Goal: Task Accomplishment & Management: Complete application form

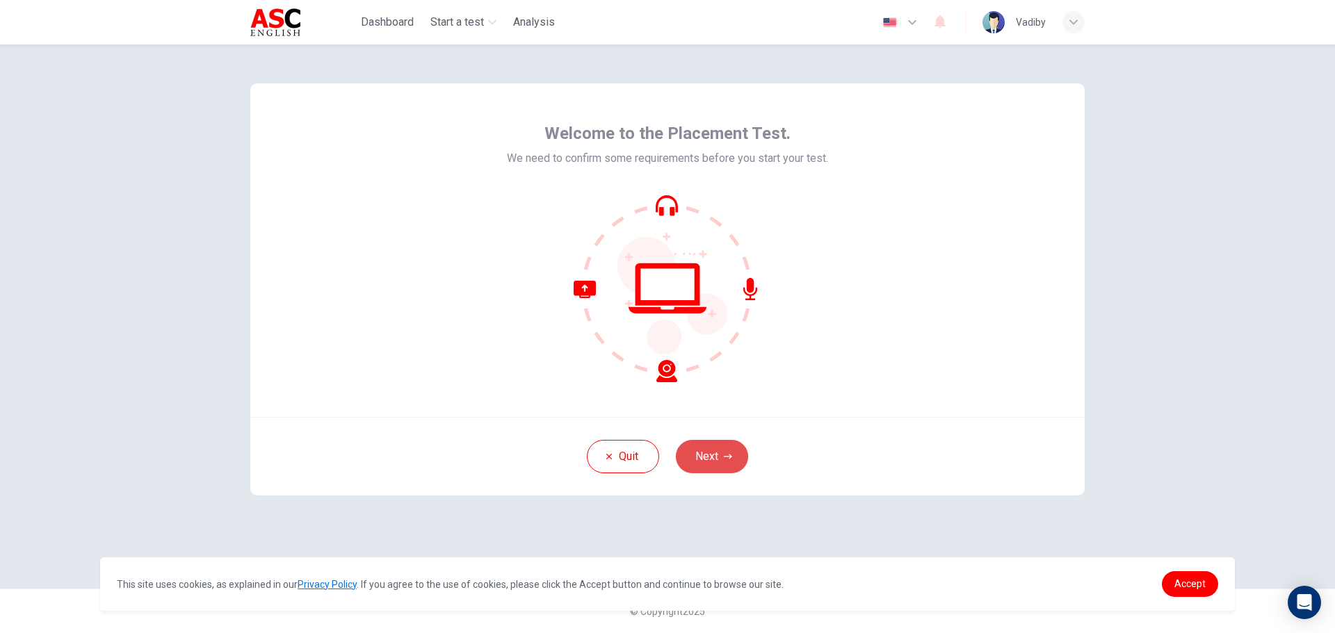
click at [713, 457] on button "Next" at bounding box center [712, 456] width 72 height 33
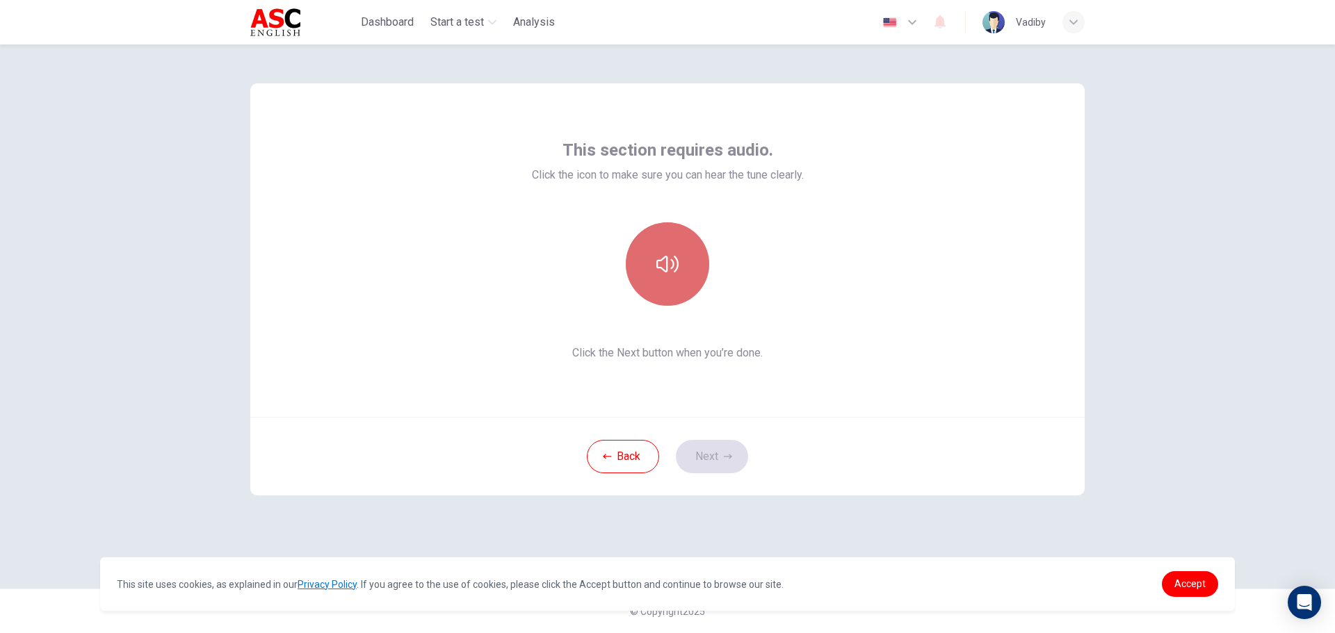
click at [672, 266] on icon "button" at bounding box center [667, 264] width 22 height 17
click at [716, 462] on button "Next" at bounding box center [712, 456] width 72 height 33
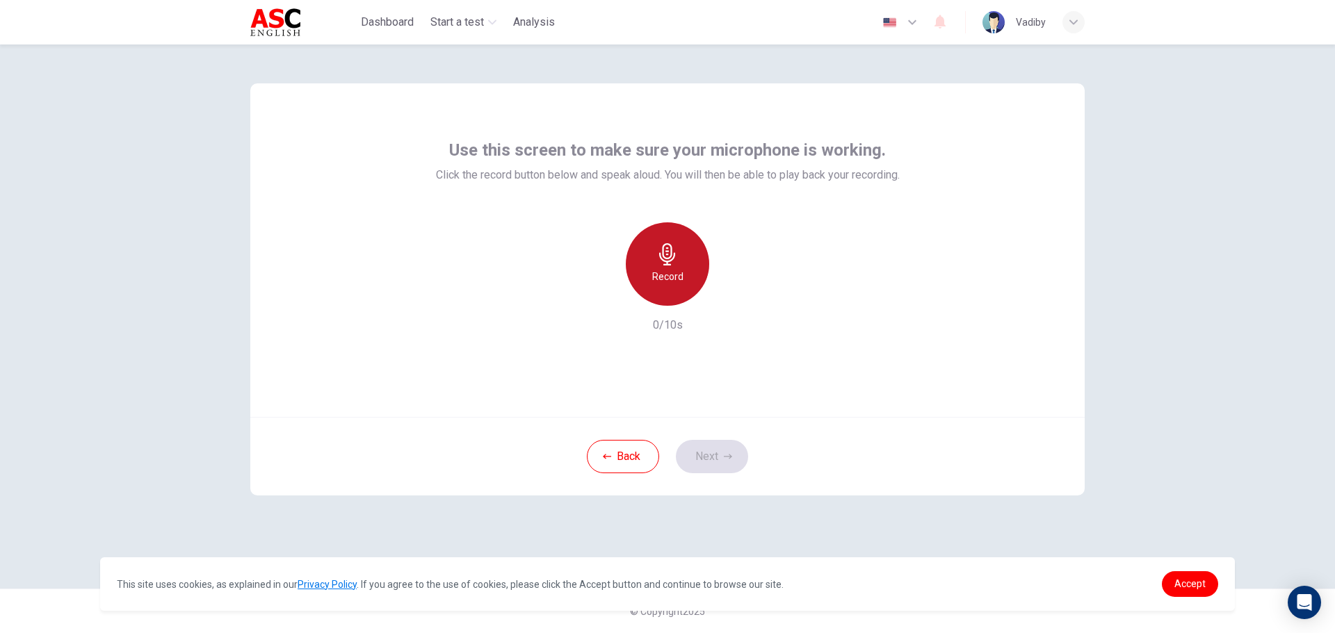
click at [661, 271] on h6 "Record" at bounding box center [667, 276] width 31 height 17
click at [623, 245] on div "Stop" at bounding box center [667, 263] width 150 height 83
click at [646, 272] on div "Stop" at bounding box center [667, 263] width 83 height 83
click at [715, 456] on button "Next" at bounding box center [712, 456] width 72 height 33
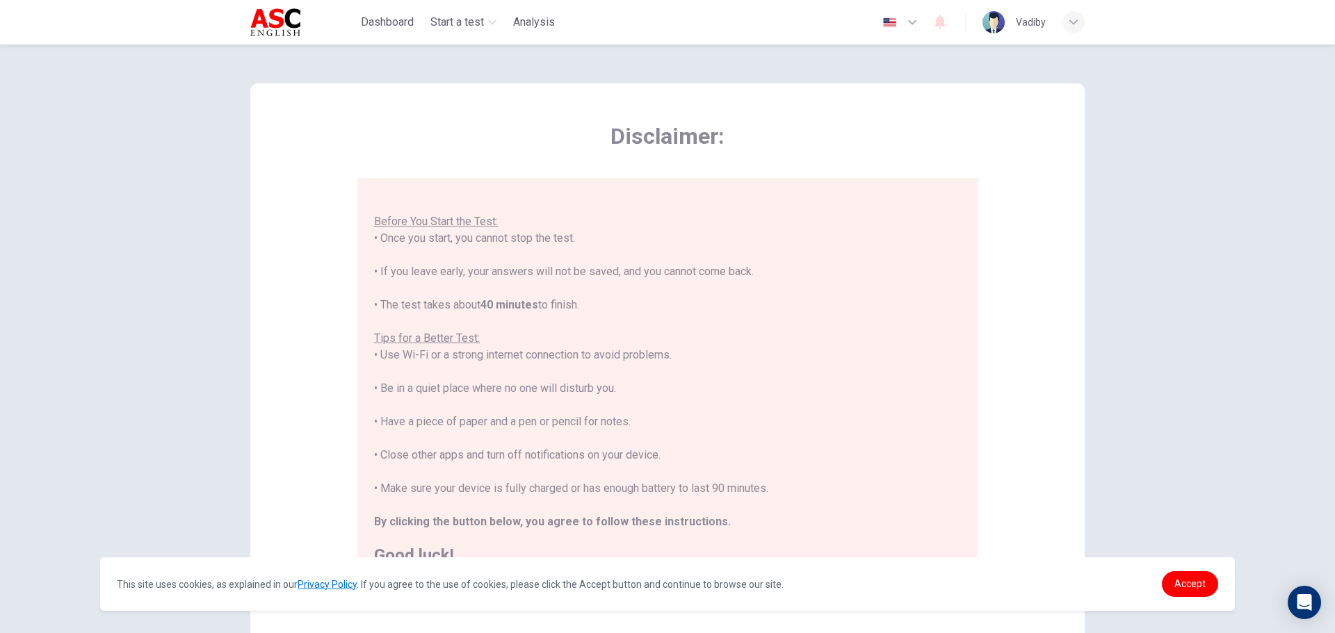
scroll to position [16, 0]
click at [1189, 584] on span "Accept" at bounding box center [1189, 583] width 31 height 11
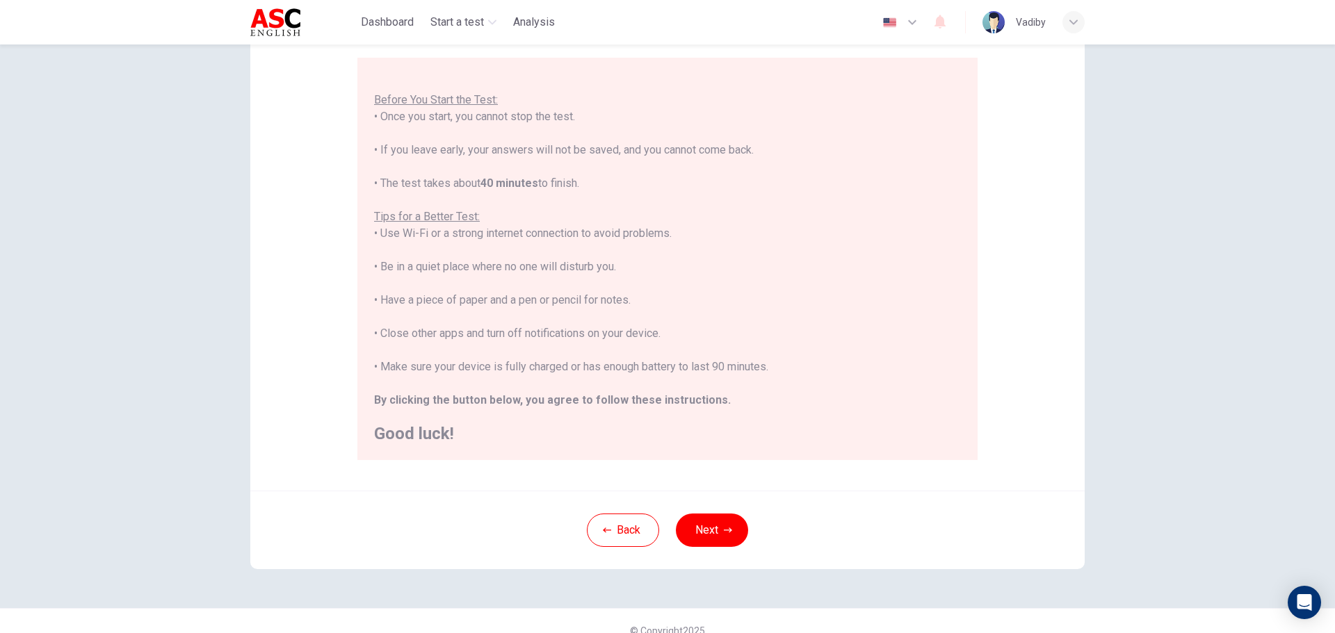
scroll to position [140, 0]
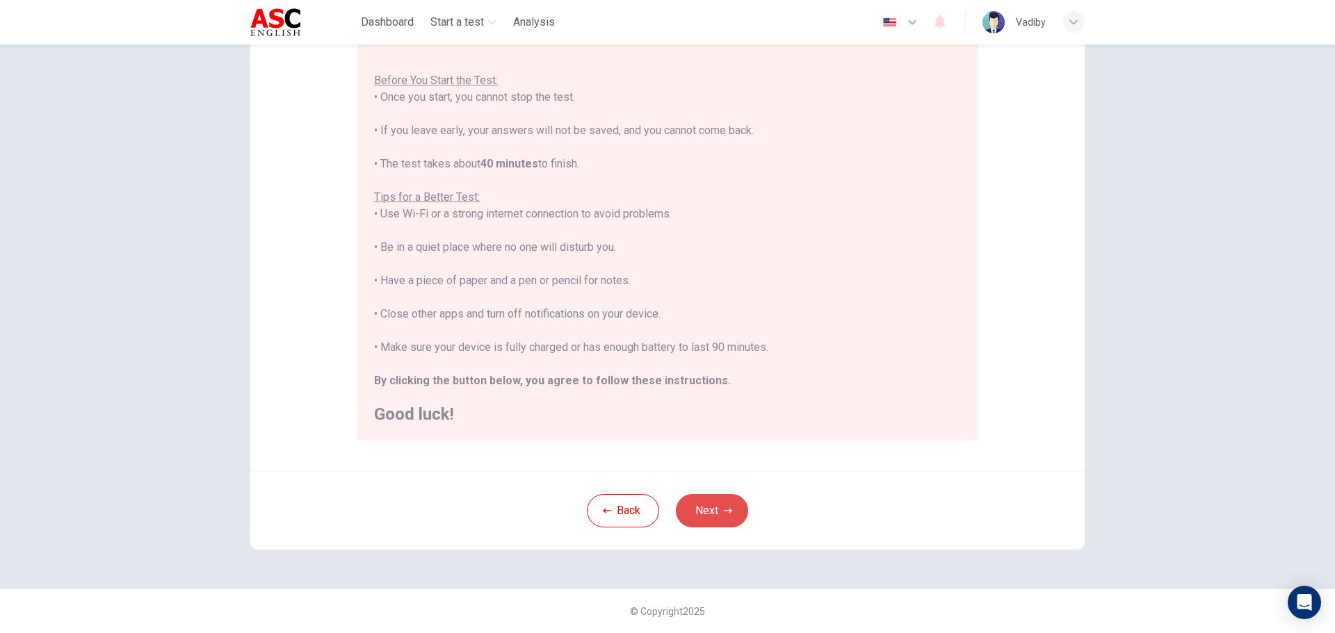
click at [724, 514] on icon "button" at bounding box center [728, 511] width 8 height 8
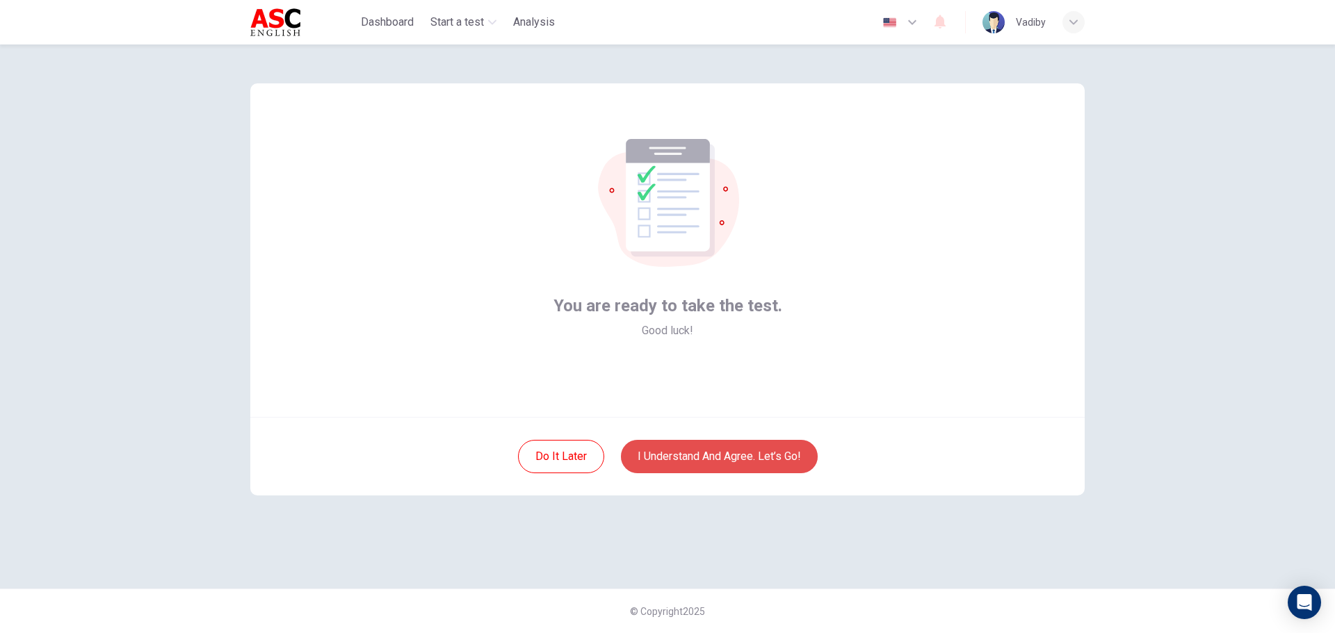
click at [712, 460] on button "I understand and agree. Let’s go!" at bounding box center [719, 456] width 197 height 33
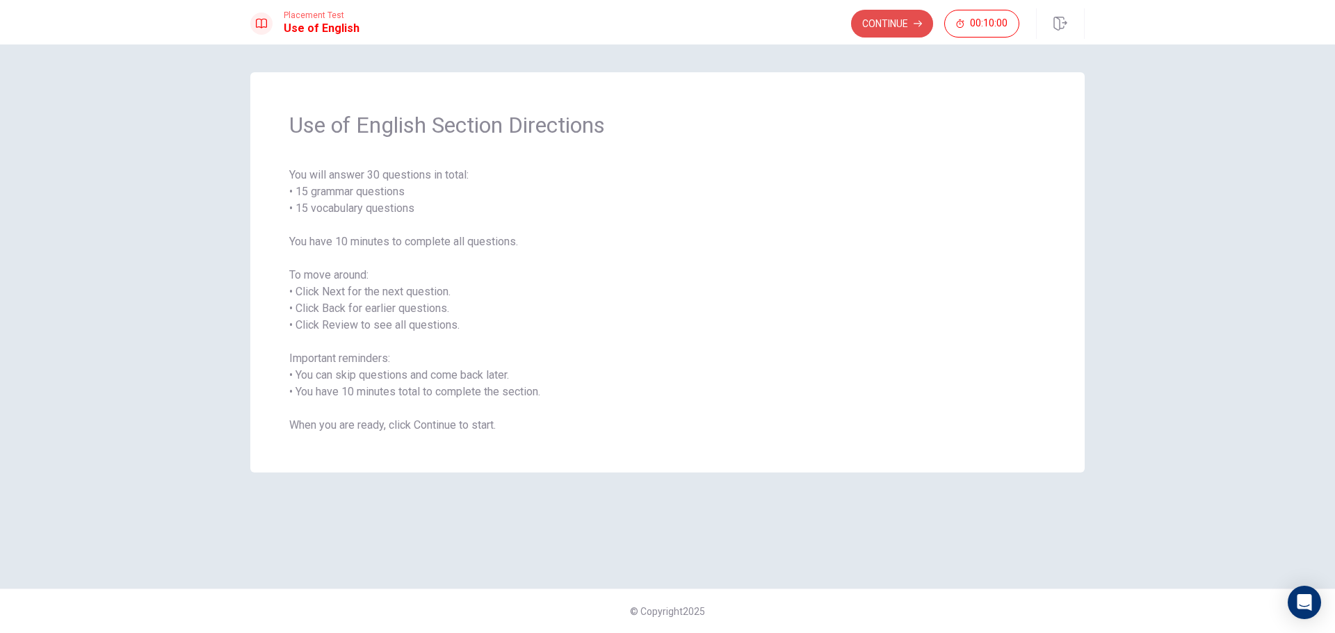
click at [875, 27] on button "Continue" at bounding box center [892, 24] width 82 height 28
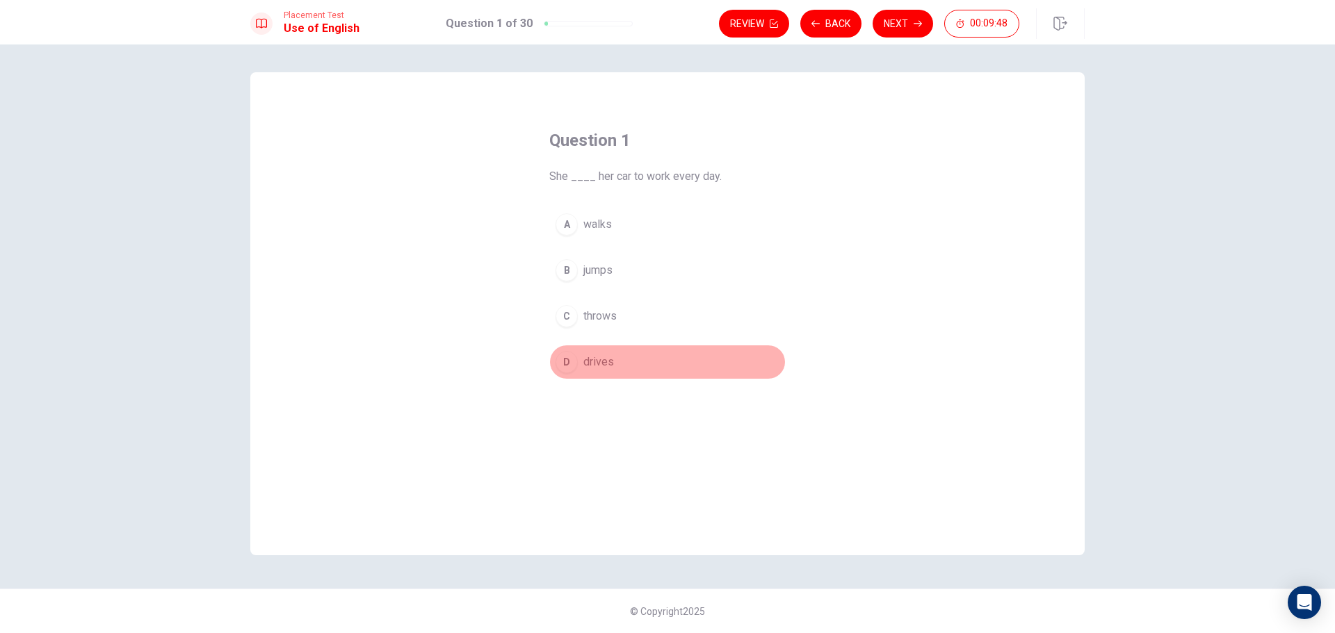
click at [594, 360] on span "drives" at bounding box center [598, 362] width 31 height 17
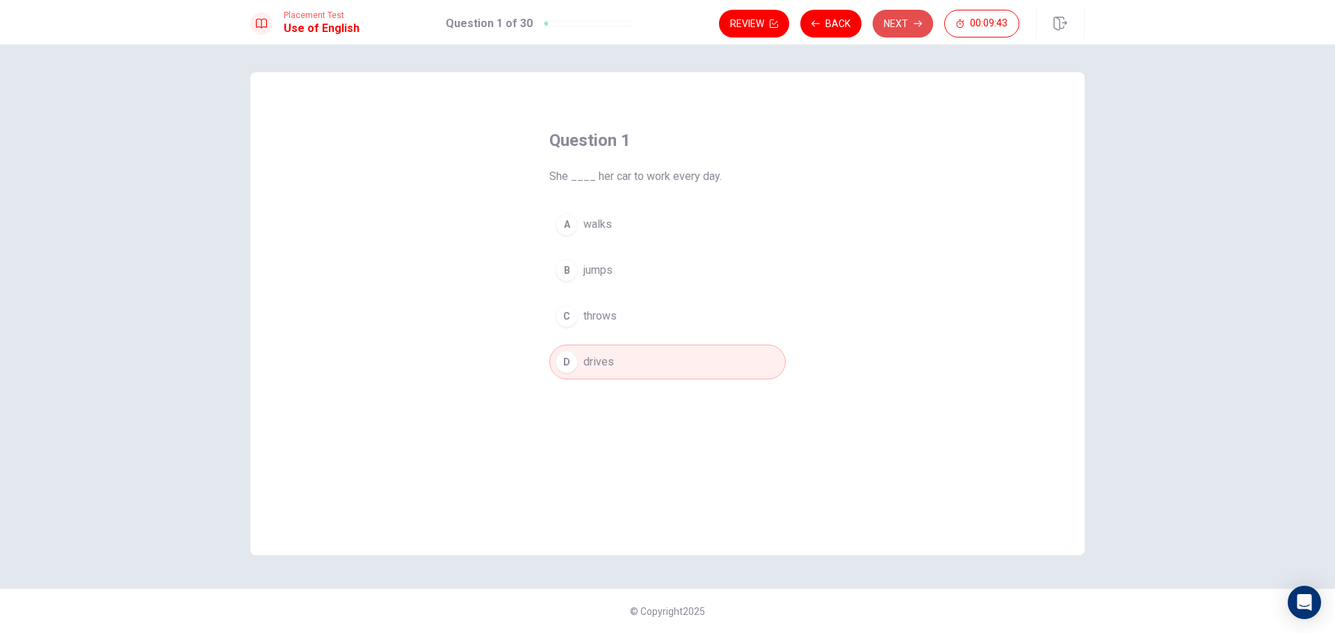
click at [898, 22] on button "Next" at bounding box center [902, 24] width 60 height 28
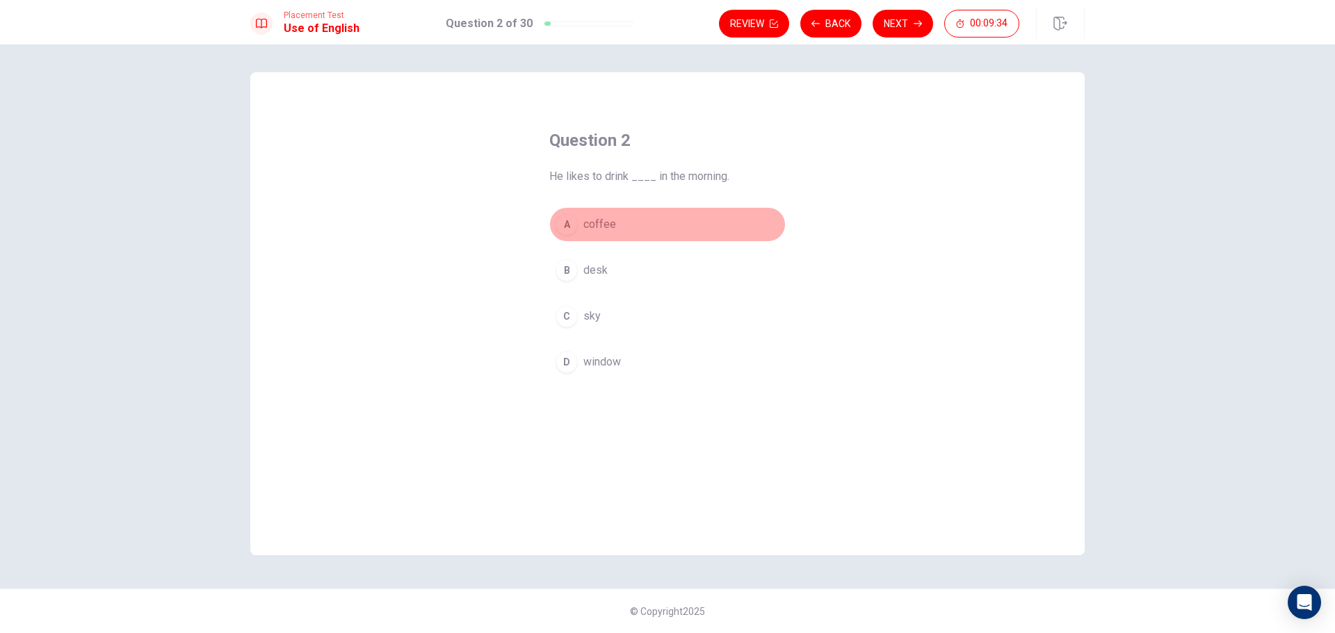
click at [605, 229] on span "coffee" at bounding box center [599, 224] width 33 height 17
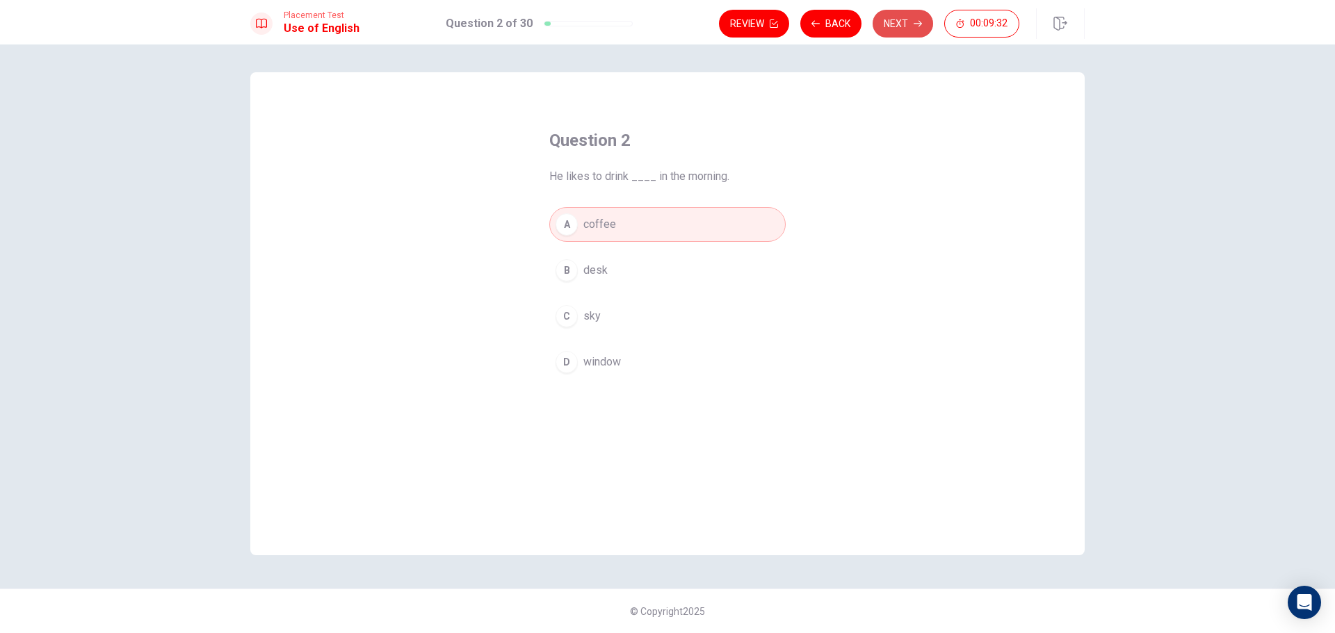
click at [897, 22] on button "Next" at bounding box center [902, 24] width 60 height 28
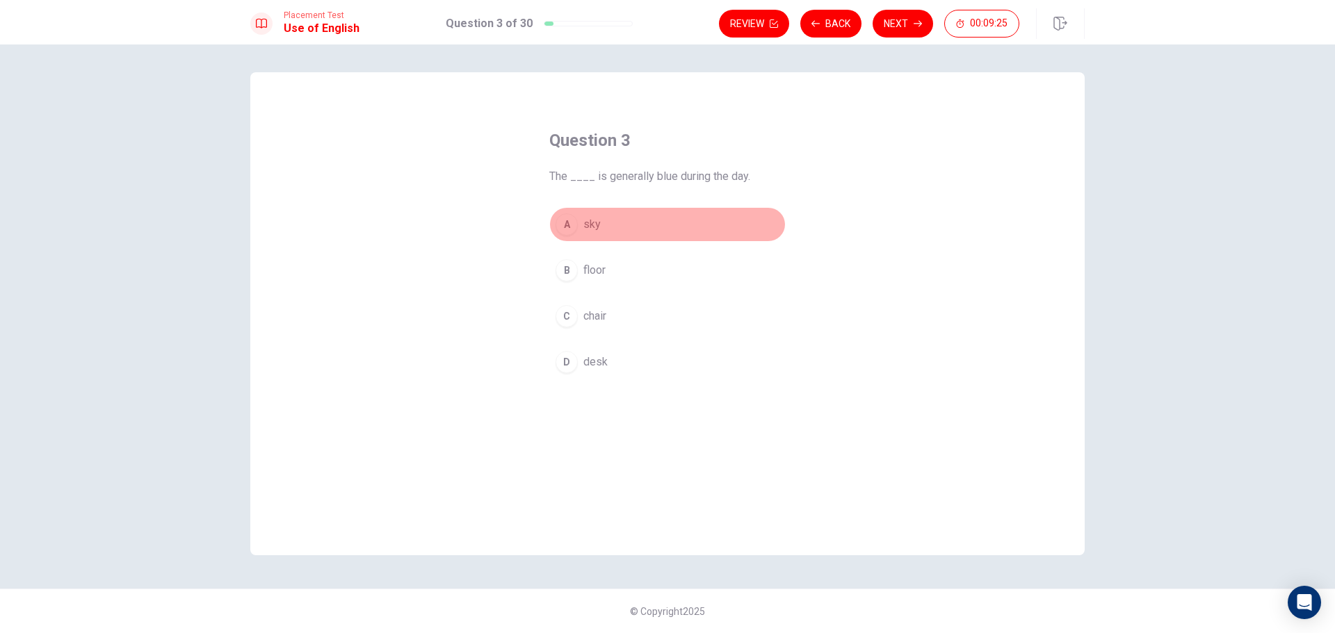
click at [590, 223] on span "sky" at bounding box center [591, 224] width 17 height 17
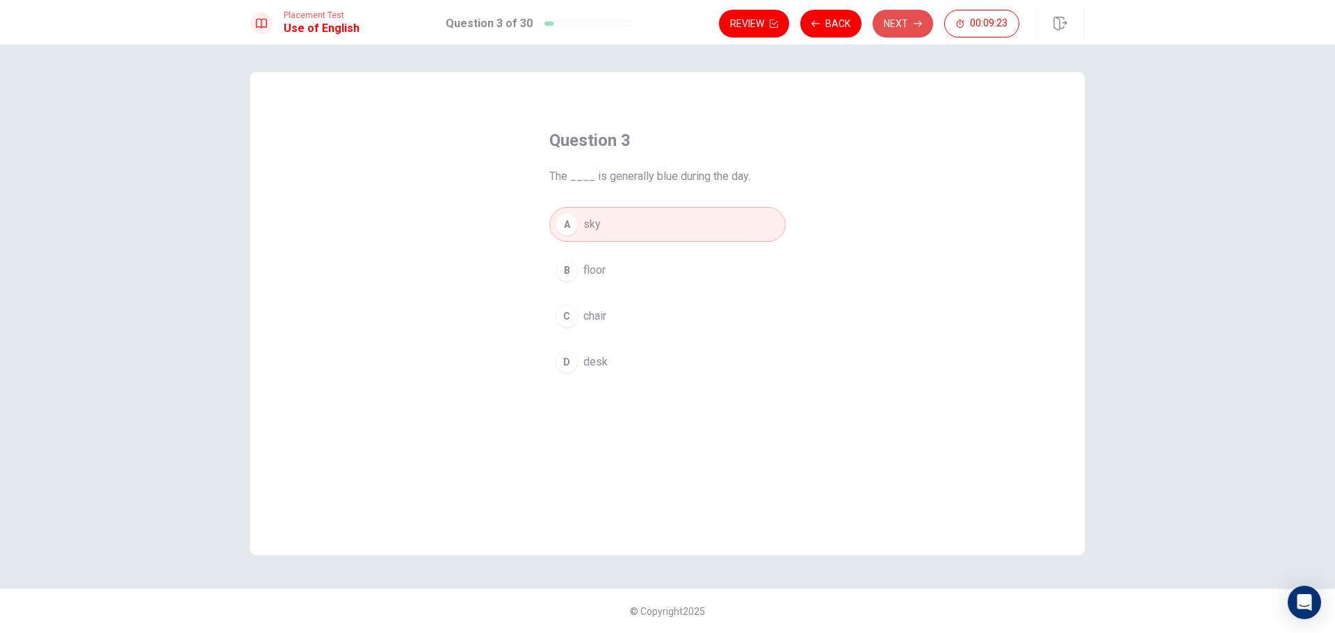
click at [901, 27] on button "Next" at bounding box center [902, 24] width 60 height 28
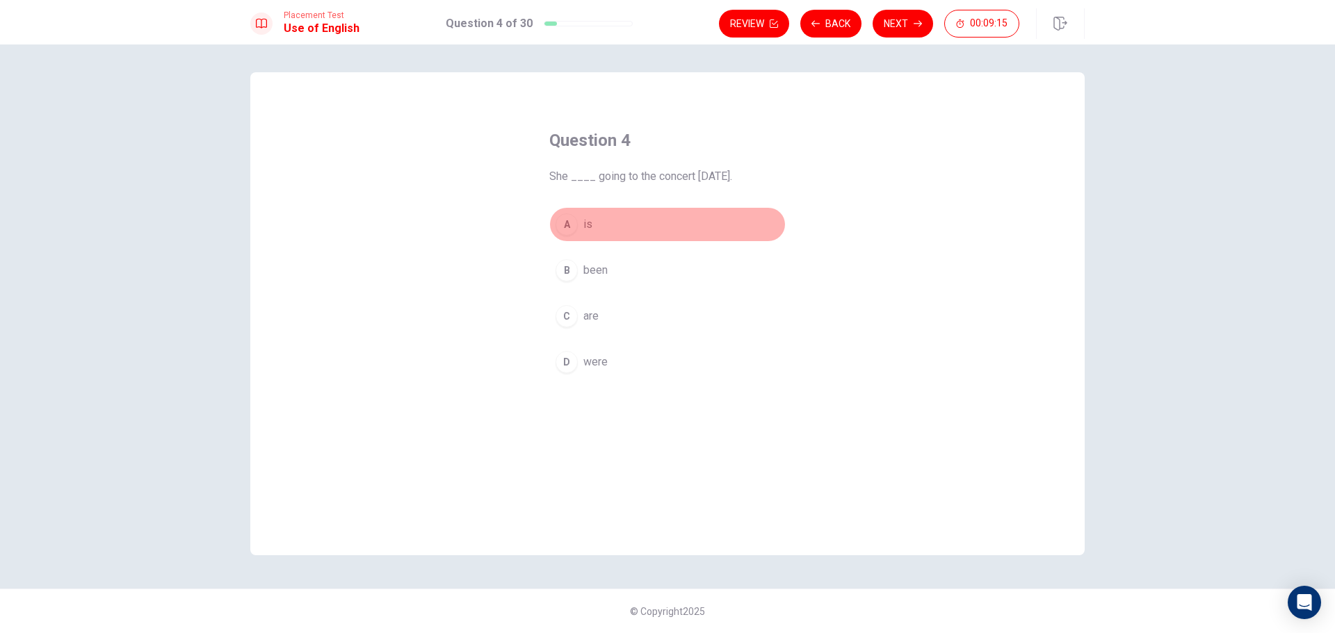
click at [586, 224] on span "is" at bounding box center [587, 224] width 9 height 17
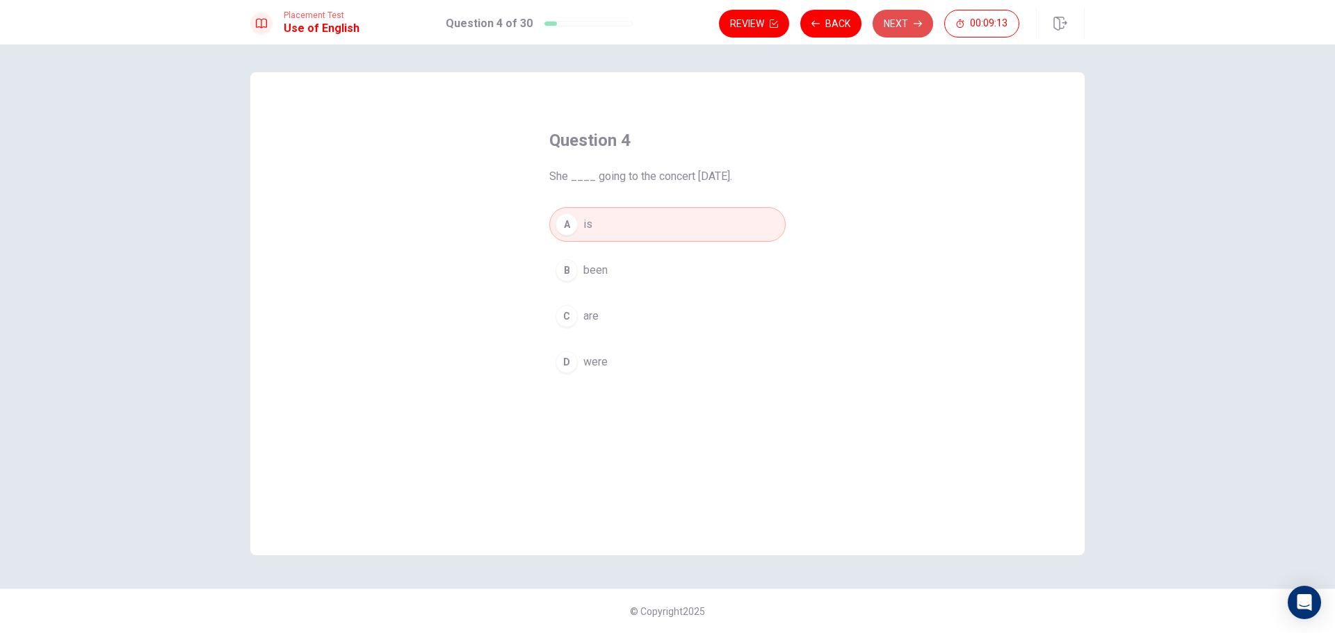
click at [897, 24] on button "Next" at bounding box center [902, 24] width 60 height 28
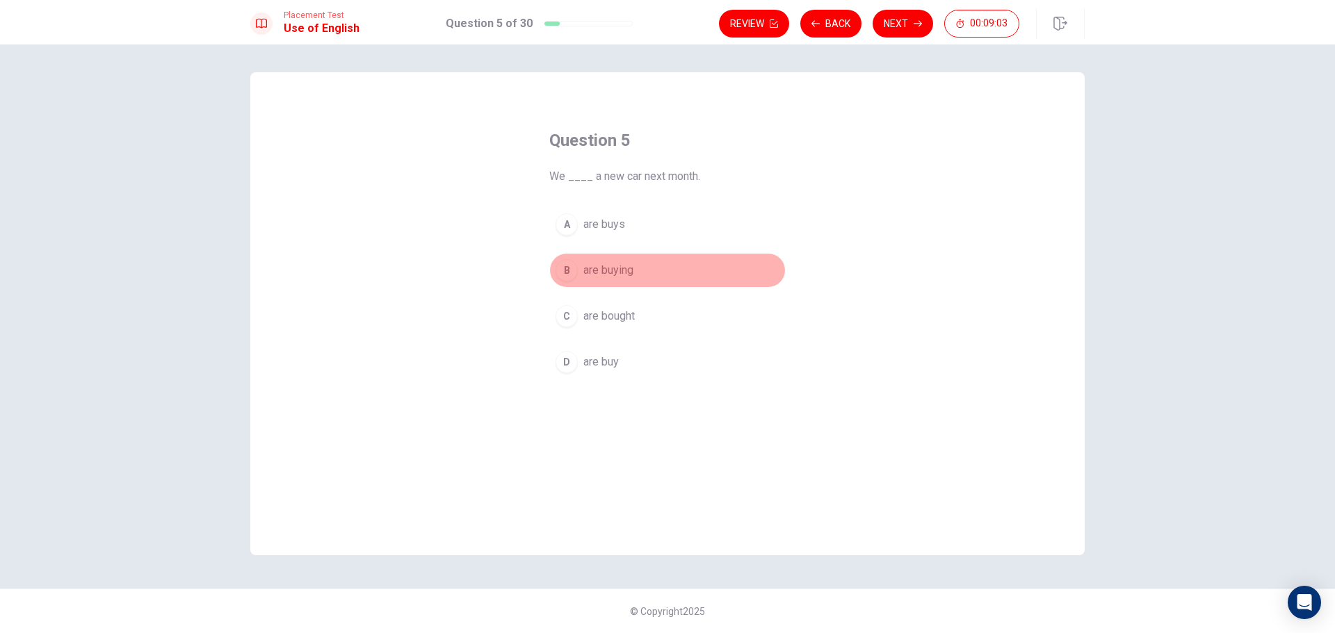
click at [594, 271] on span "are buying" at bounding box center [608, 270] width 50 height 17
click at [895, 23] on button "Next" at bounding box center [902, 24] width 60 height 28
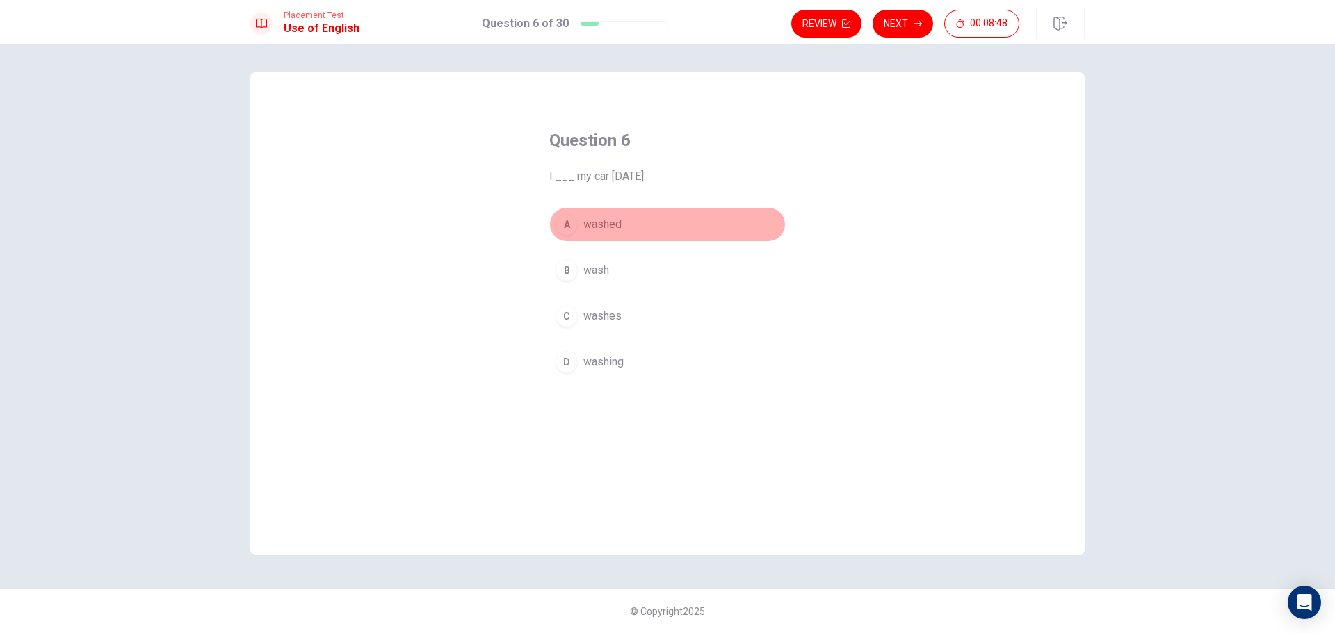
click at [606, 227] on span "washed" at bounding box center [602, 224] width 38 height 17
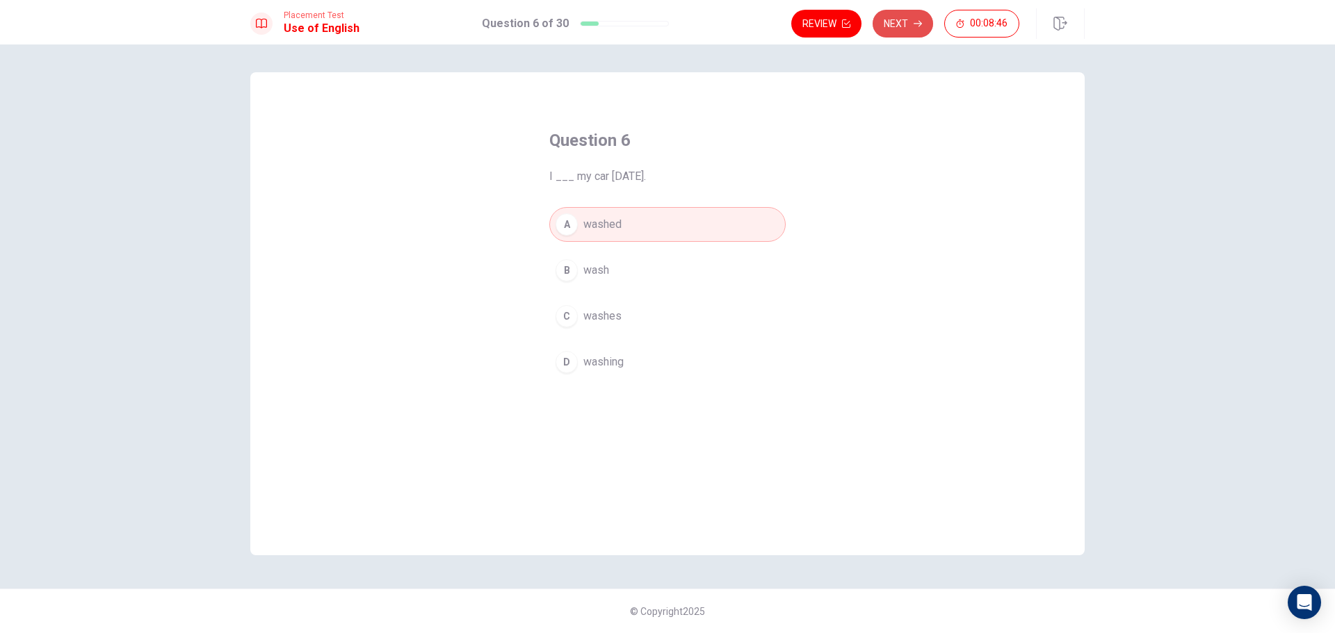
click at [894, 21] on button "Next" at bounding box center [902, 24] width 60 height 28
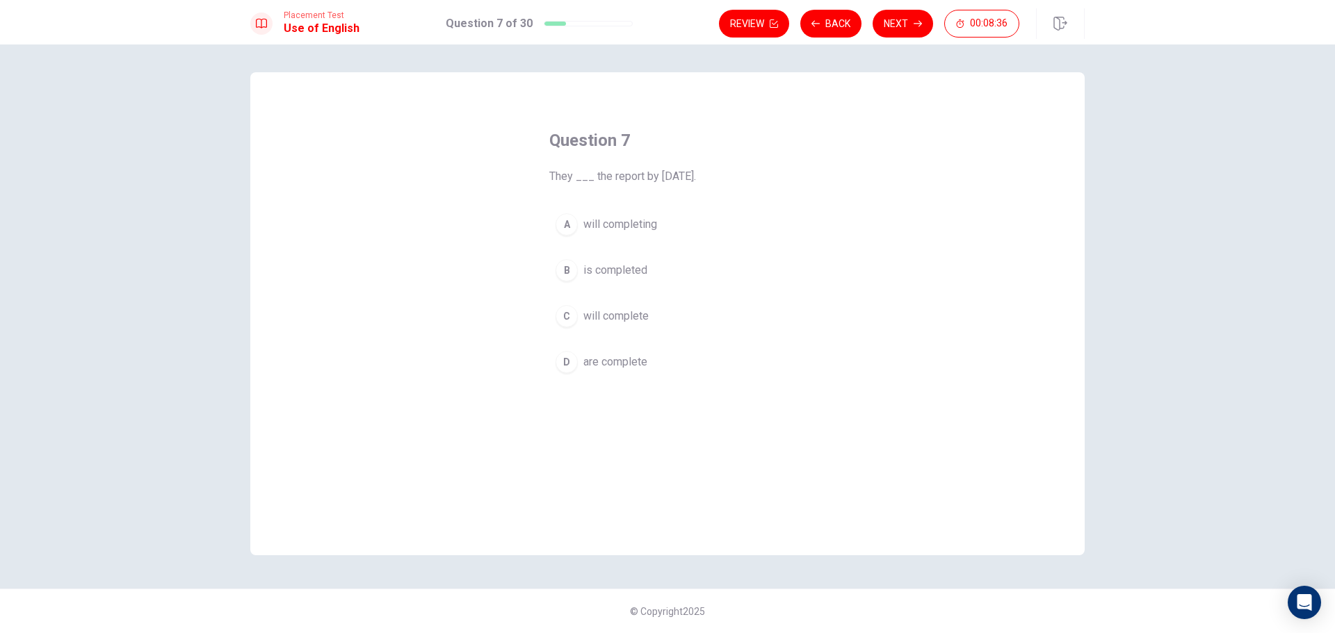
click at [615, 320] on span "will complete" at bounding box center [615, 316] width 65 height 17
click at [892, 26] on button "Next" at bounding box center [902, 24] width 60 height 28
click at [621, 318] on span "hardworking" at bounding box center [612, 316] width 59 height 17
click at [901, 30] on button "Next" at bounding box center [902, 24] width 60 height 28
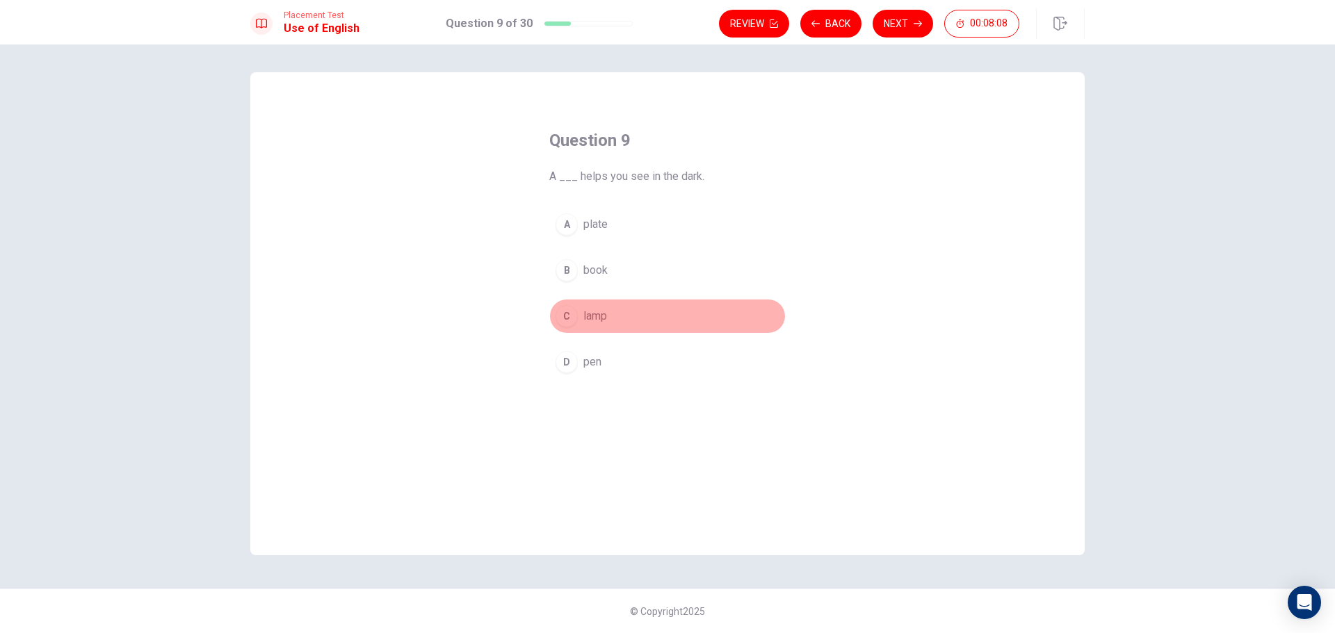
click at [598, 317] on span "lamp" at bounding box center [595, 316] width 24 height 17
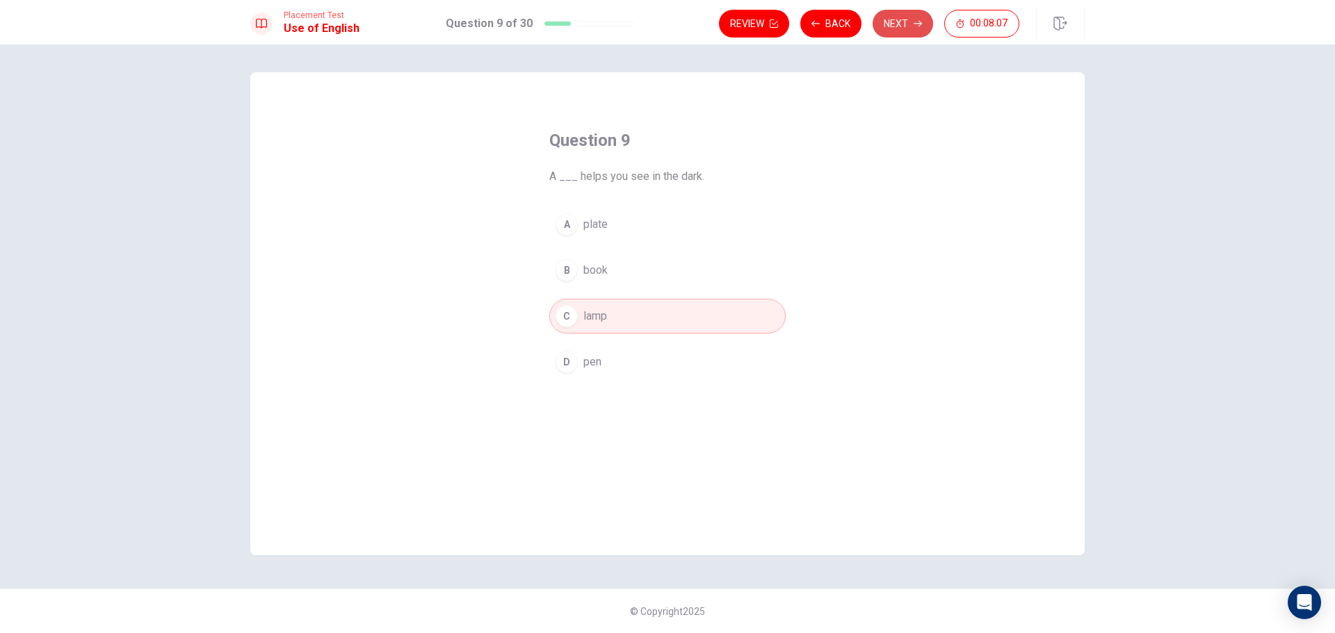
click at [907, 24] on button "Next" at bounding box center [902, 24] width 60 height 28
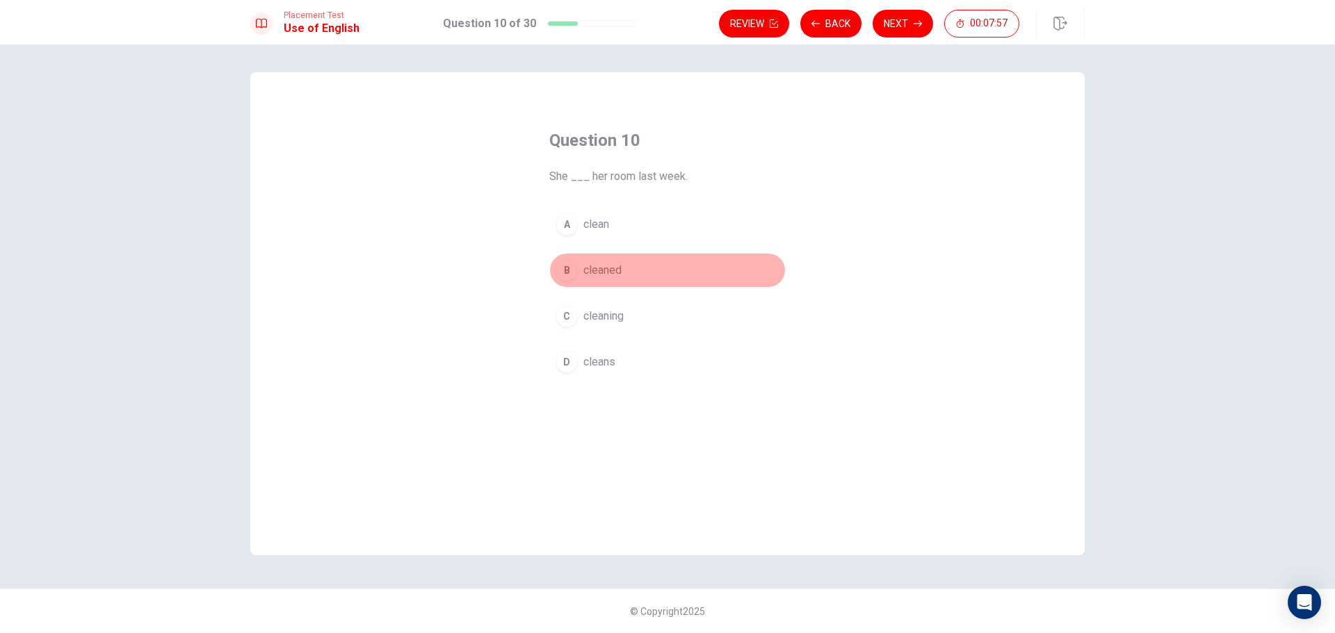
click at [608, 267] on span "cleaned" at bounding box center [602, 270] width 38 height 17
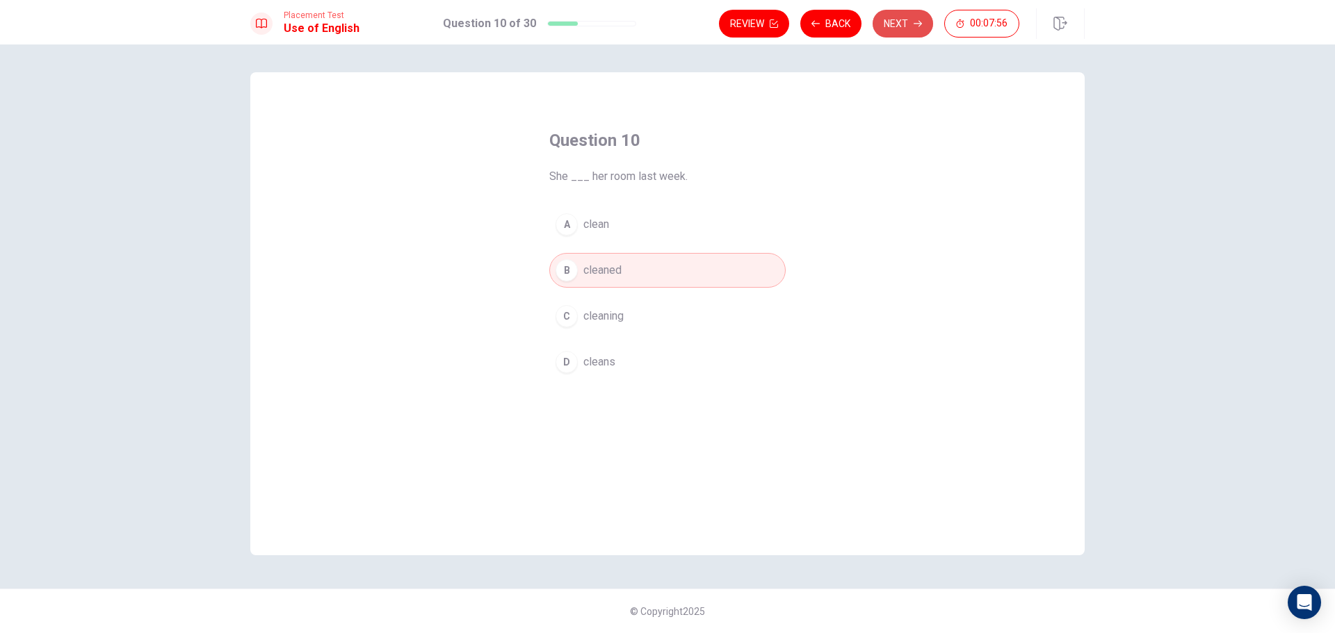
click at [890, 26] on button "Next" at bounding box center [902, 24] width 60 height 28
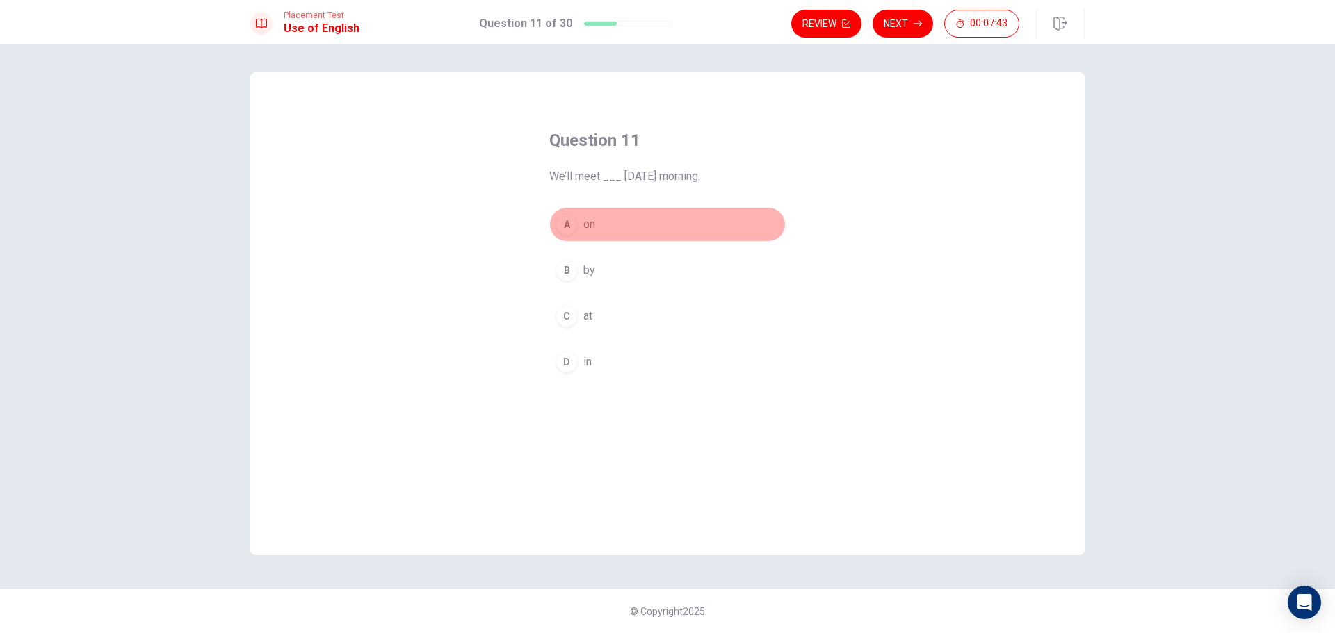
click at [594, 225] on span "on" at bounding box center [589, 224] width 12 height 17
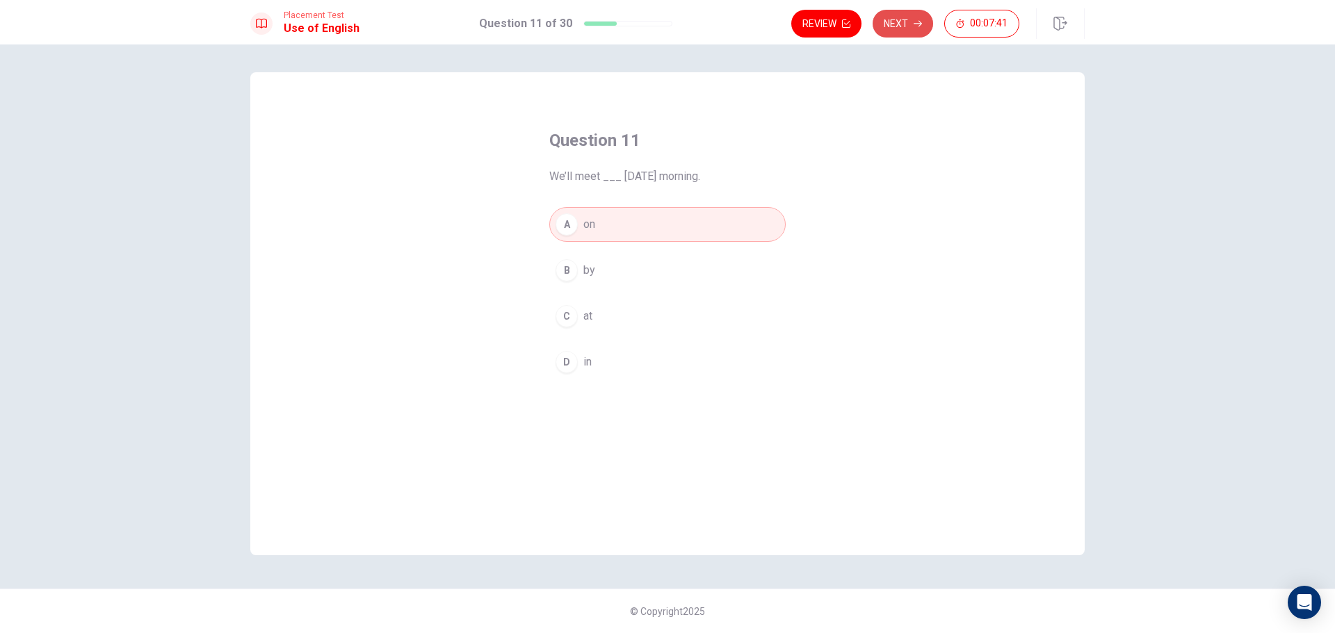
click at [909, 26] on button "Next" at bounding box center [902, 24] width 60 height 28
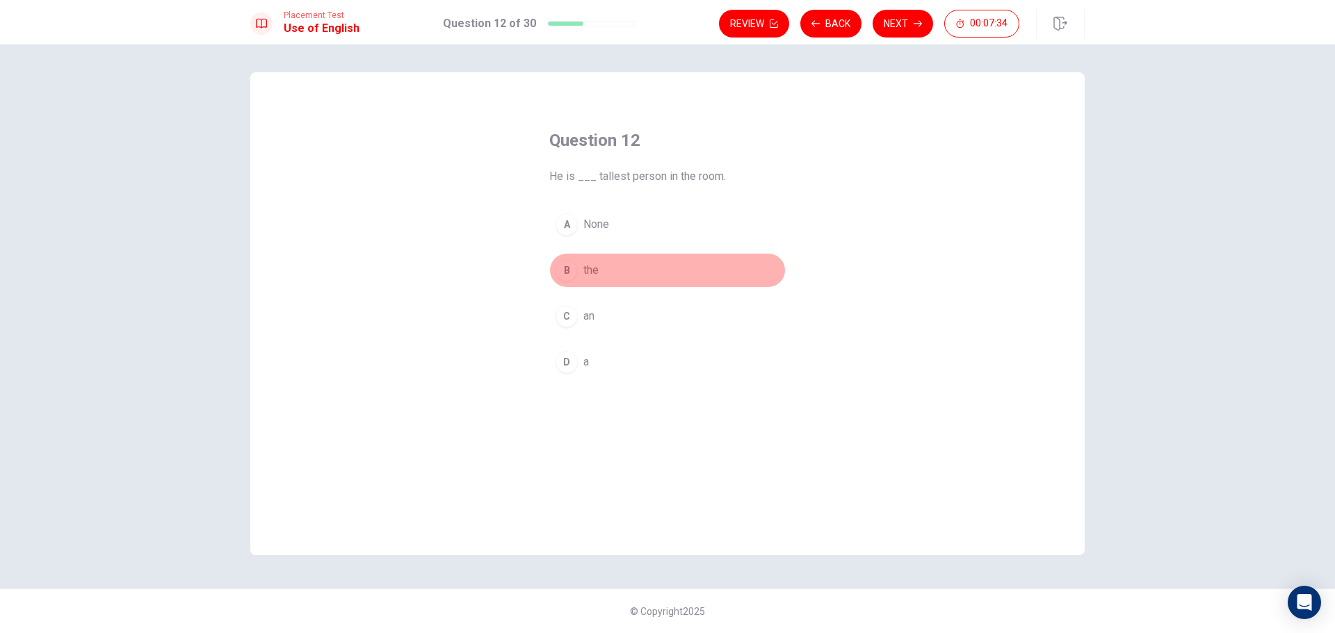
click at [593, 269] on span "the" at bounding box center [590, 270] width 15 height 17
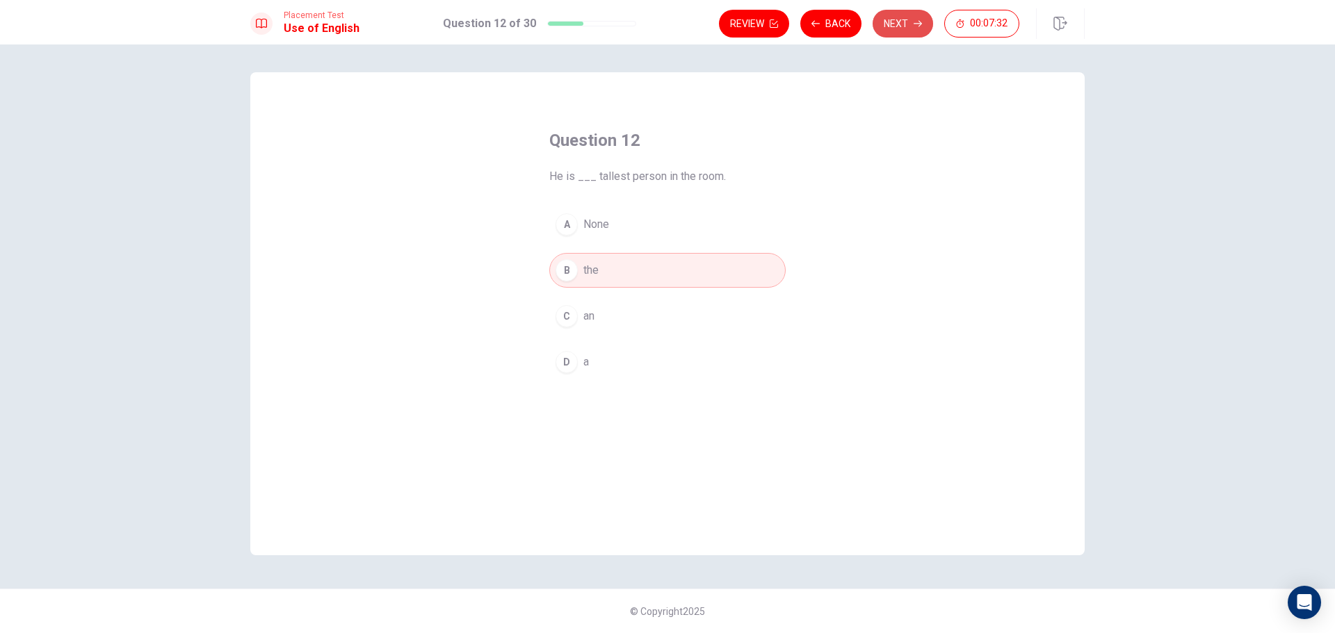
click at [897, 28] on button "Next" at bounding box center [902, 24] width 60 height 28
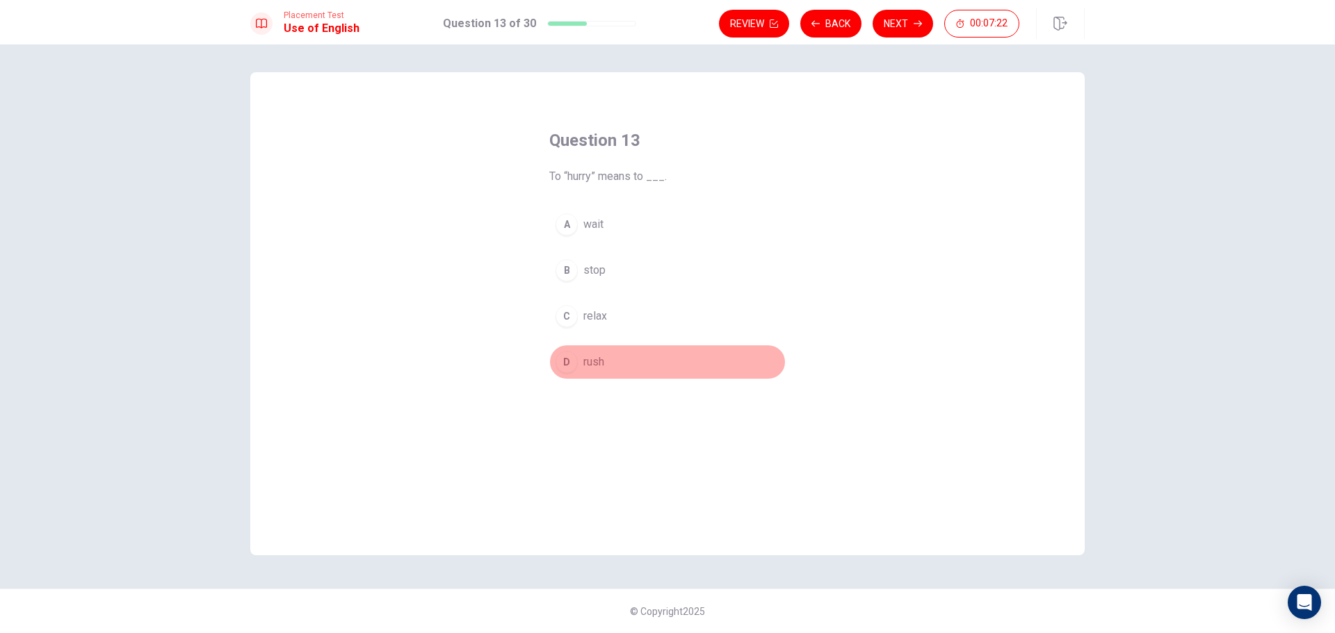
click at [596, 361] on span "rush" at bounding box center [593, 362] width 21 height 17
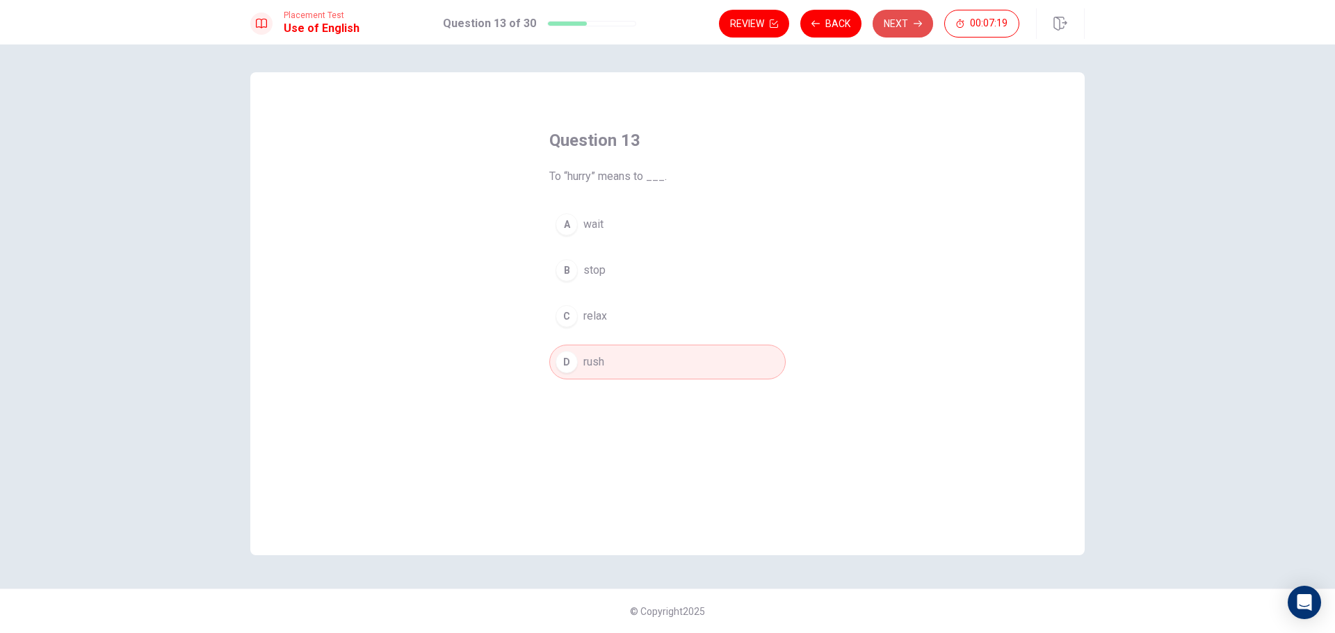
click at [898, 27] on button "Next" at bounding box center [902, 24] width 60 height 28
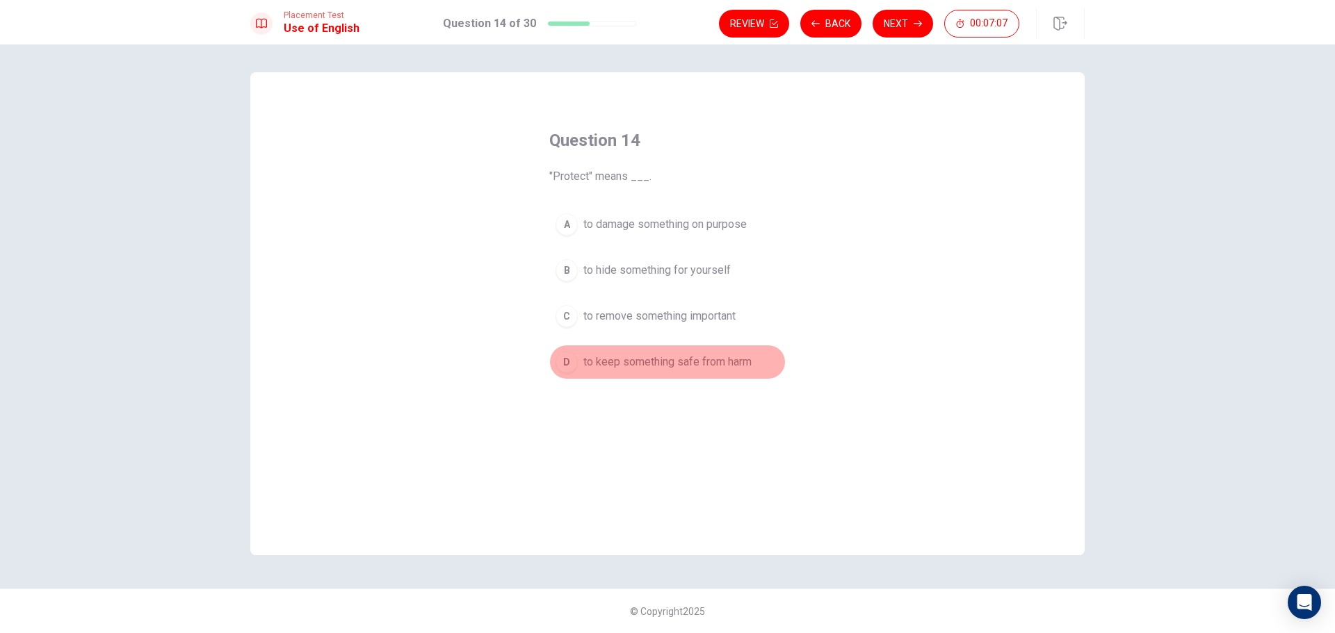
click at [592, 363] on span "to keep something safe from harm" at bounding box center [667, 362] width 168 height 17
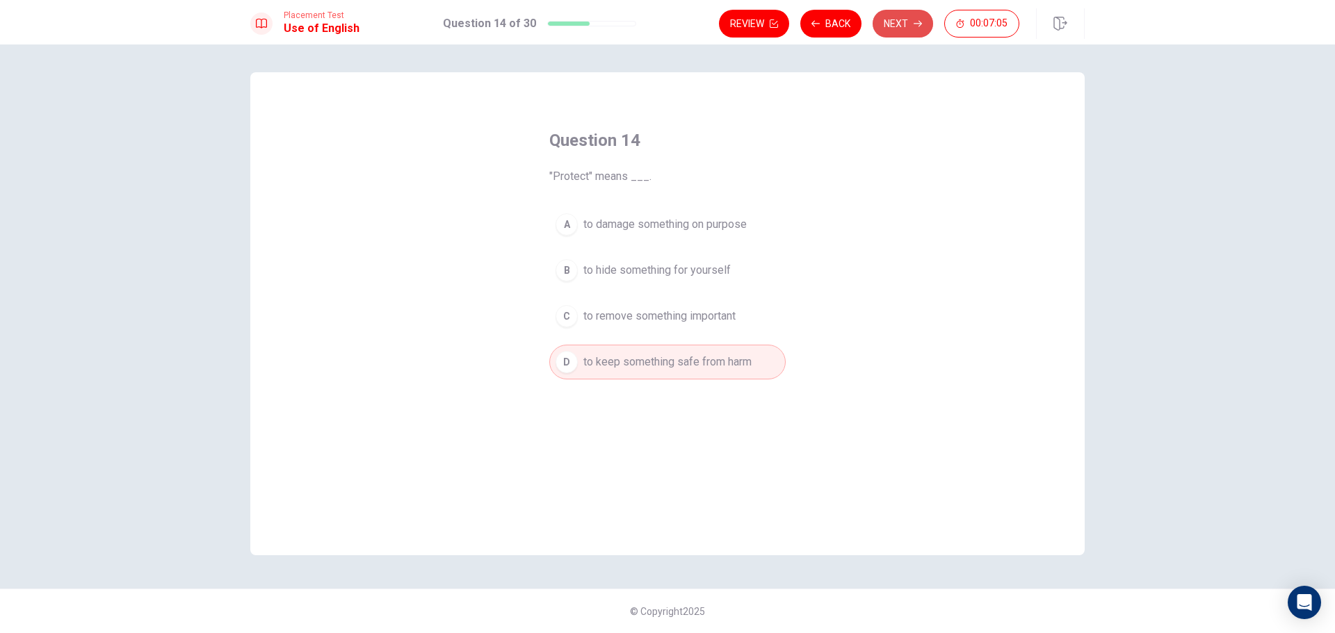
click at [902, 30] on button "Next" at bounding box center [902, 24] width 60 height 28
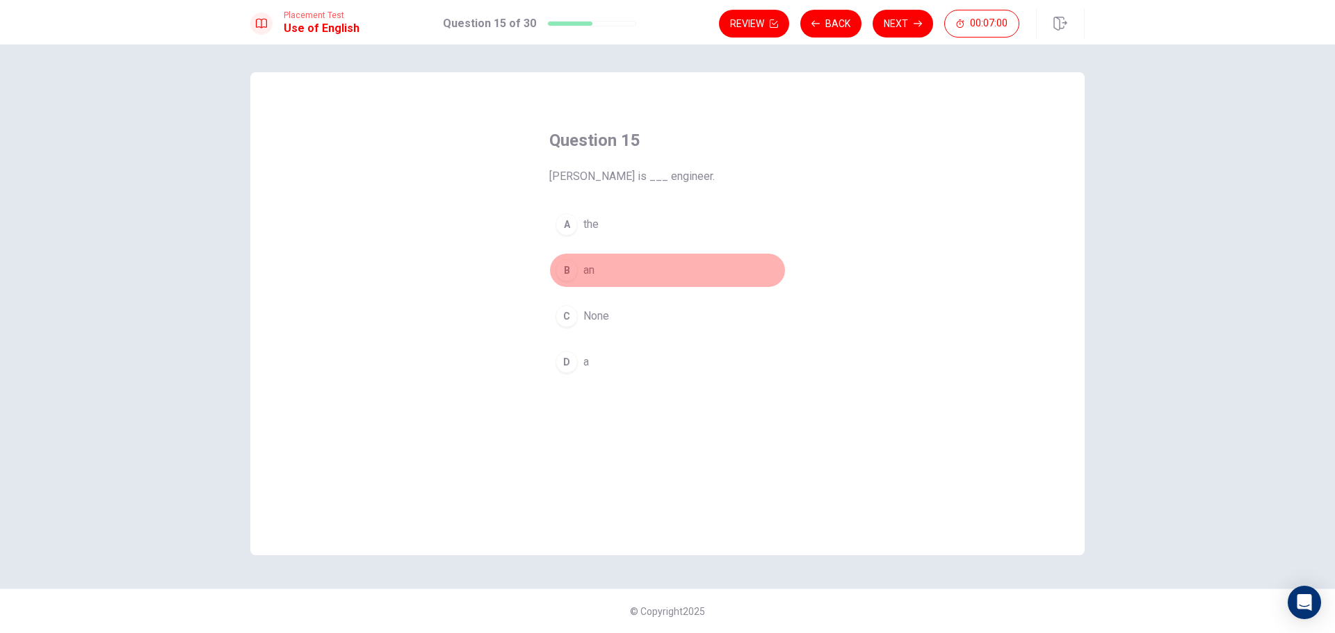
click at [589, 271] on span "an" at bounding box center [588, 270] width 11 height 17
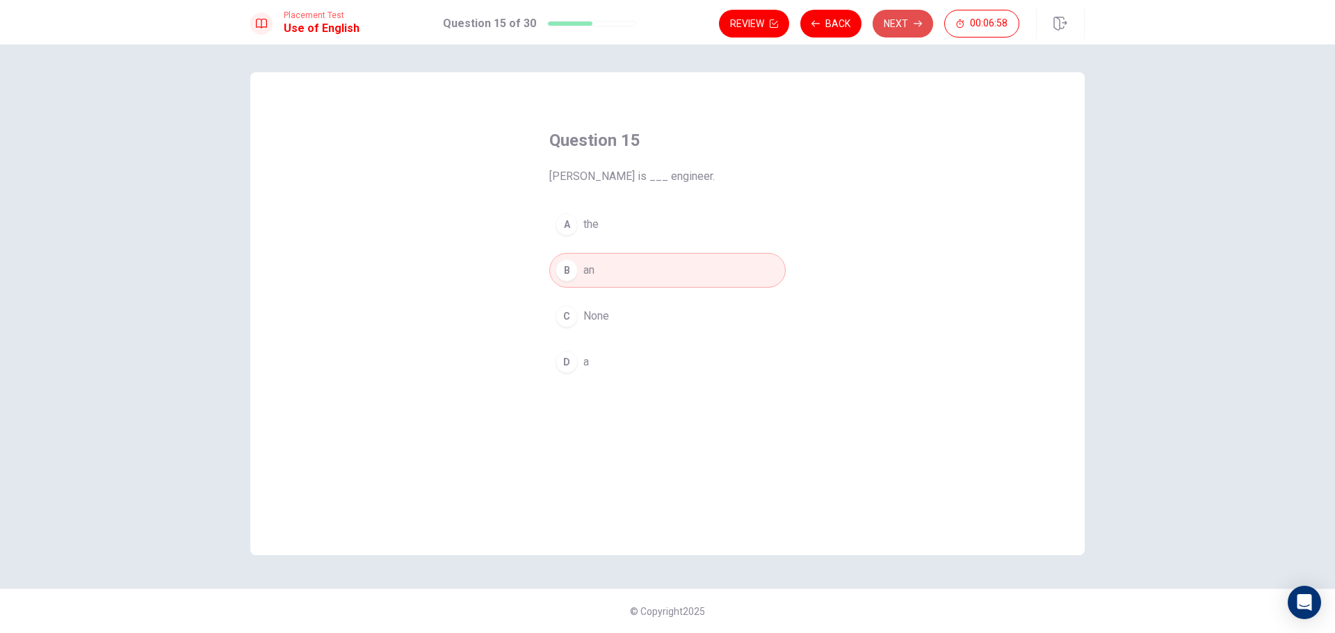
click at [892, 26] on button "Next" at bounding box center [902, 24] width 60 height 28
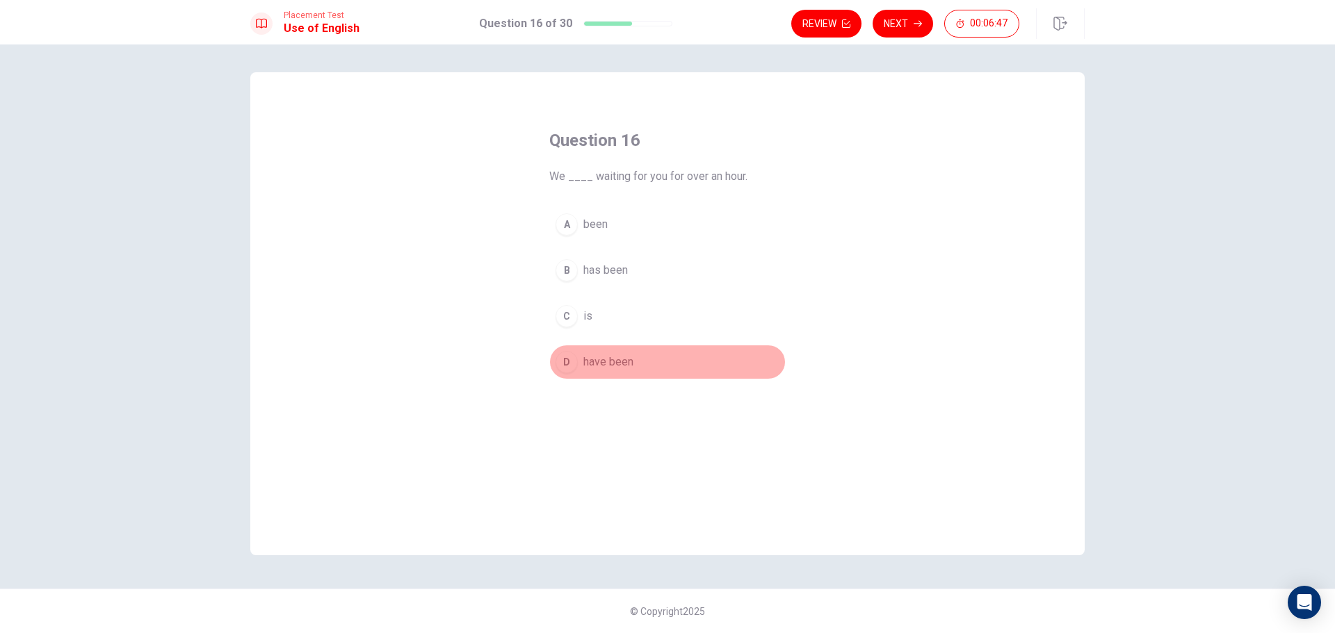
click at [600, 363] on span "have been" at bounding box center [608, 362] width 50 height 17
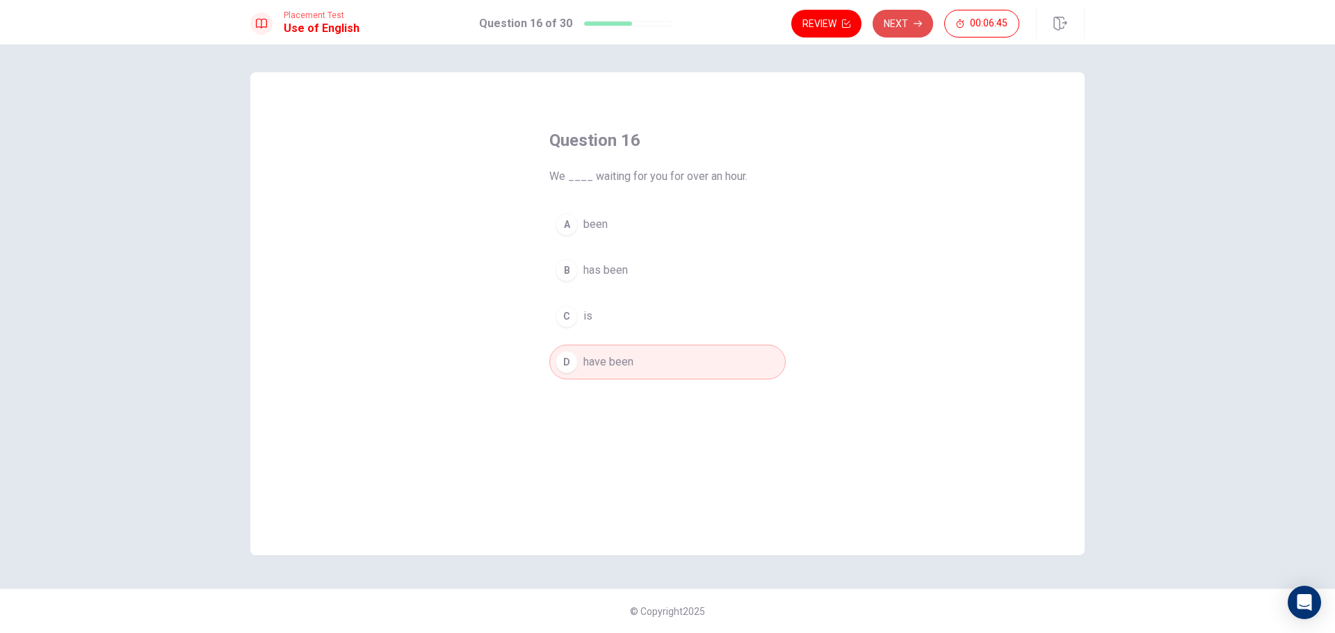
click at [905, 24] on button "Next" at bounding box center [902, 24] width 60 height 28
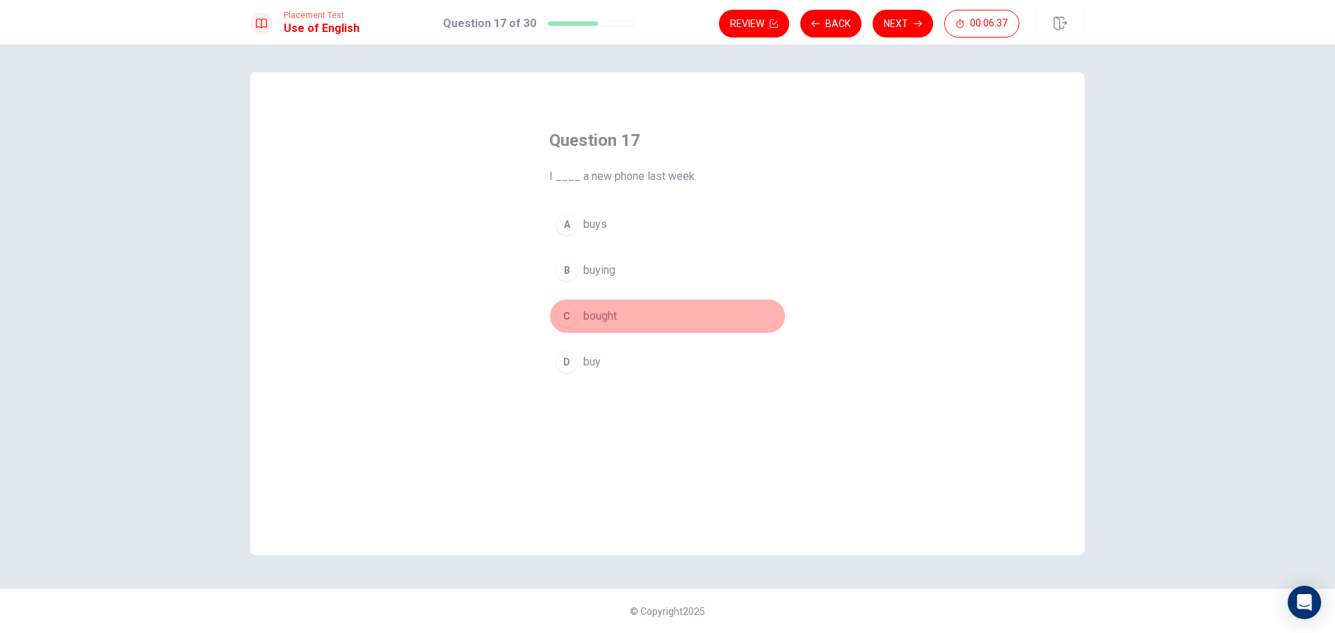
click at [595, 317] on span "bought" at bounding box center [599, 316] width 33 height 17
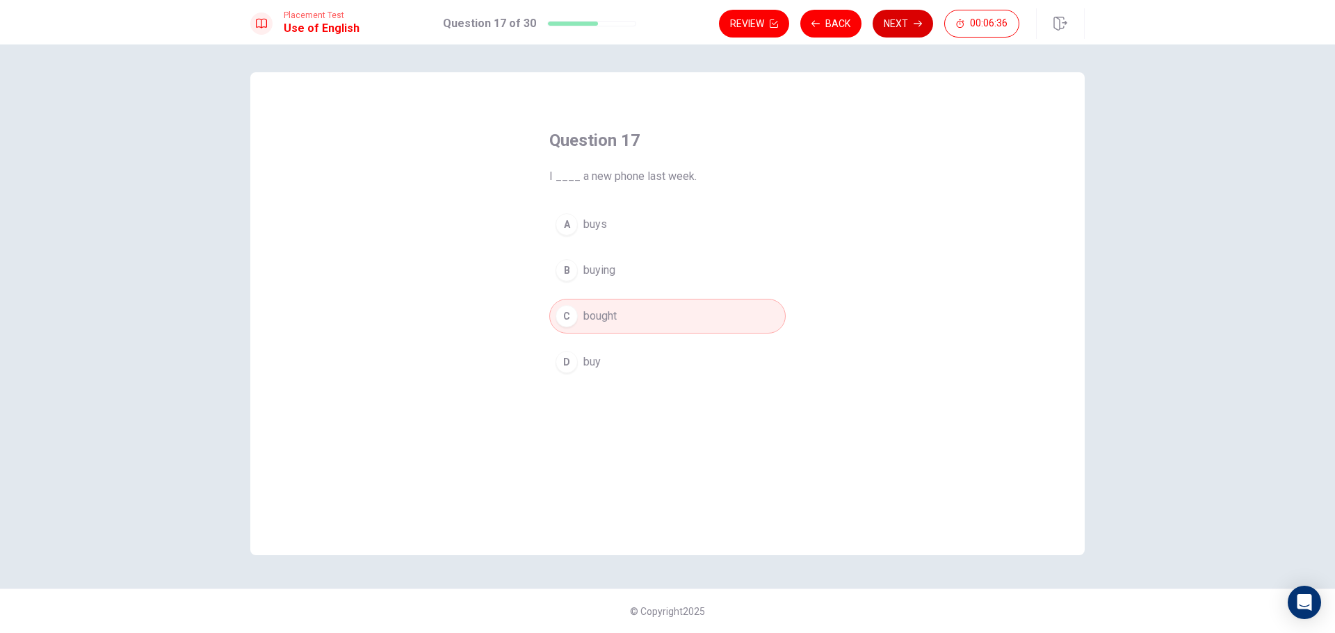
click at [902, 18] on button "Next" at bounding box center [902, 24] width 60 height 28
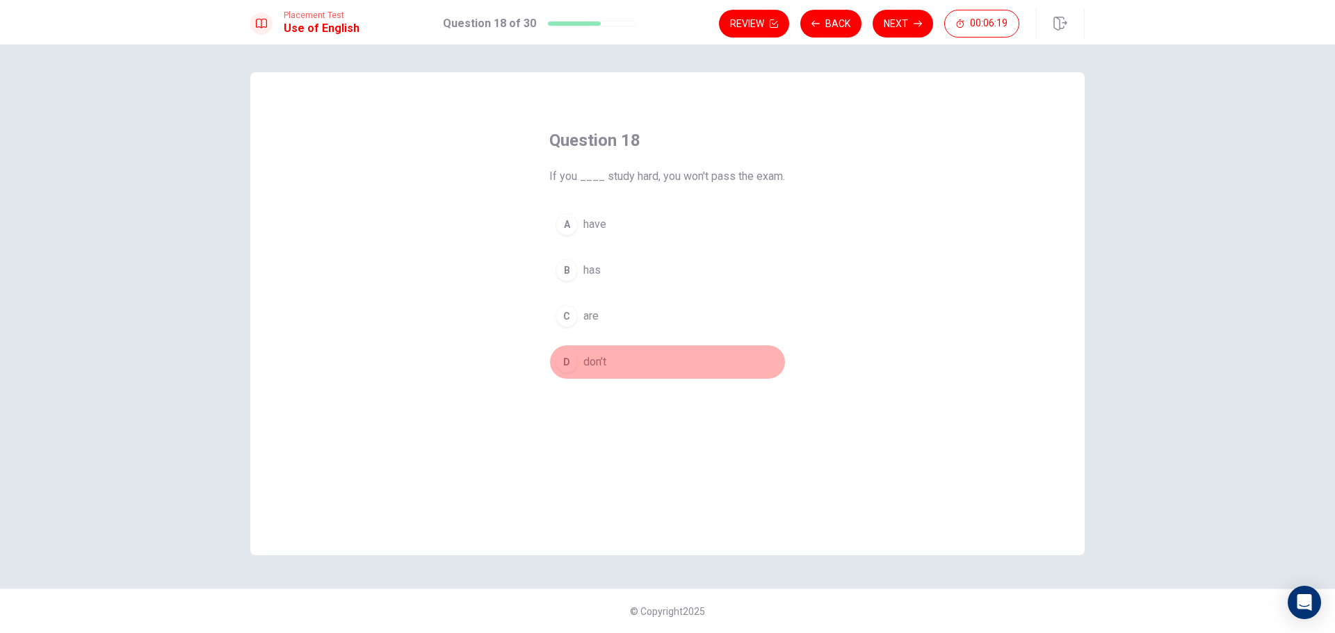
click at [589, 365] on span "don’t" at bounding box center [594, 362] width 23 height 17
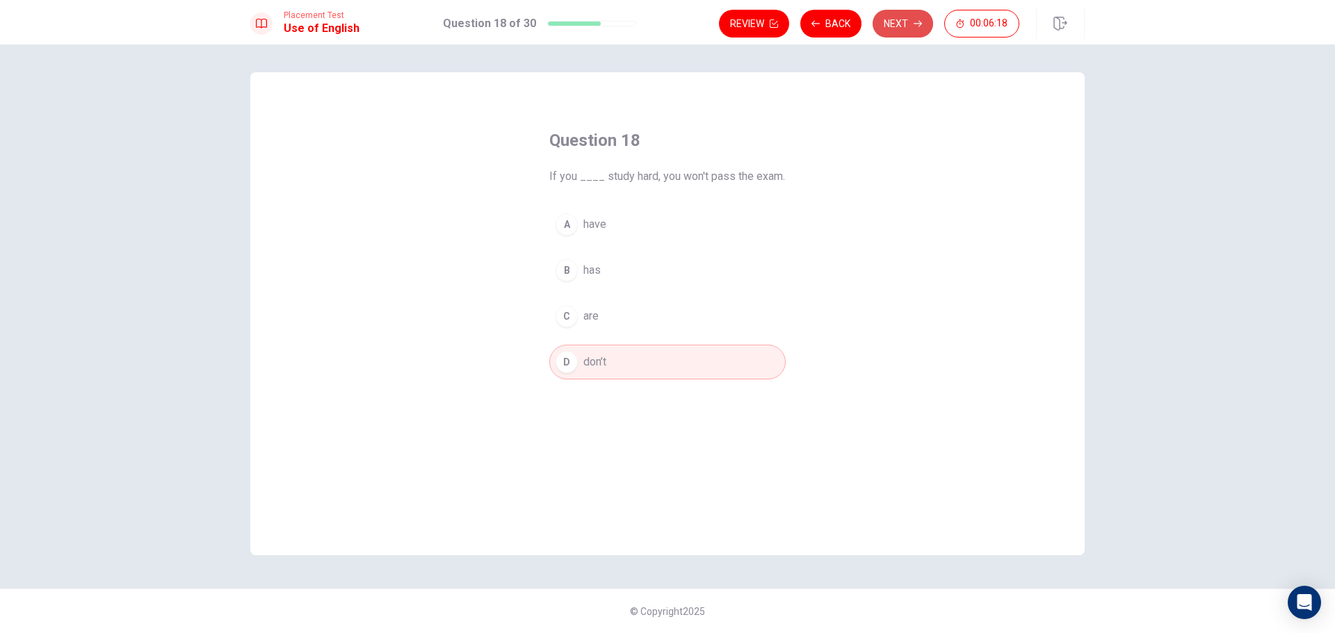
click at [891, 29] on button "Next" at bounding box center [902, 24] width 60 height 28
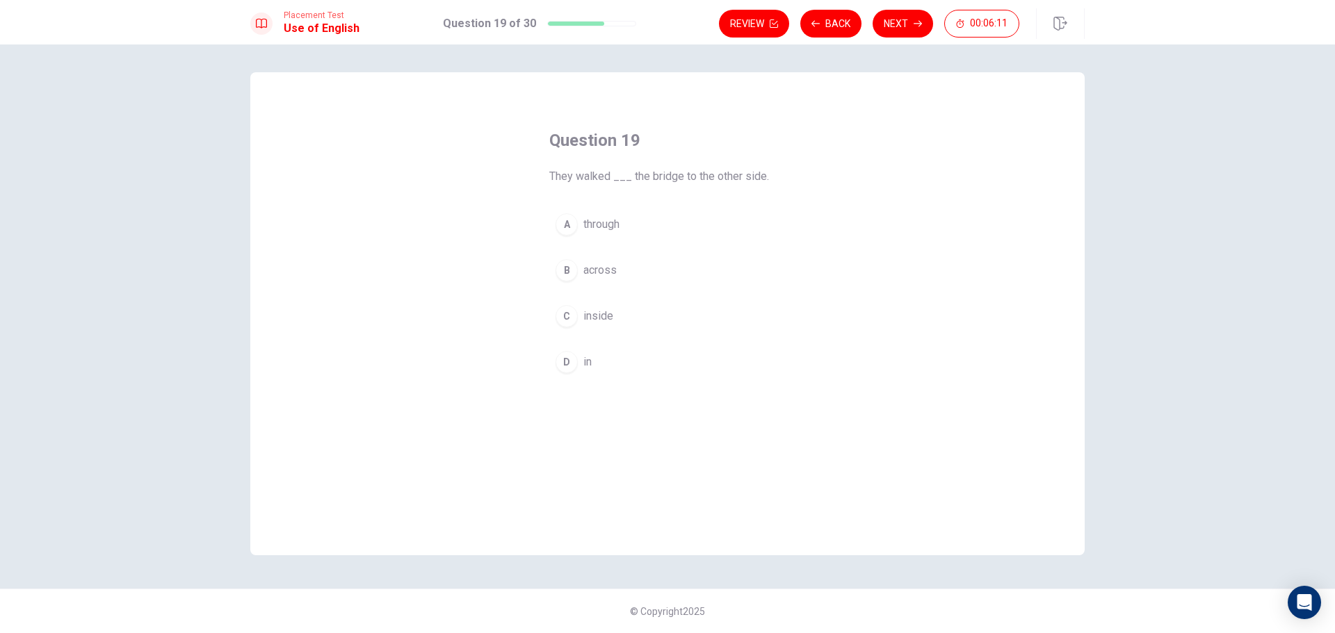
click at [599, 224] on span "through" at bounding box center [601, 224] width 36 height 17
click at [896, 32] on button "Next" at bounding box center [902, 24] width 60 height 28
click at [593, 269] on span "over" at bounding box center [594, 270] width 22 height 17
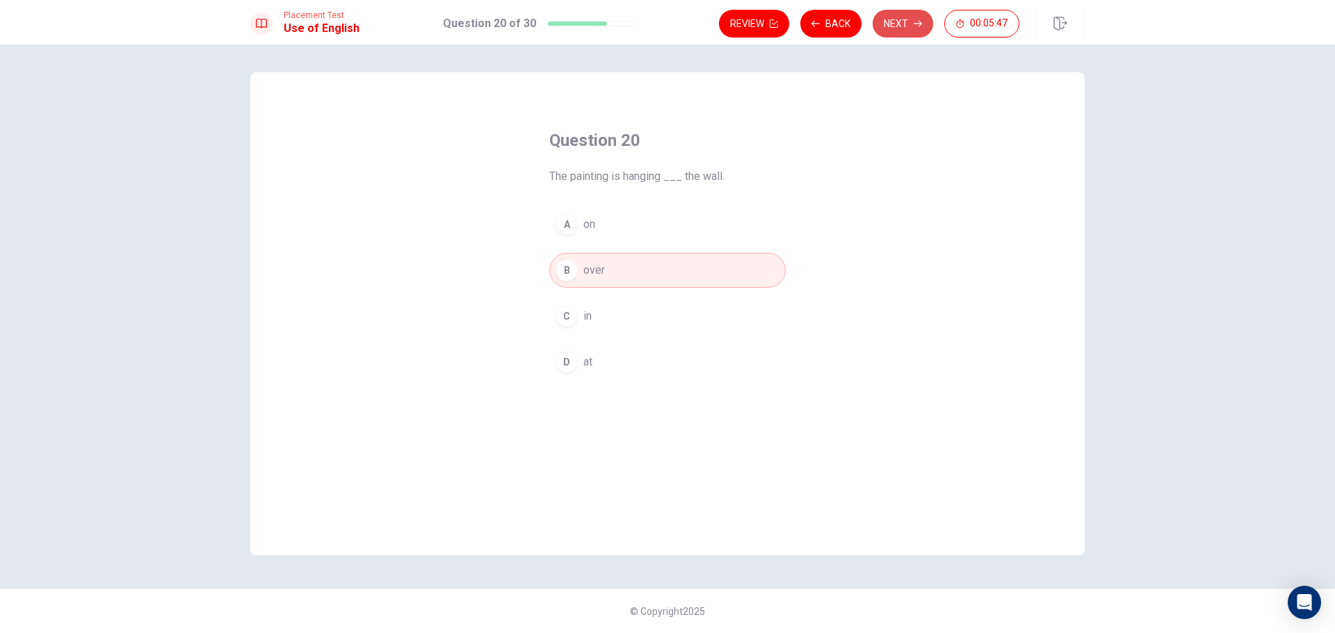
click at [891, 25] on button "Next" at bounding box center [902, 24] width 60 height 28
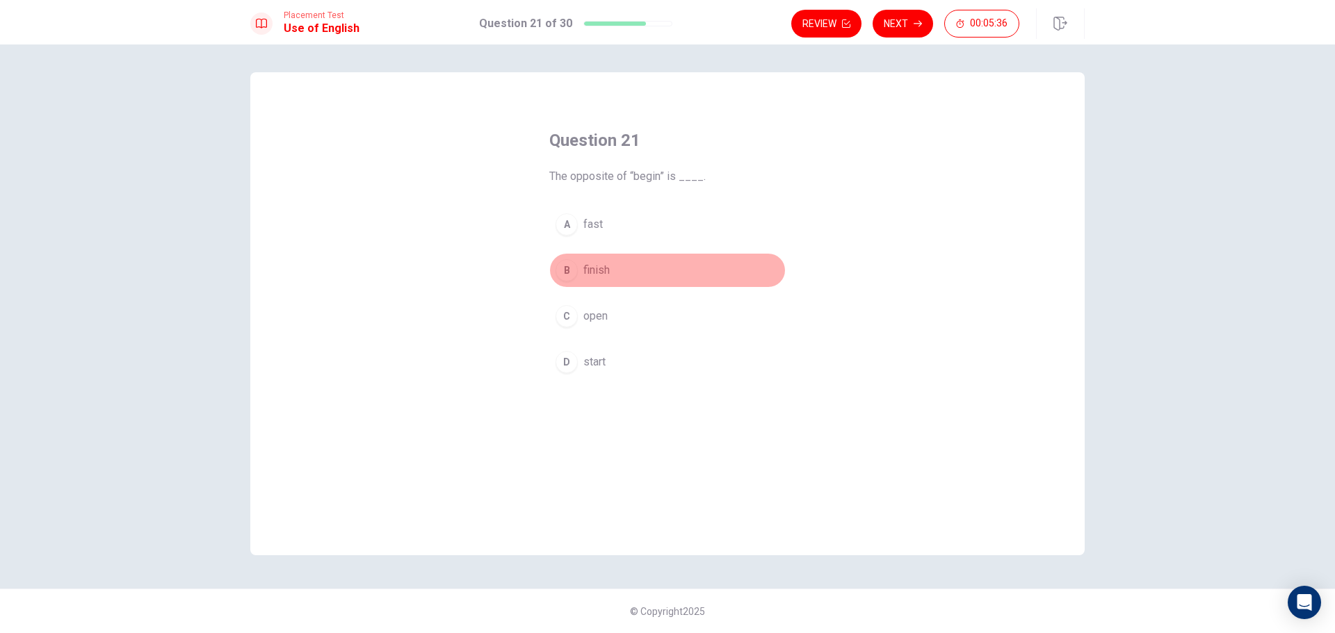
click at [596, 269] on span "finish" at bounding box center [596, 270] width 26 height 17
click at [910, 22] on button "Next" at bounding box center [902, 24] width 60 height 28
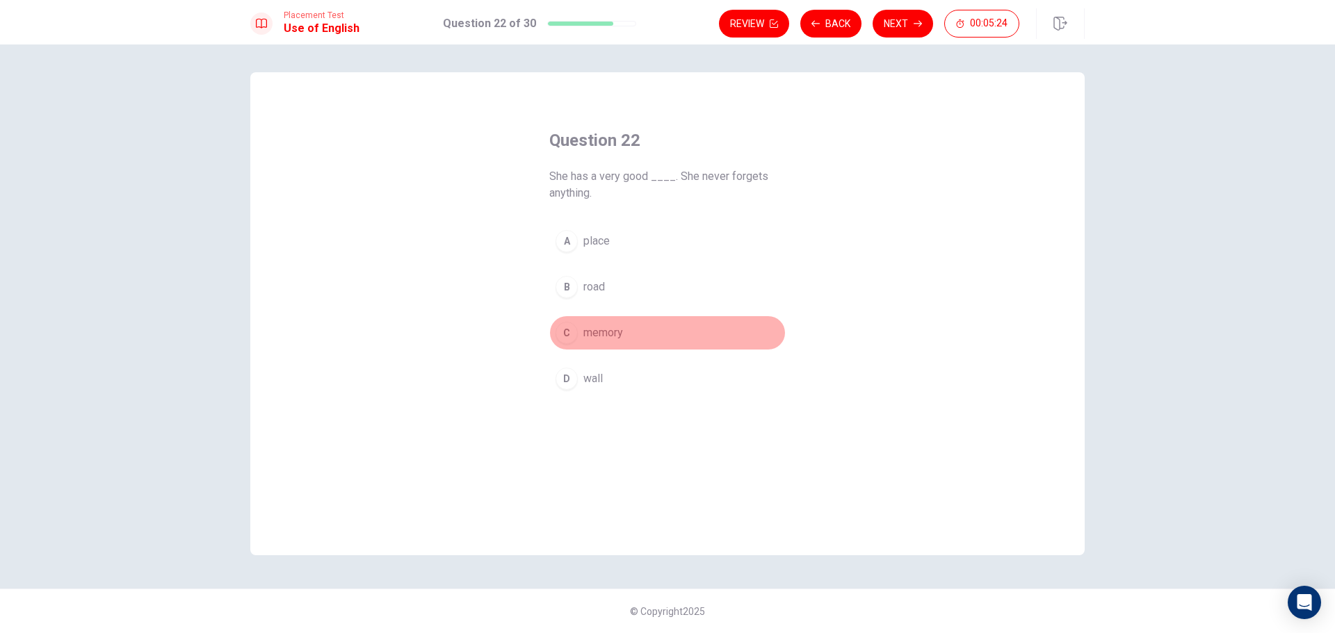
click at [606, 338] on span "memory" at bounding box center [603, 333] width 40 height 17
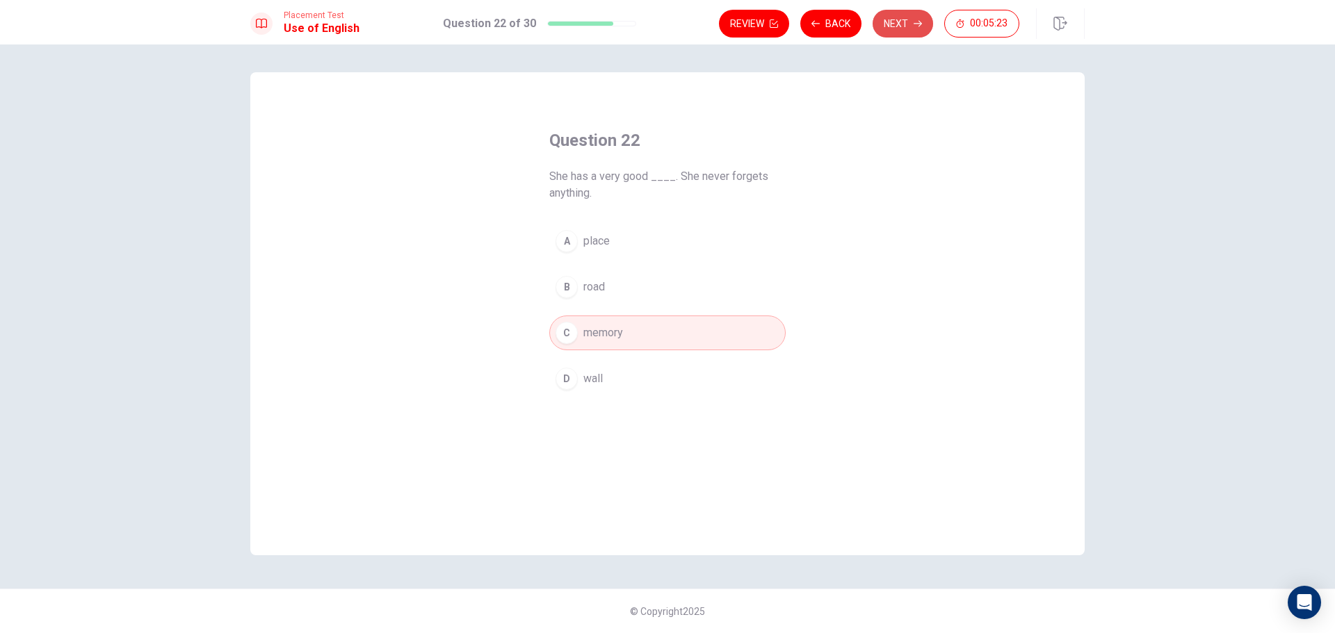
click at [896, 31] on button "Next" at bounding box center [902, 24] width 60 height 28
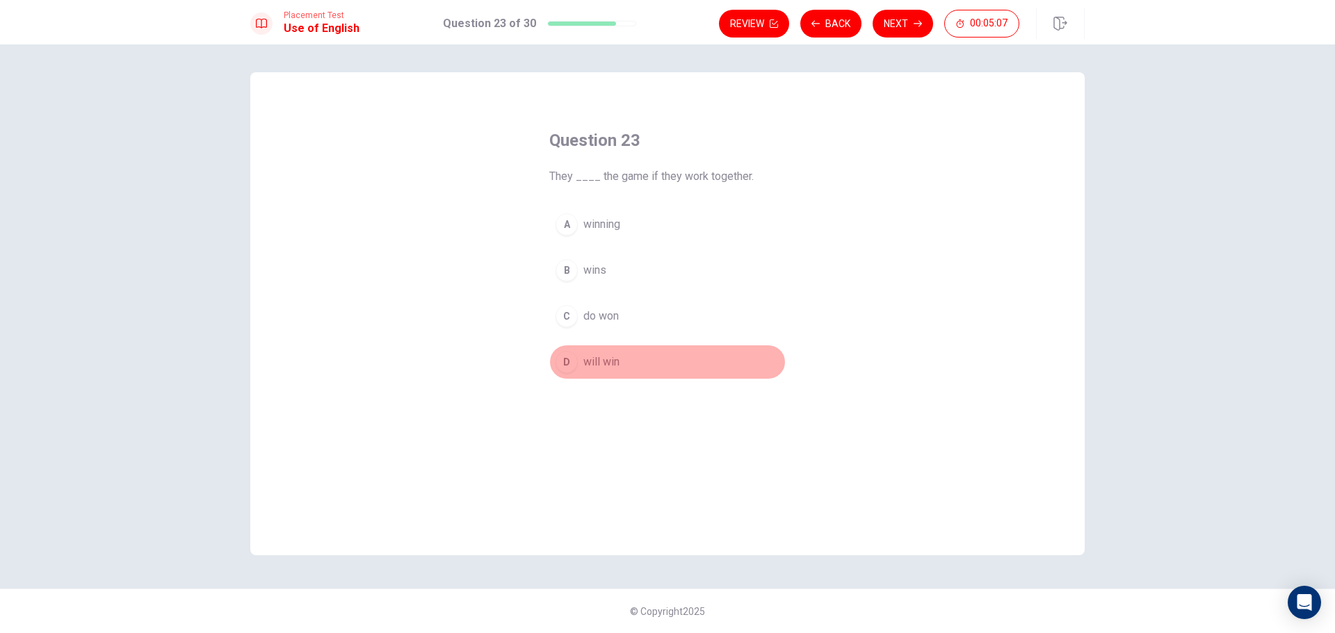
click at [601, 364] on span "will win" at bounding box center [601, 362] width 36 height 17
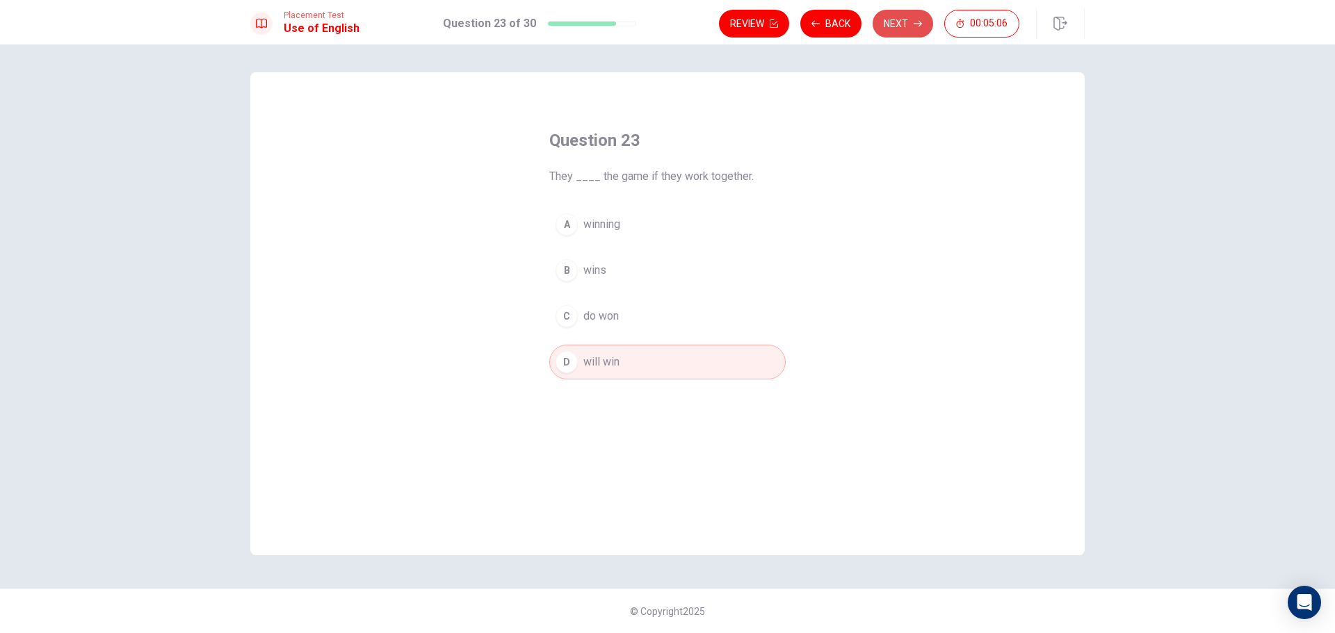
click at [885, 28] on button "Next" at bounding box center [902, 24] width 60 height 28
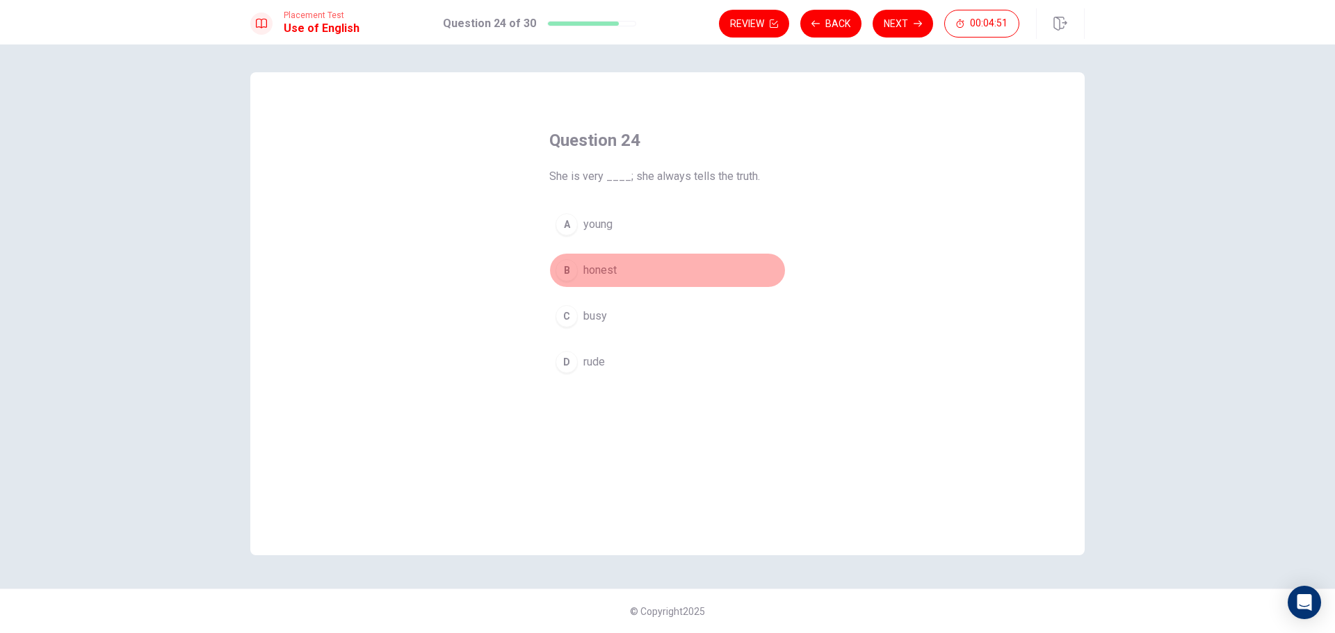
click at [609, 273] on span "honest" at bounding box center [599, 270] width 33 height 17
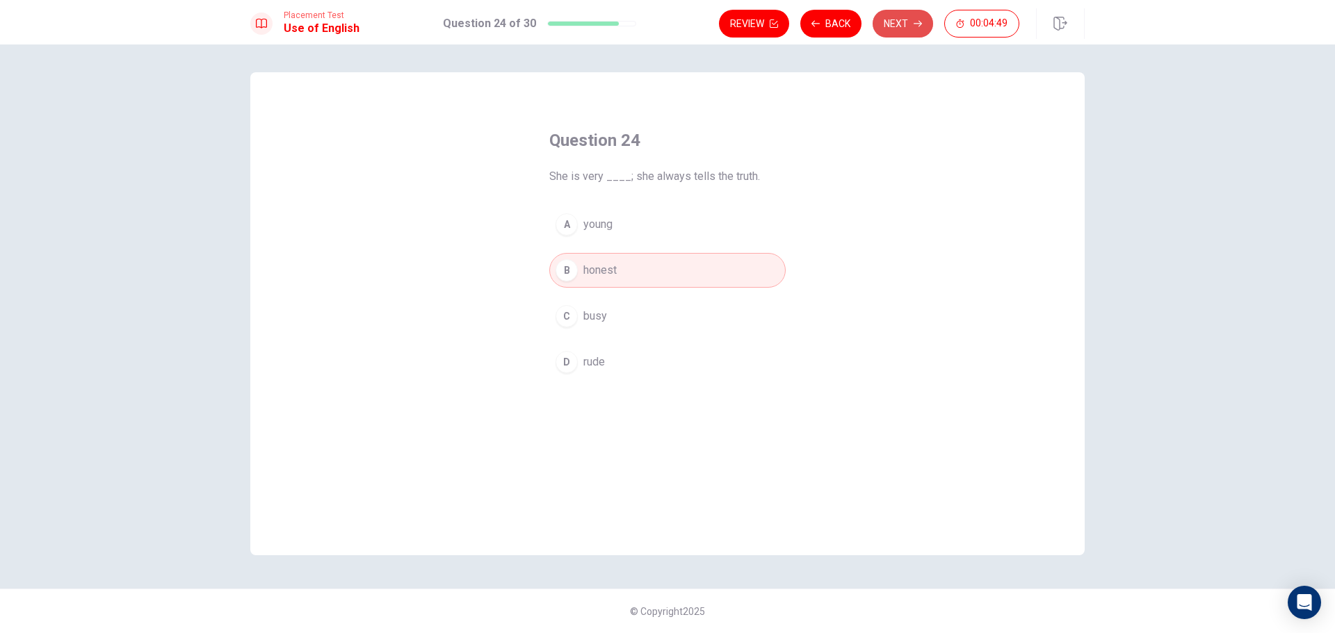
click at [893, 21] on button "Next" at bounding box center [902, 24] width 60 height 28
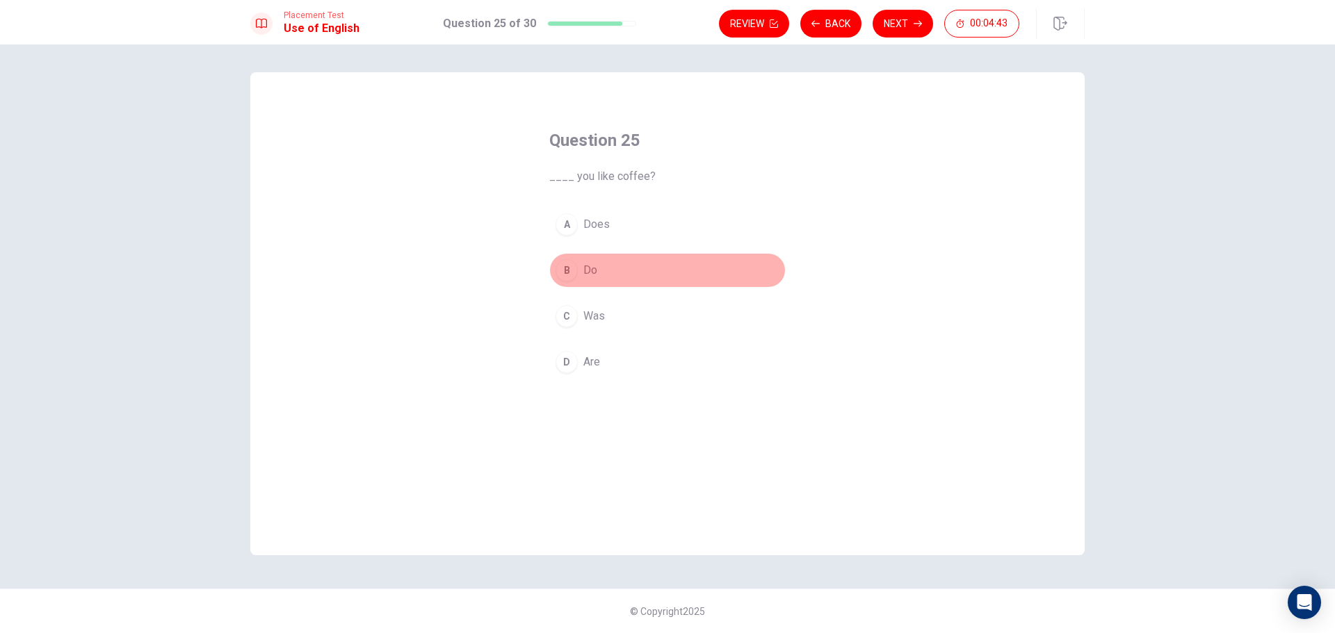
click at [587, 269] on span "Do" at bounding box center [590, 270] width 14 height 17
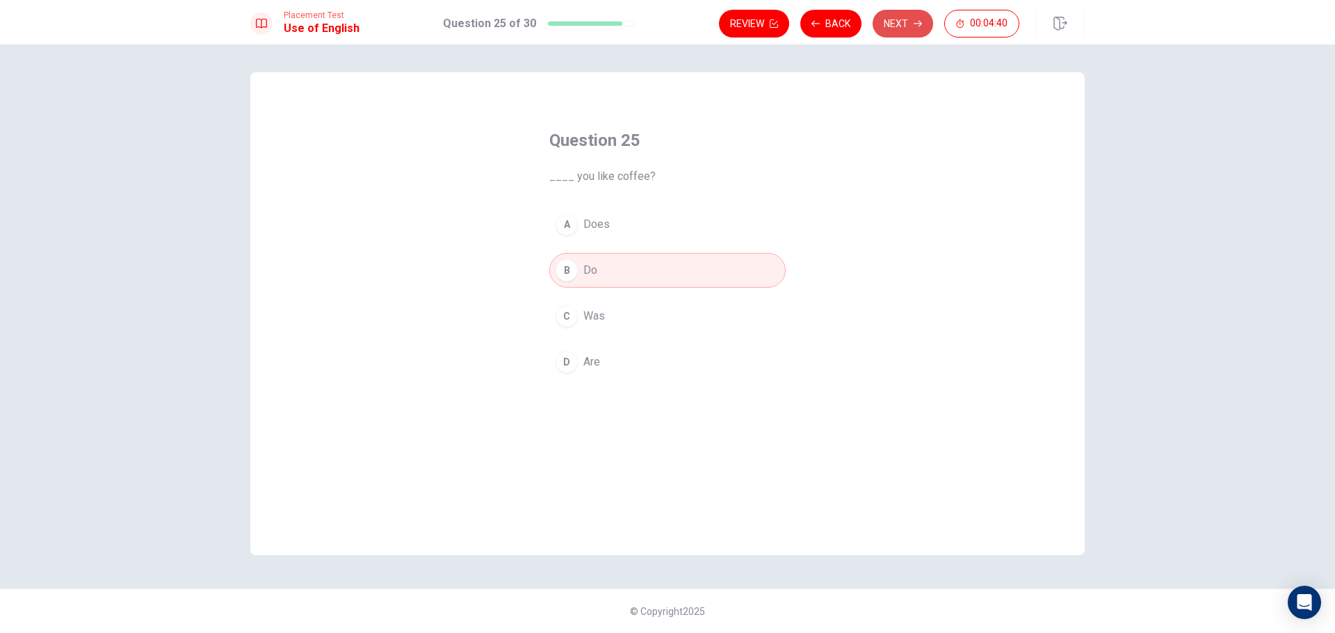
click at [906, 26] on button "Next" at bounding box center [902, 24] width 60 height 28
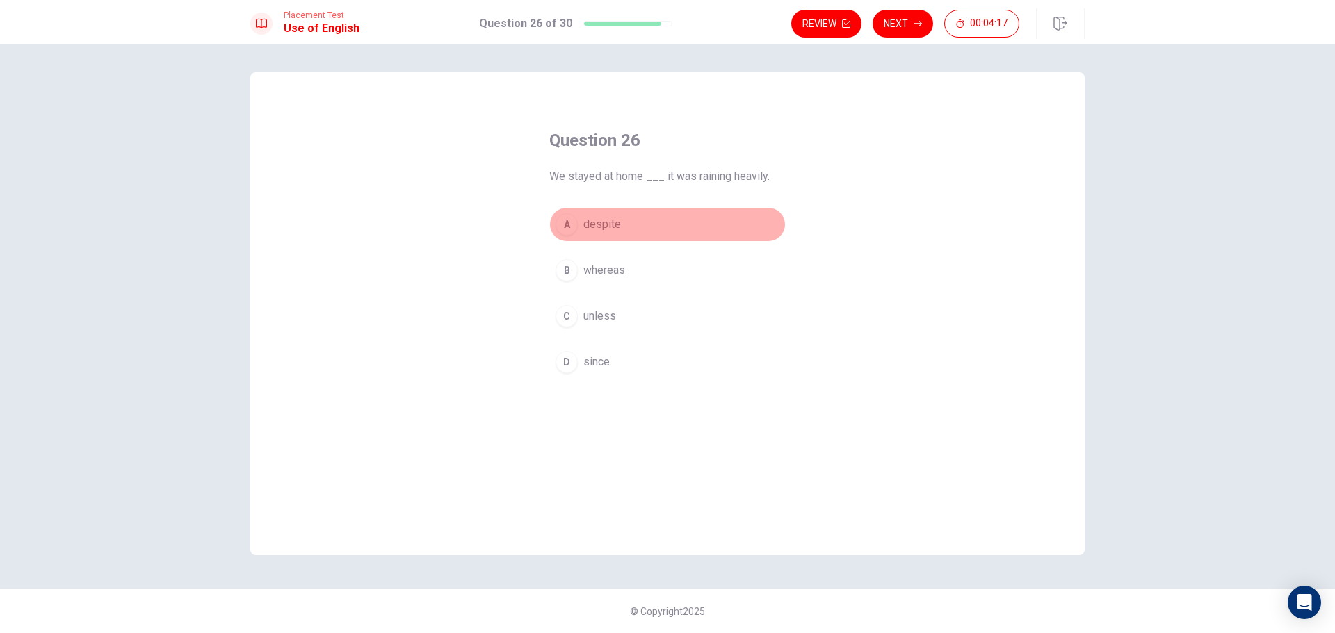
click at [608, 225] on span "despite" at bounding box center [602, 224] width 38 height 17
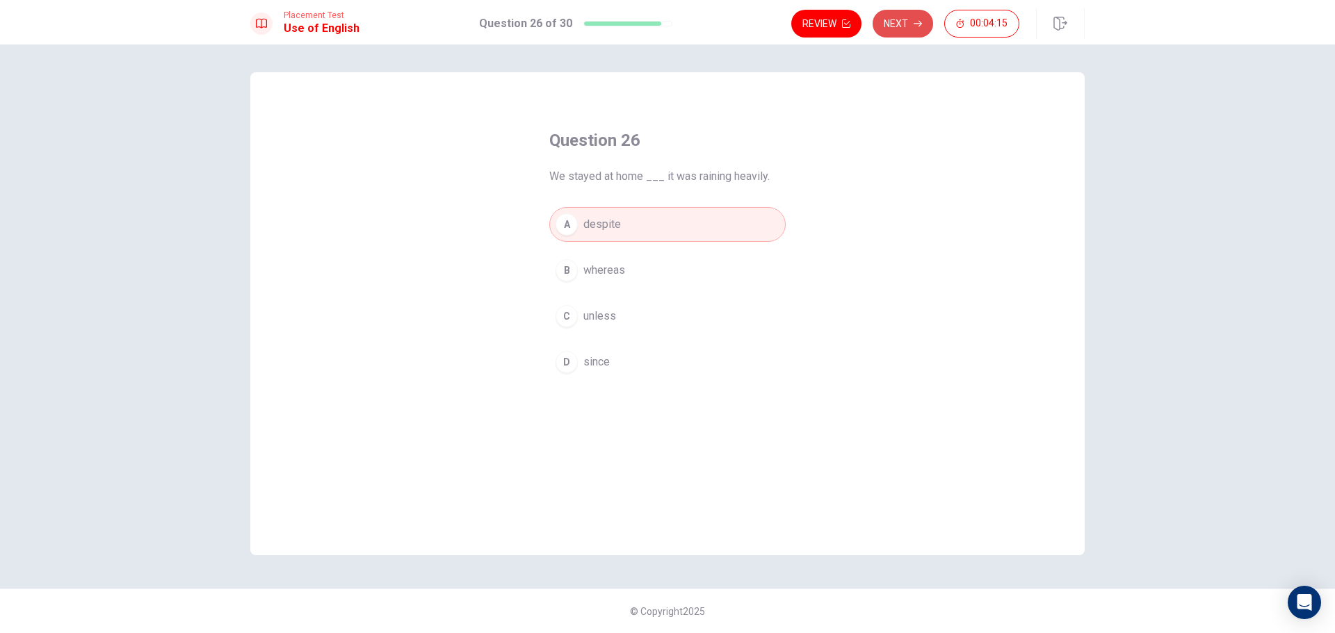
click at [910, 31] on button "Next" at bounding box center [902, 24] width 60 height 28
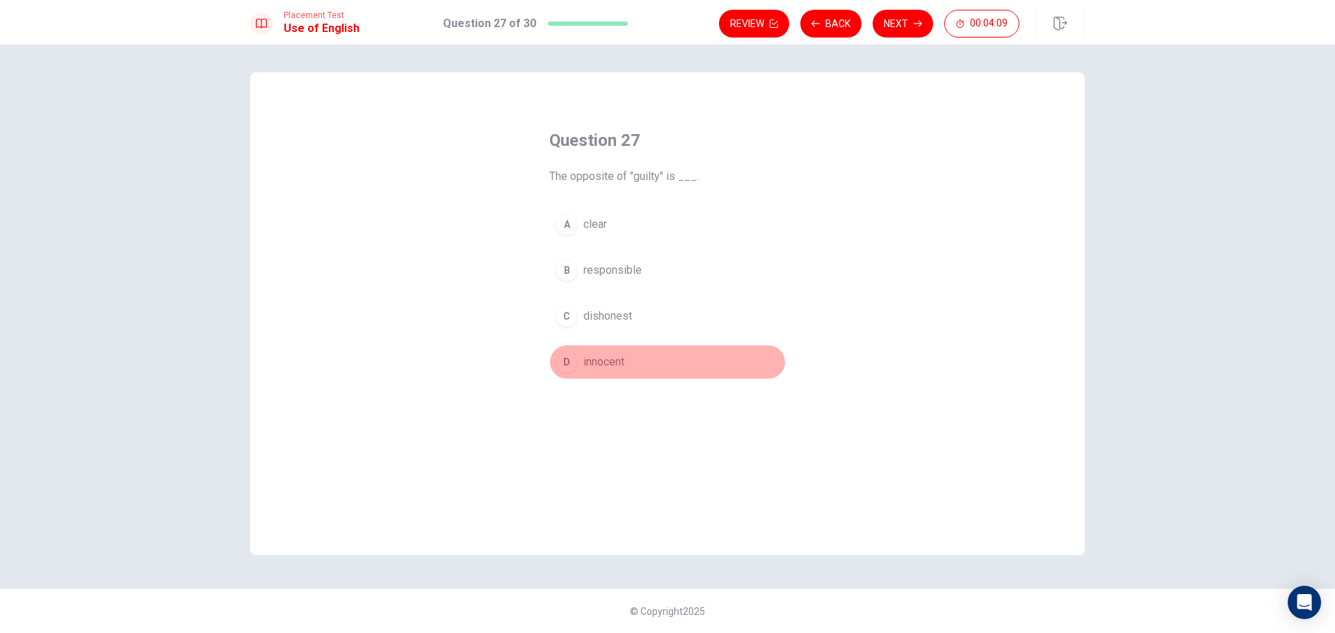
click at [609, 359] on span "innocent" at bounding box center [603, 362] width 41 height 17
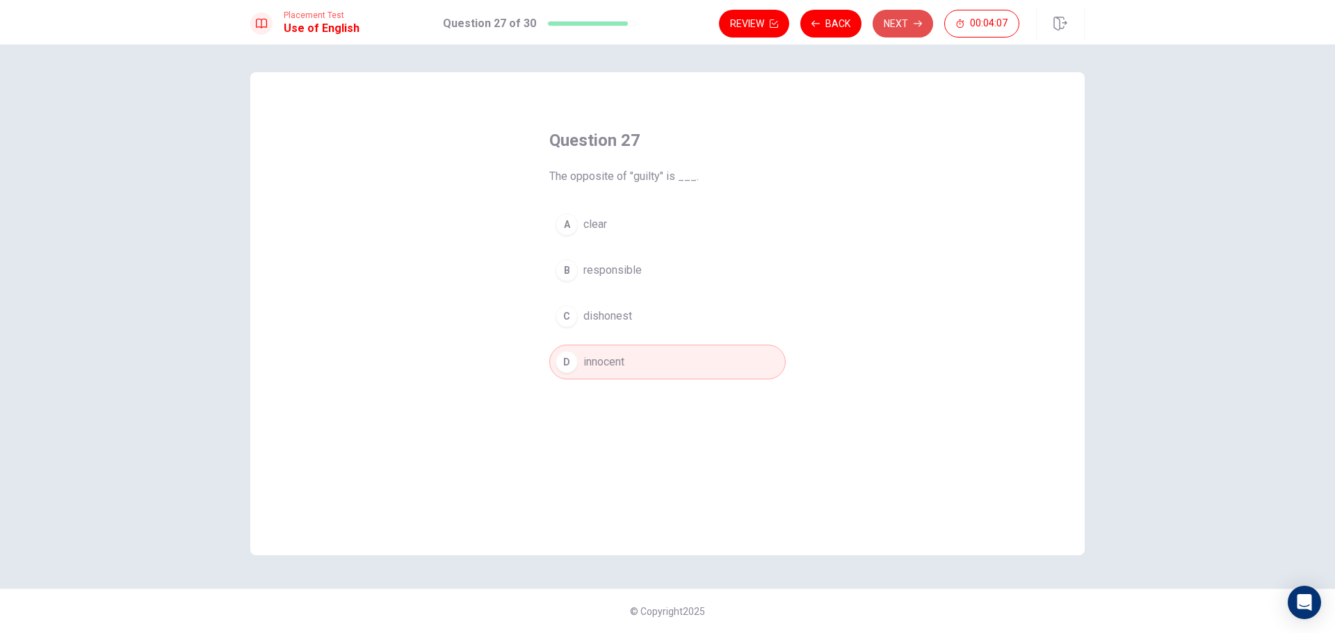
click at [900, 26] on button "Next" at bounding box center [902, 24] width 60 height 28
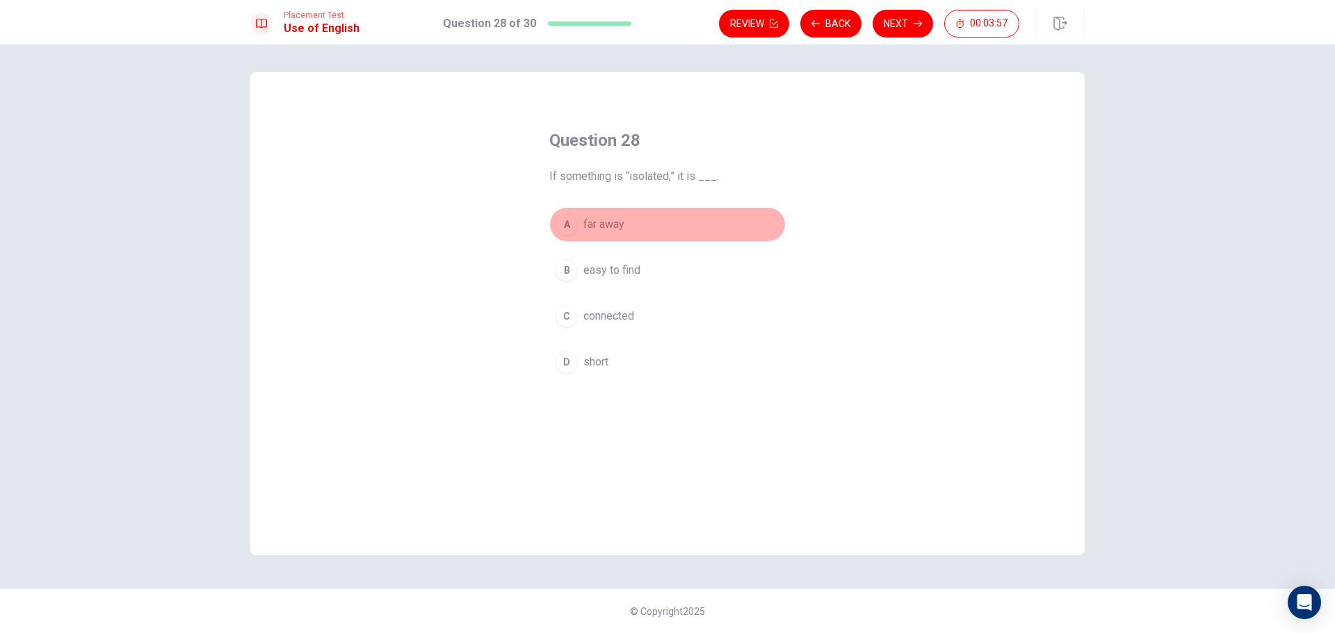
click at [604, 223] on span "far away" at bounding box center [603, 224] width 41 height 17
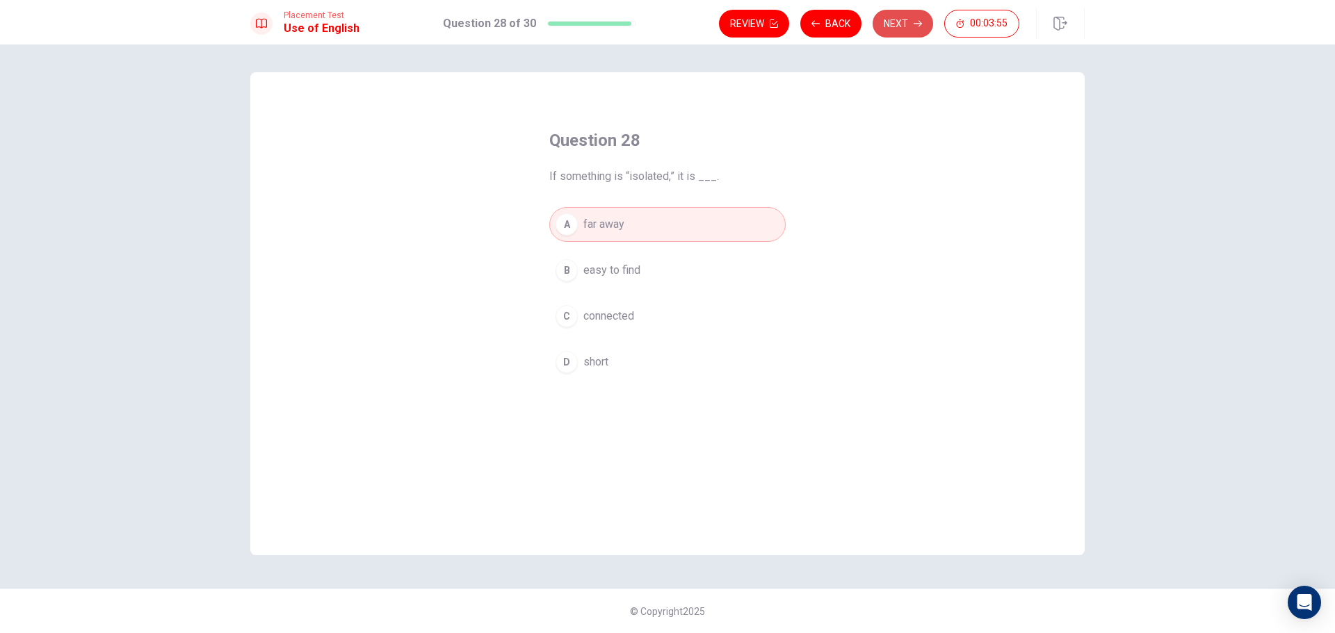
click at [902, 27] on button "Next" at bounding box center [902, 24] width 60 height 28
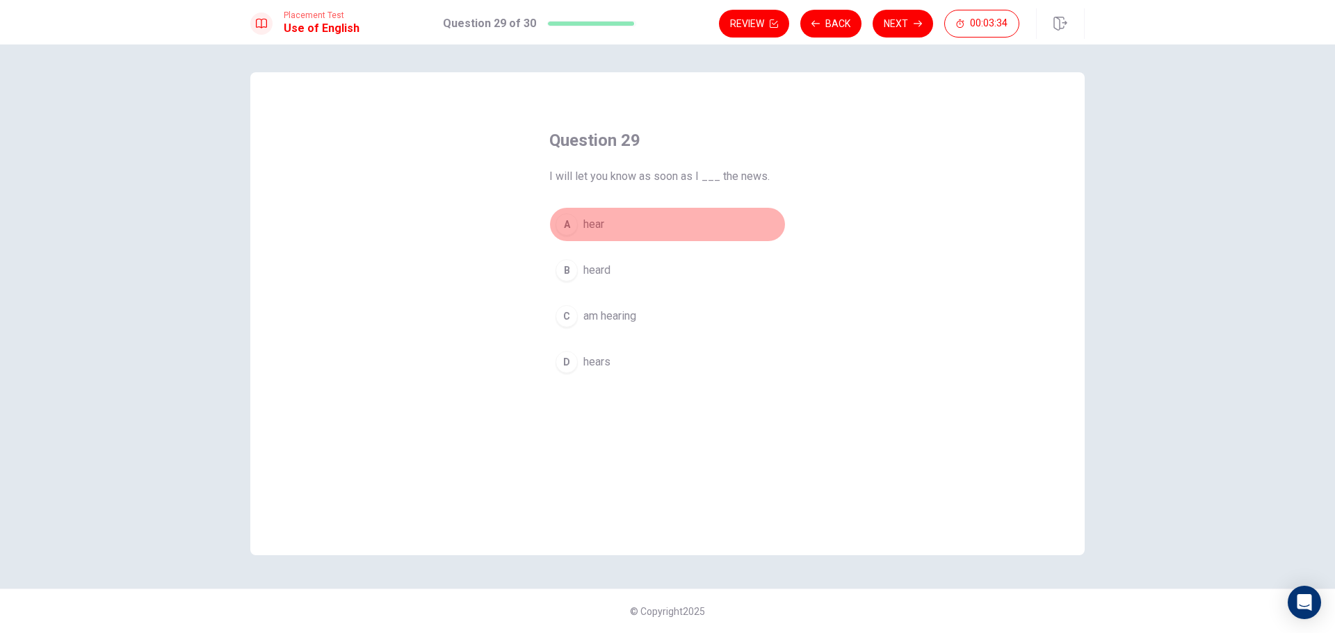
click at [599, 222] on span "hear" at bounding box center [593, 224] width 21 height 17
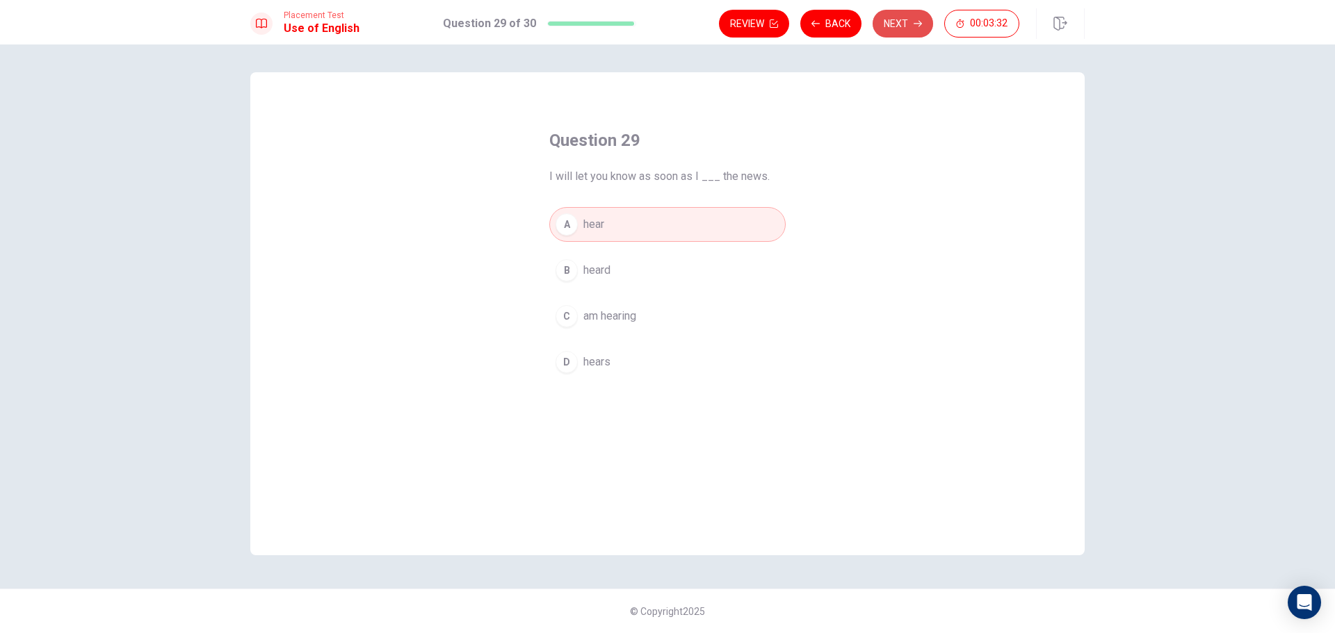
click at [901, 24] on button "Next" at bounding box center [902, 24] width 60 height 28
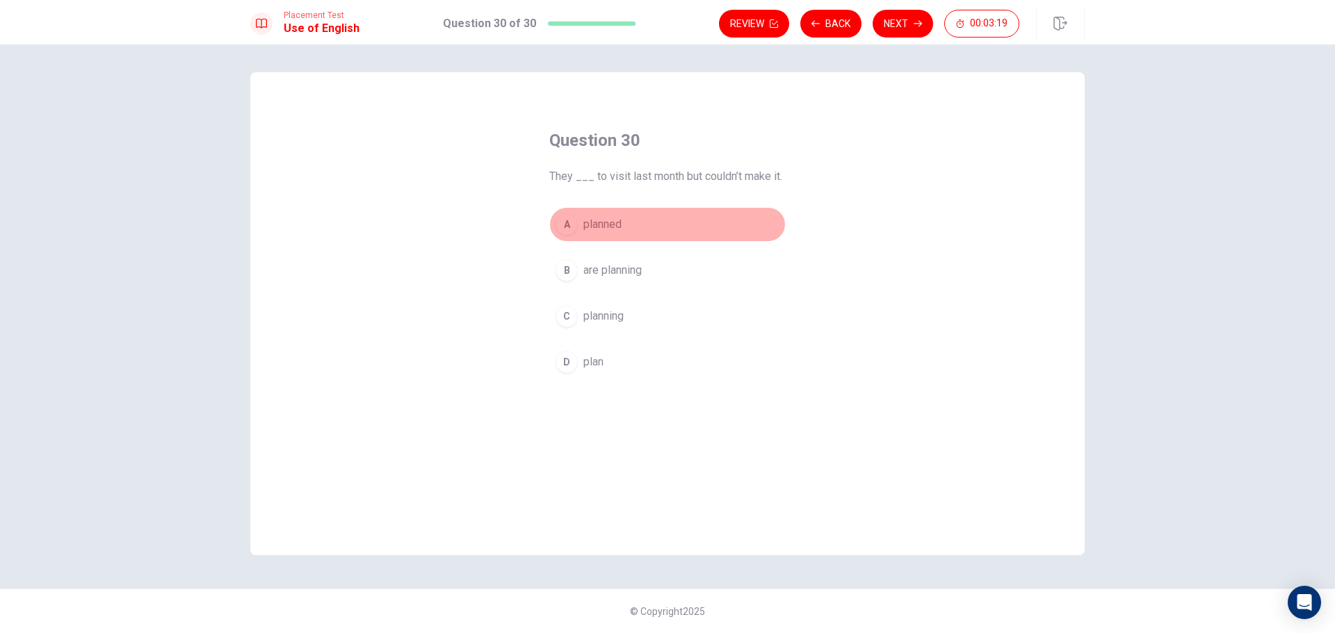
click at [596, 220] on span "planned" at bounding box center [602, 224] width 38 height 17
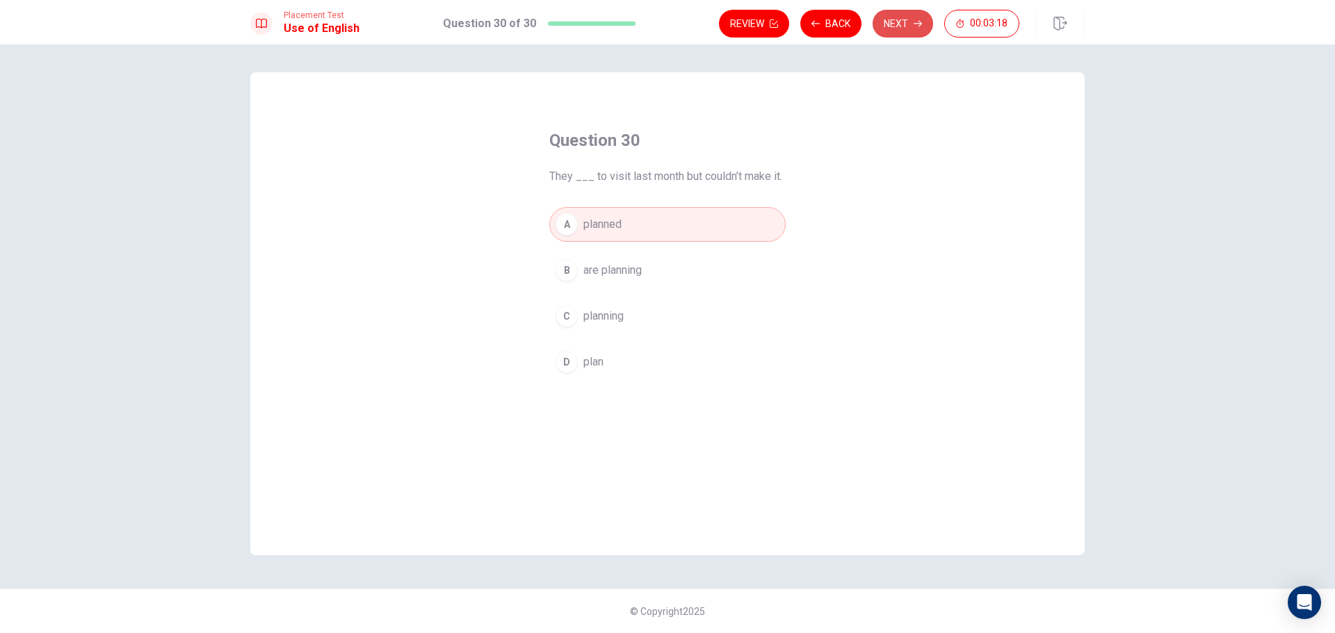
click at [911, 26] on button "Next" at bounding box center [902, 24] width 60 height 28
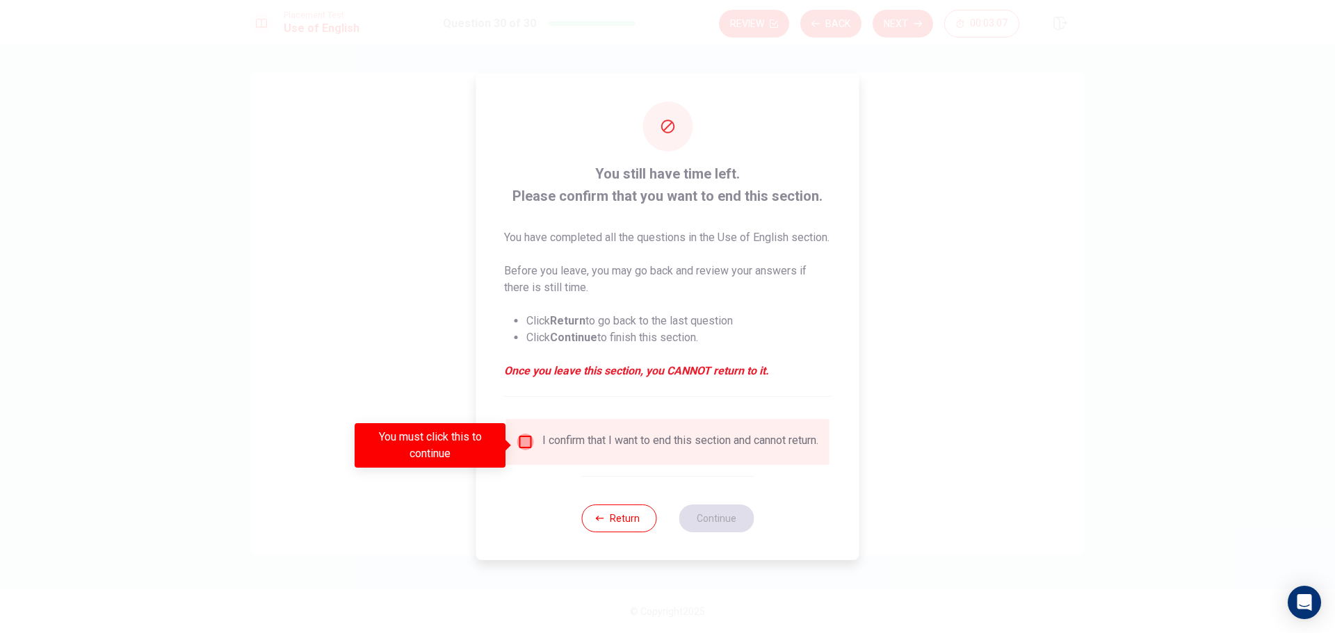
click at [524, 444] on input "You must click this to continue" at bounding box center [525, 442] width 17 height 17
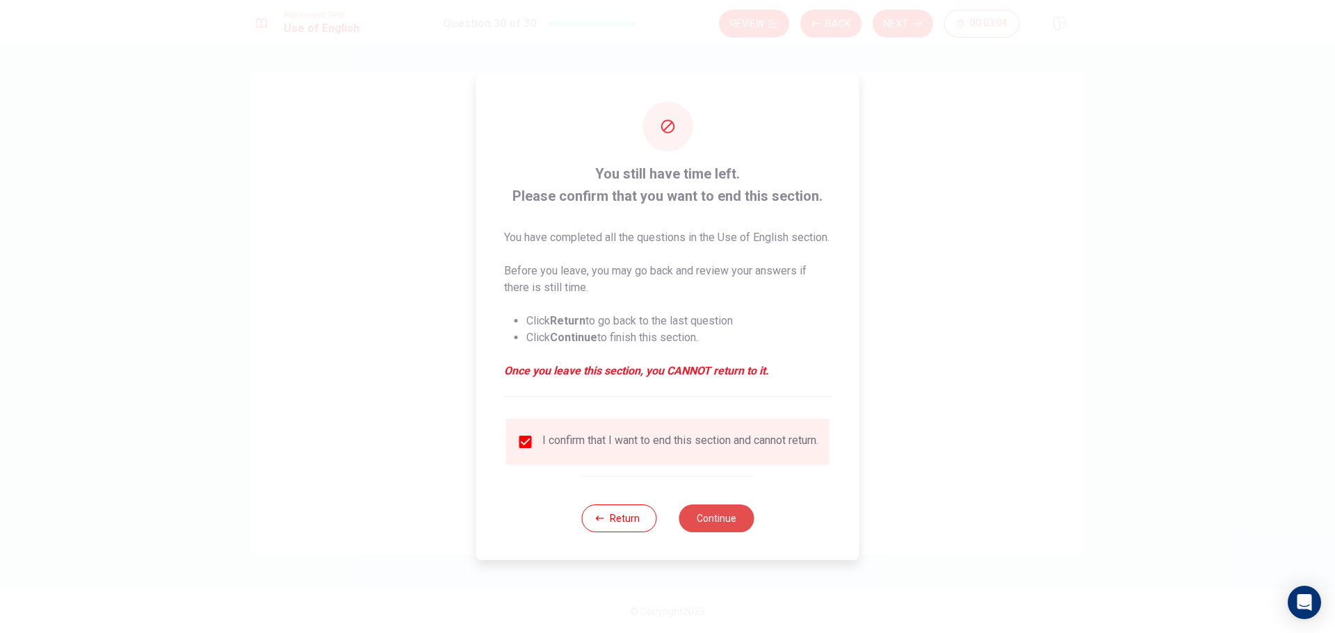
click at [726, 528] on button "Continue" at bounding box center [715, 519] width 75 height 28
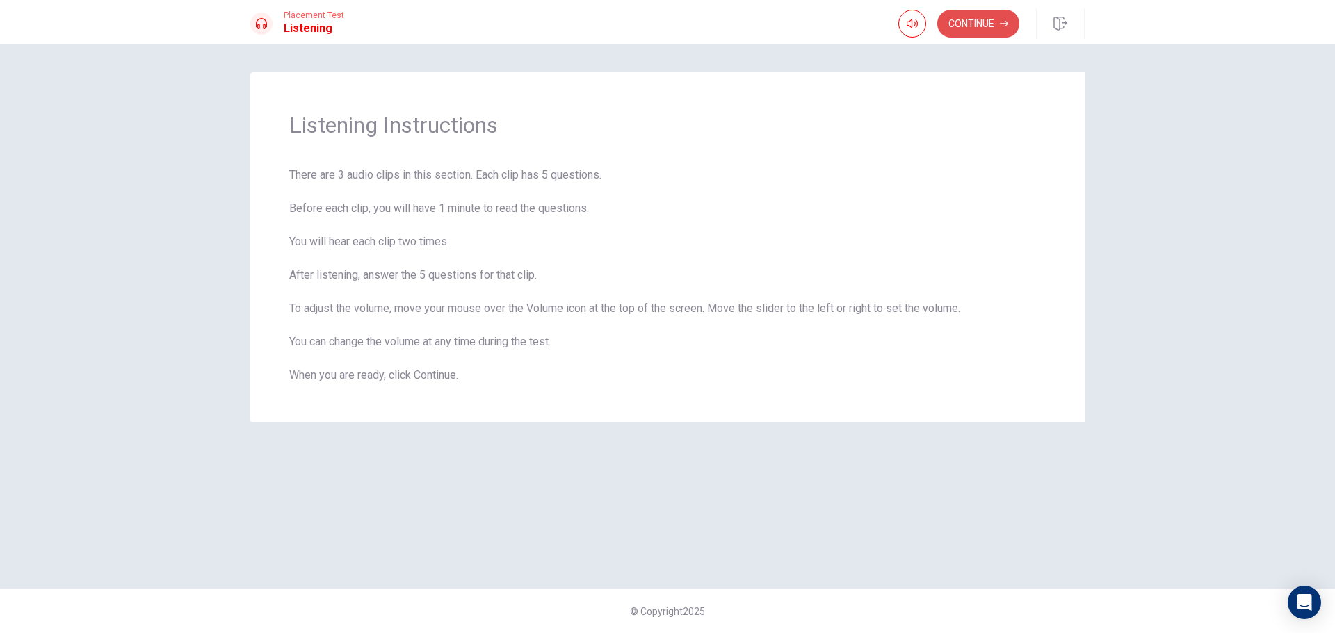
click at [968, 24] on button "Continue" at bounding box center [978, 24] width 82 height 28
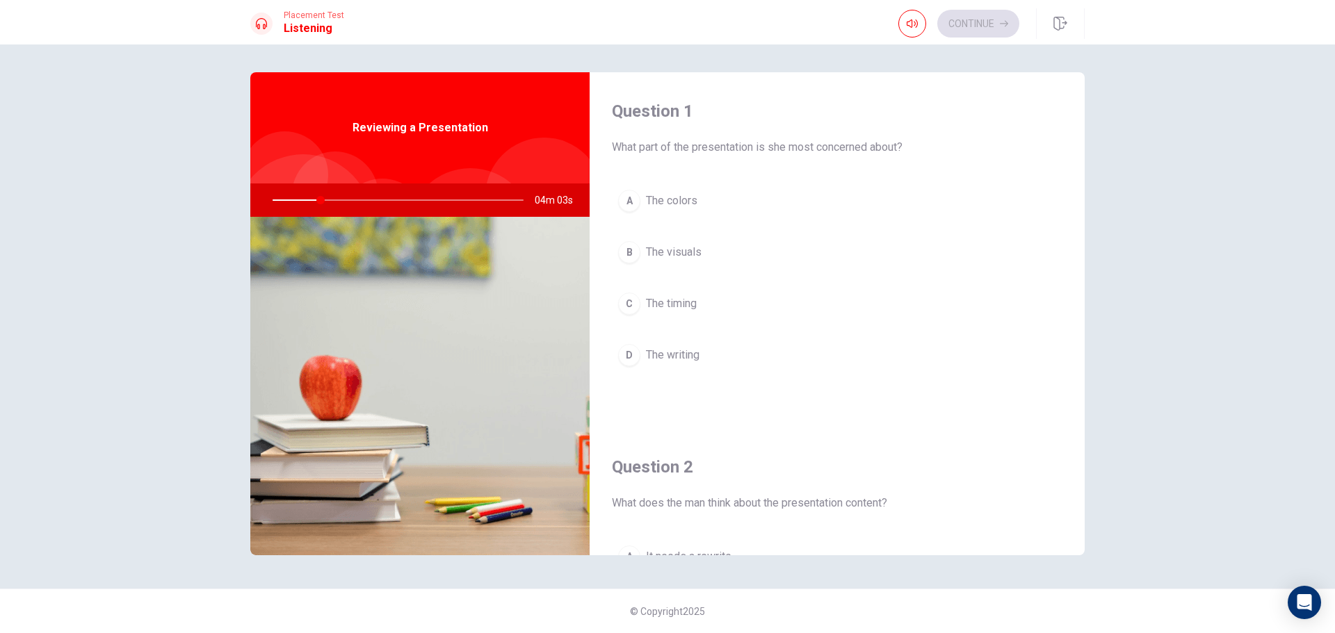
drag, startPoint x: 1084, startPoint y: 181, endPoint x: 1084, endPoint y: 188, distance: 7.0
click at [1084, 188] on div "Question 1 What part of the presentation is she most concerned about? A The col…" at bounding box center [667, 316] width 879 height 489
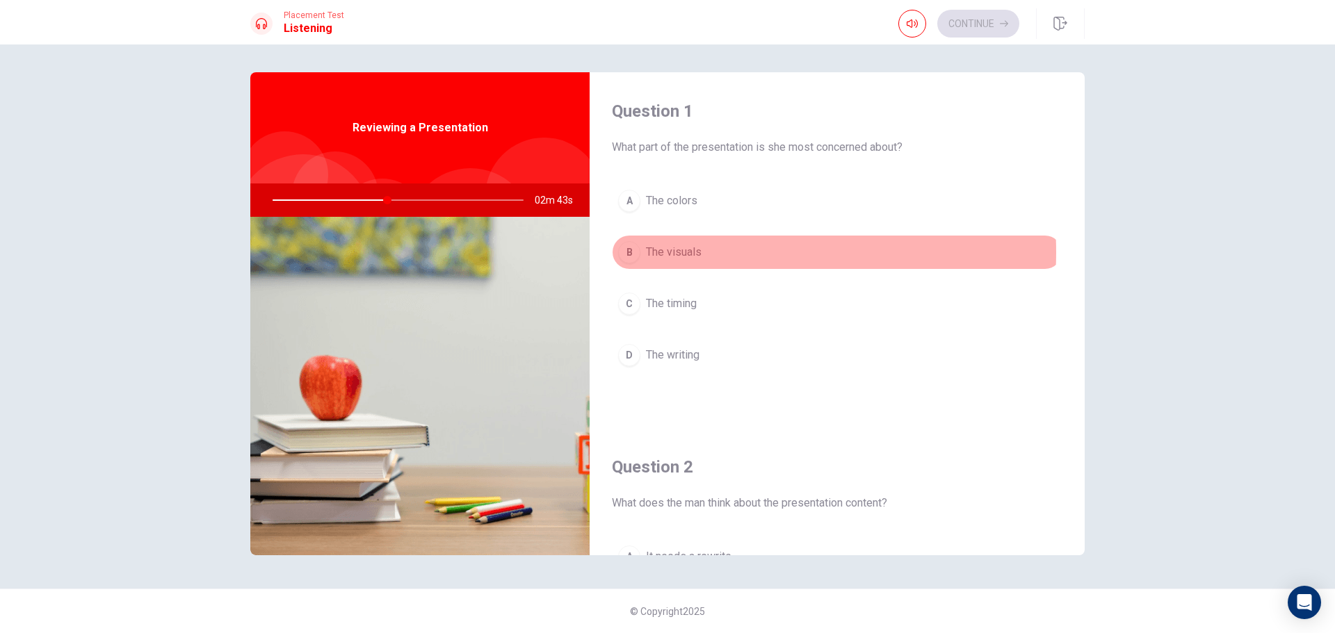
click at [681, 252] on span "The visuals" at bounding box center [674, 252] width 56 height 17
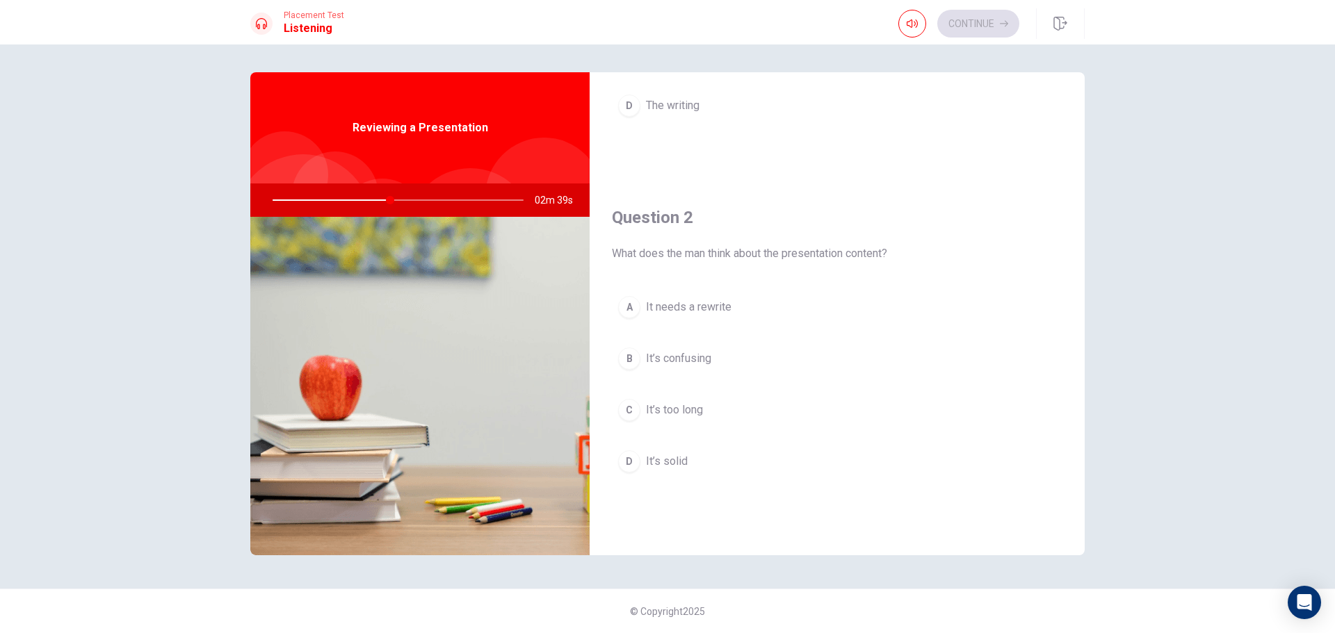
scroll to position [265, 0]
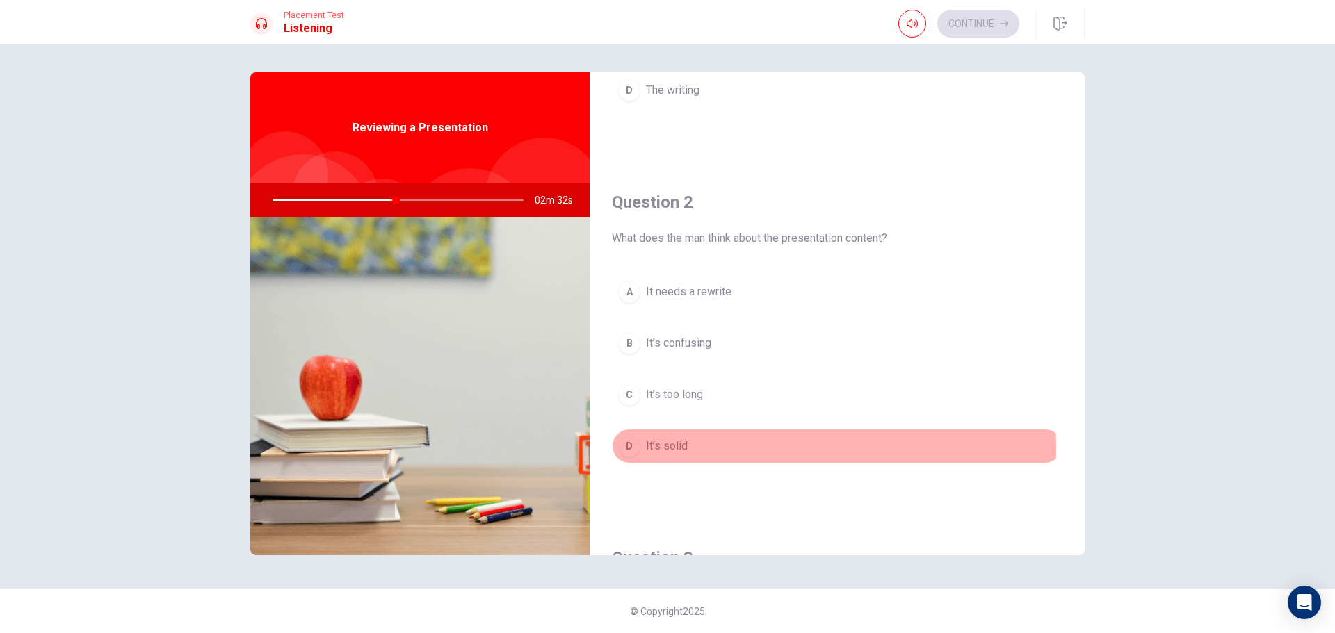
click at [669, 448] on span "It’s solid" at bounding box center [667, 446] width 42 height 17
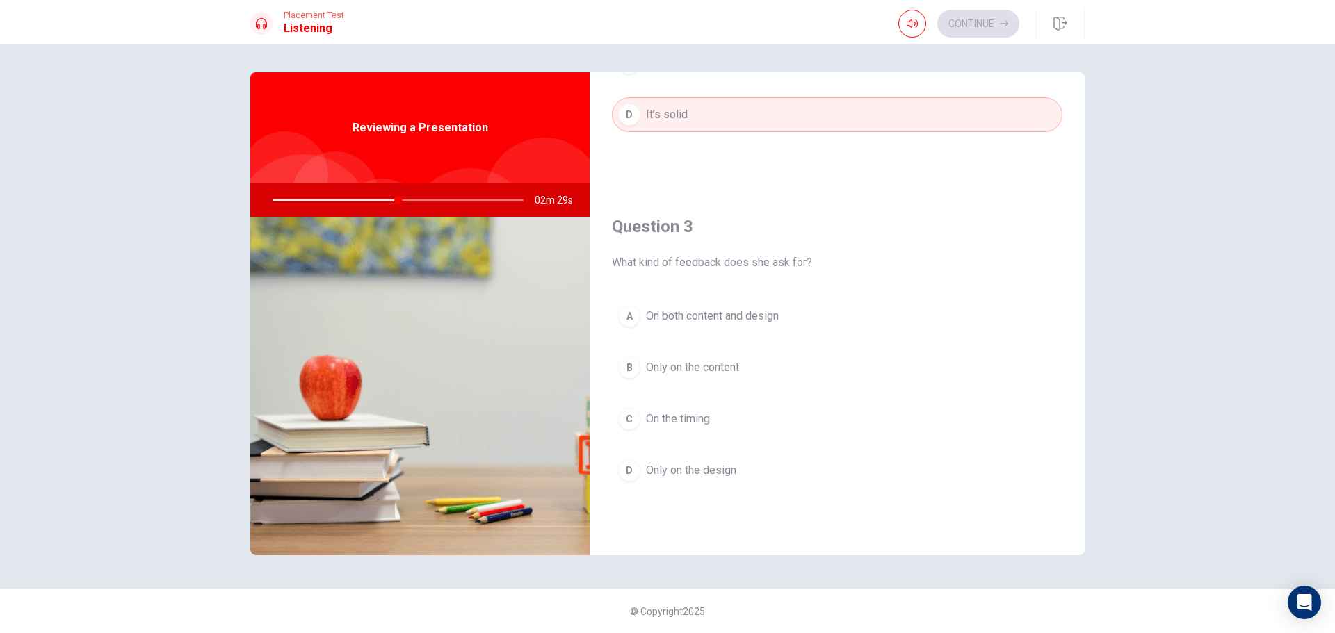
scroll to position [623, 0]
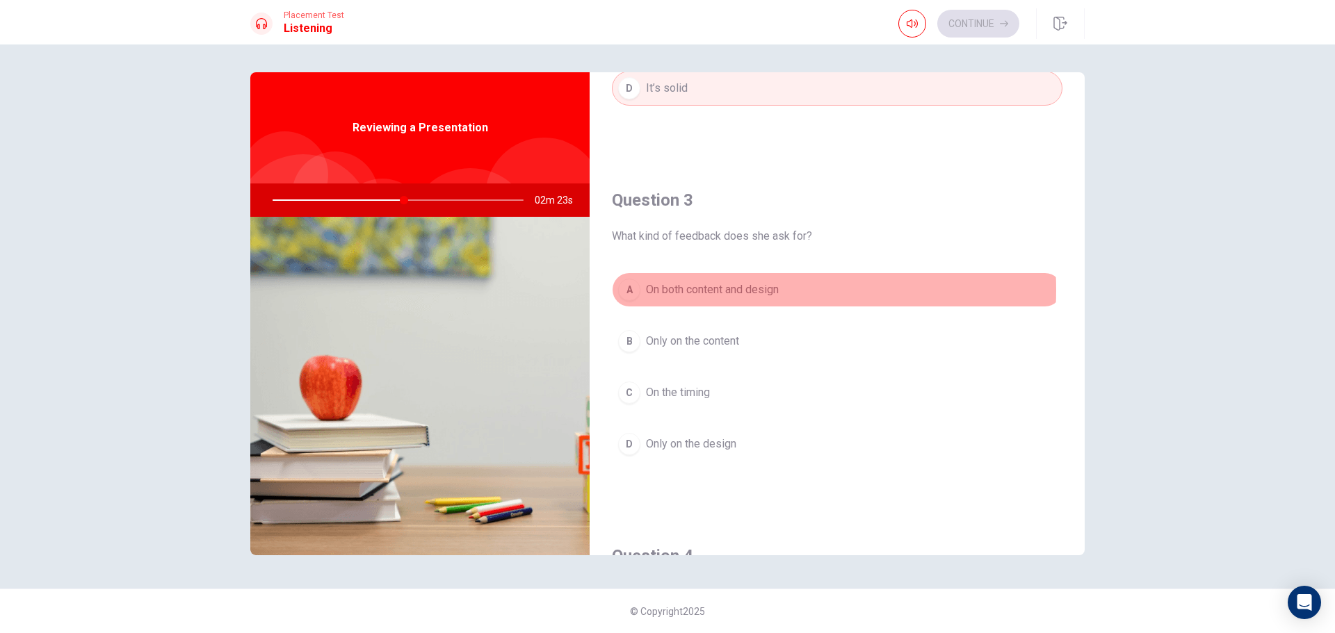
click at [708, 290] on span "On both content and design" at bounding box center [712, 290] width 133 height 17
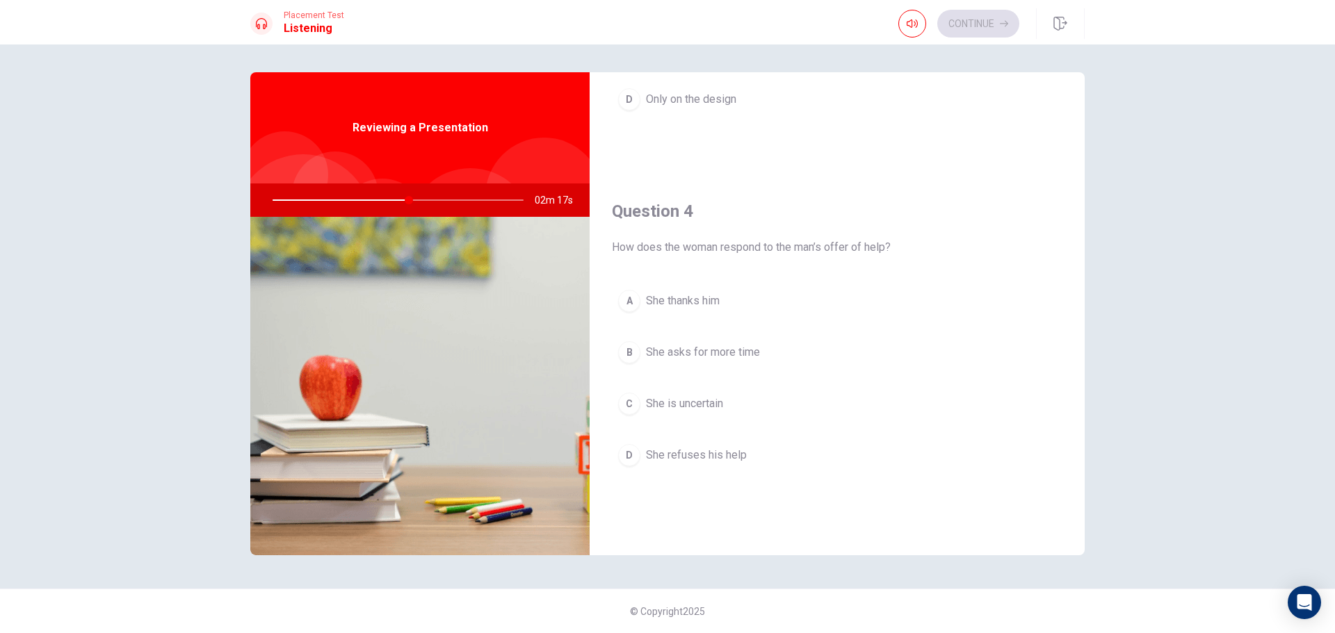
scroll to position [970, 0]
click at [674, 294] on span "She thanks him" at bounding box center [683, 298] width 74 height 17
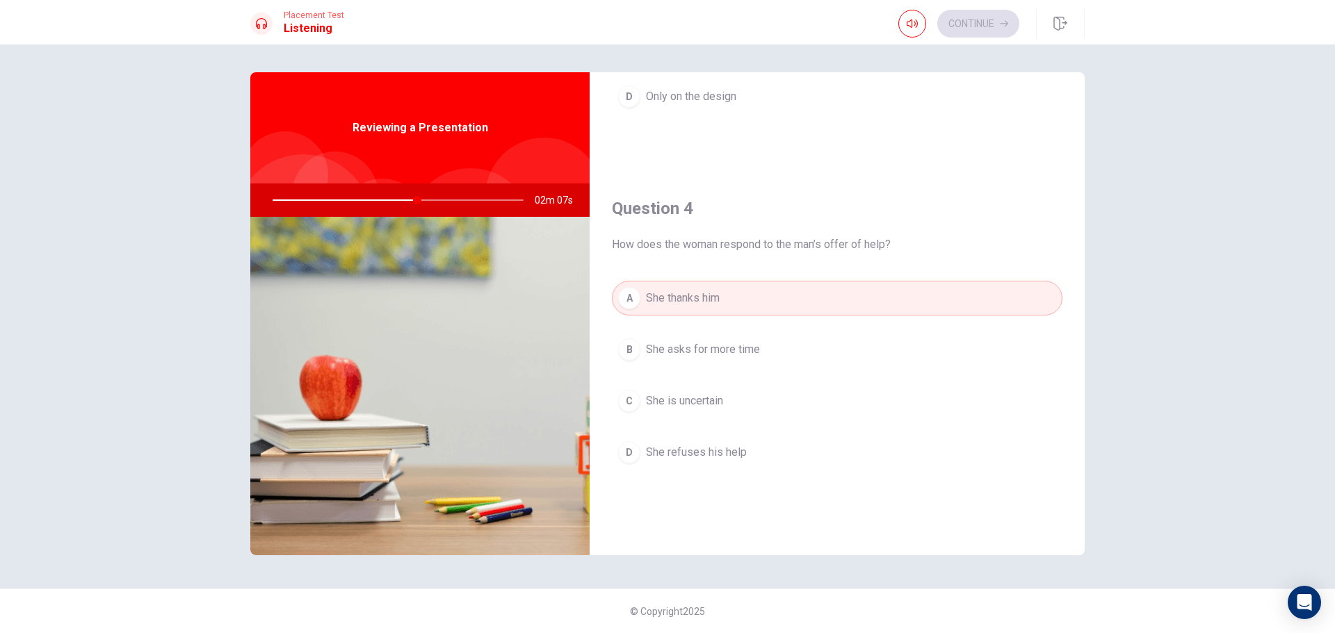
drag, startPoint x: 1076, startPoint y: 395, endPoint x: 1082, endPoint y: 421, distance: 26.5
click at [1082, 421] on div "Question 1 What part of the presentation is she most concerned about? A The col…" at bounding box center [837, 313] width 495 height 483
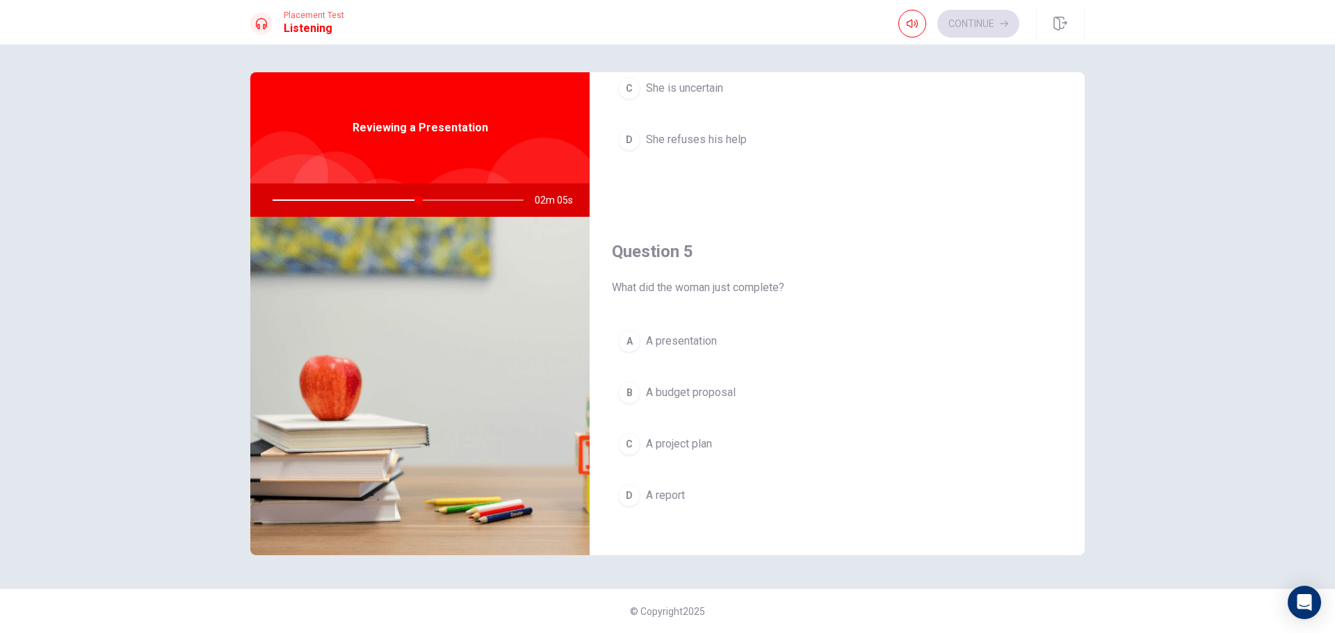
scroll to position [1297, 0]
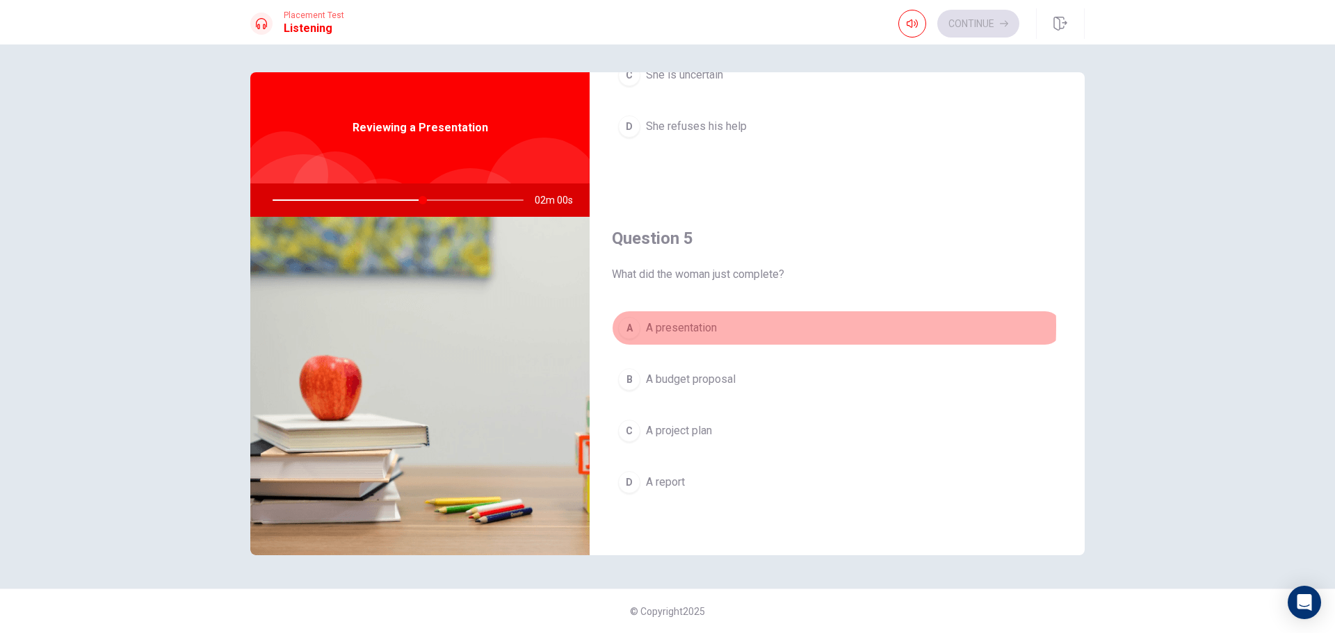
click at [683, 326] on span "A presentation" at bounding box center [681, 328] width 71 height 17
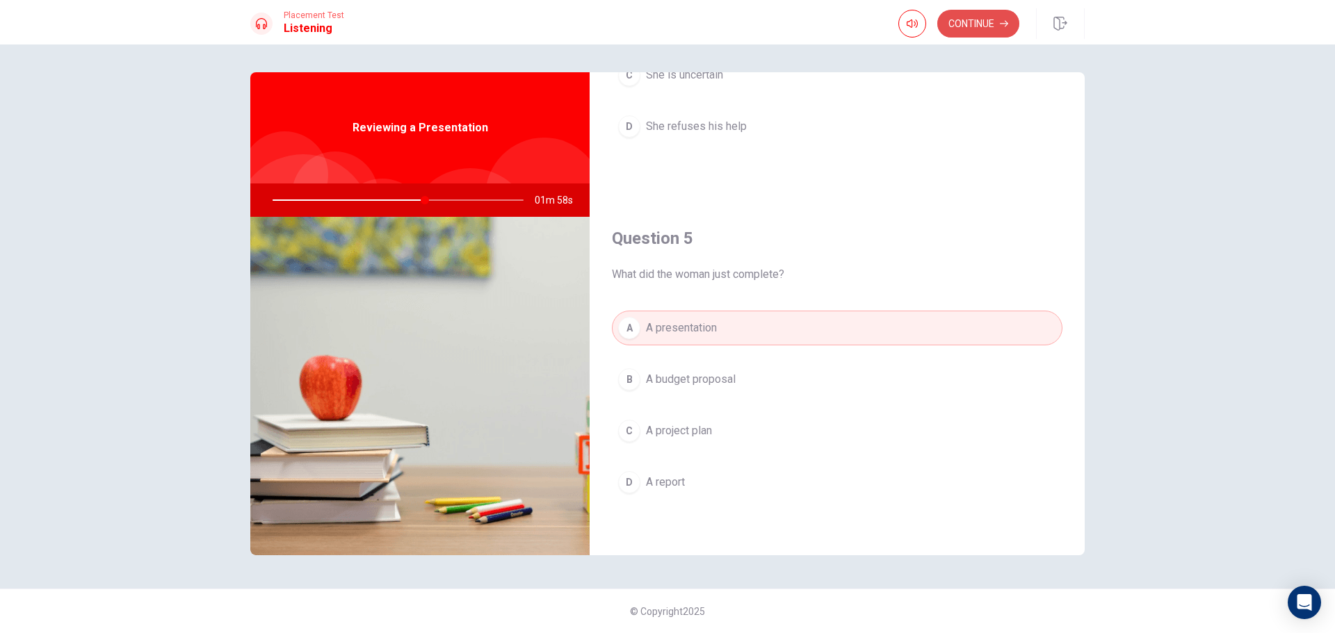
click at [957, 25] on button "Continue" at bounding box center [978, 24] width 82 height 28
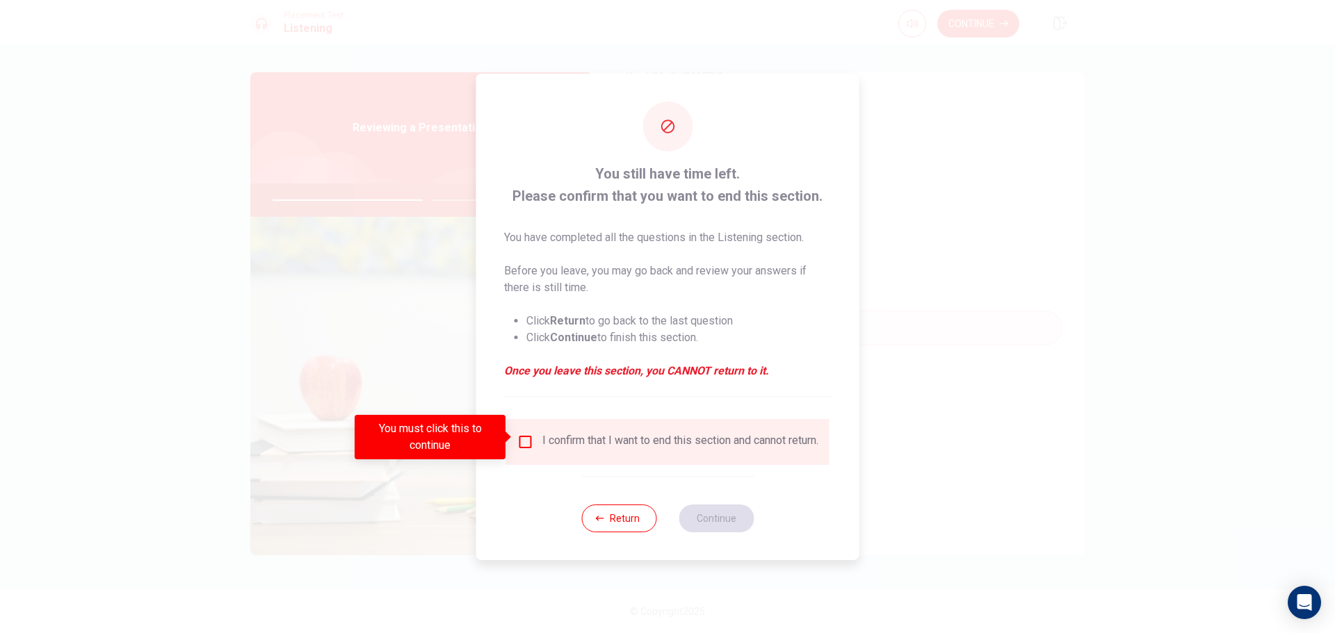
click at [526, 435] on input "You must click this to continue" at bounding box center [525, 442] width 17 height 17
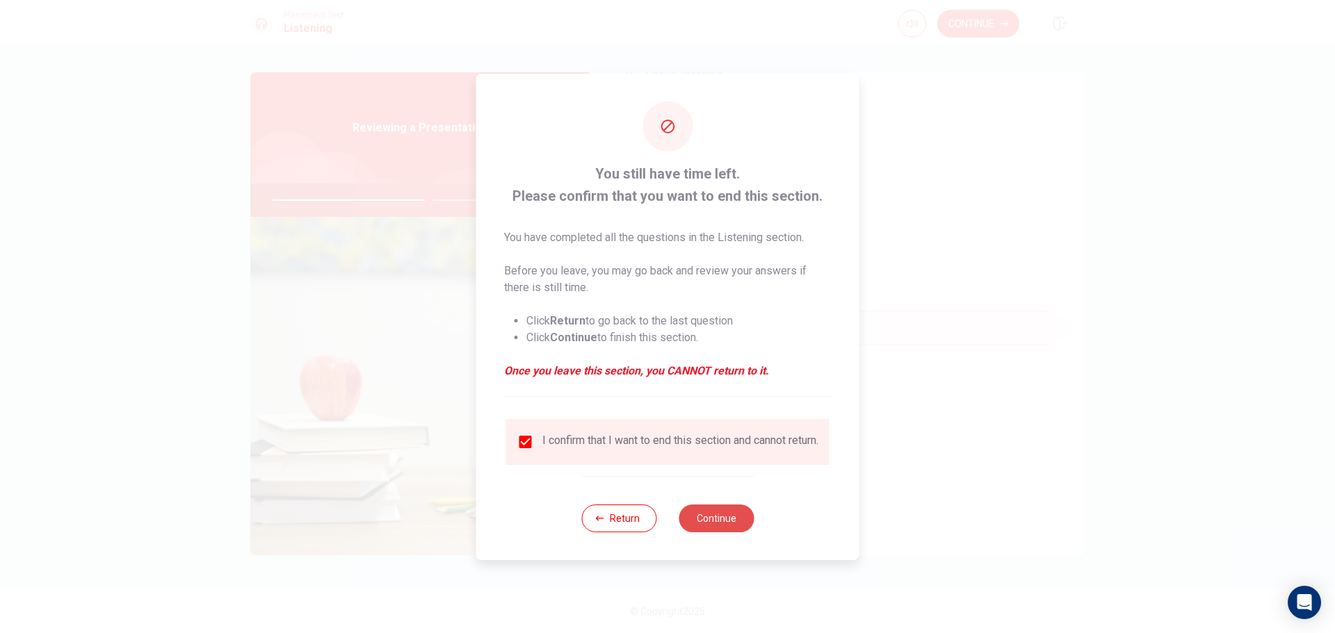
click at [724, 519] on button "Continue" at bounding box center [715, 519] width 75 height 28
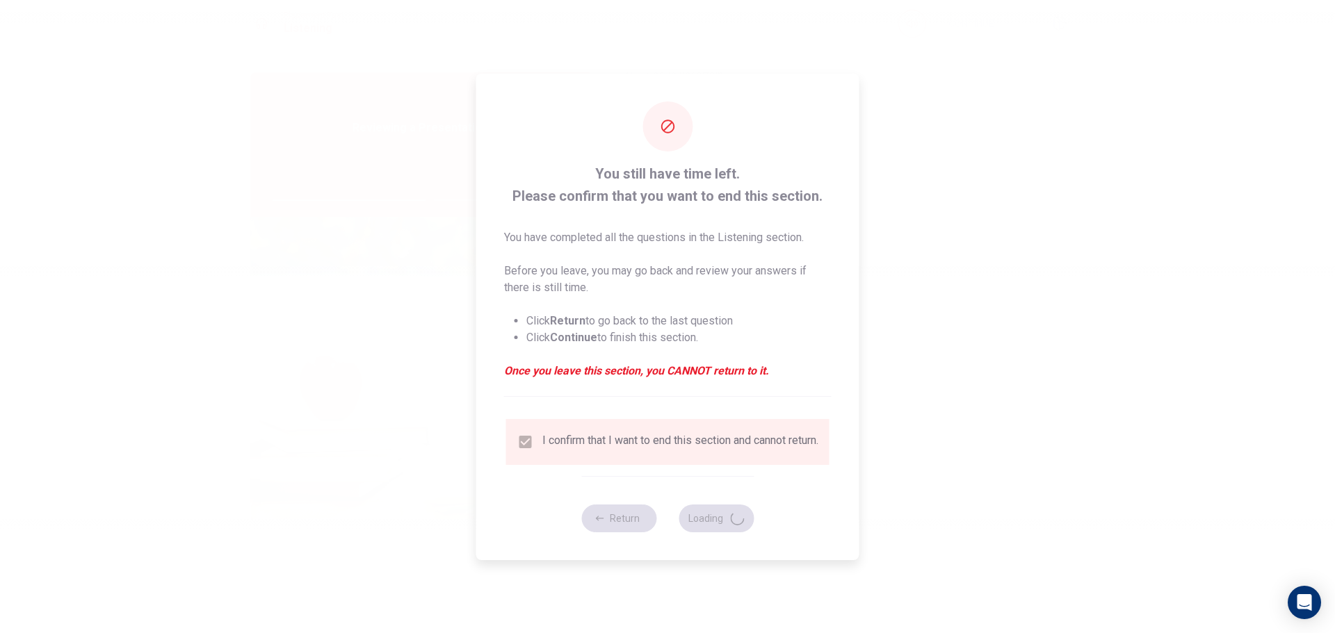
type input "63"
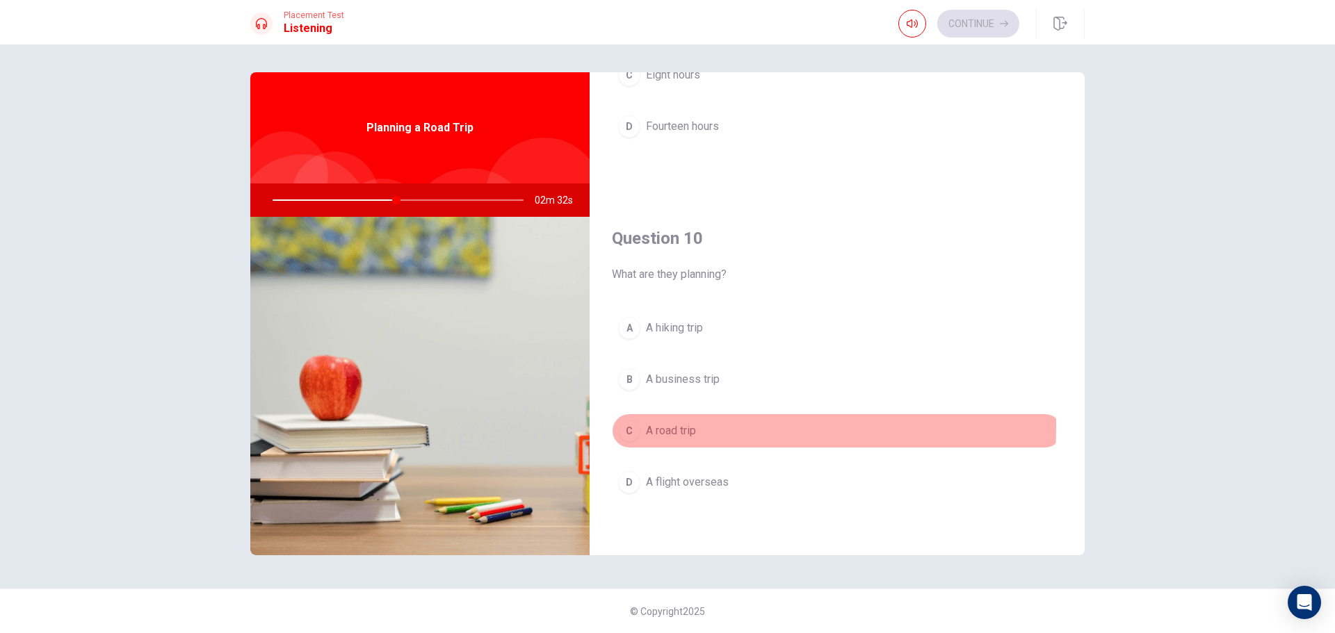
click at [683, 427] on span "A road trip" at bounding box center [671, 431] width 50 height 17
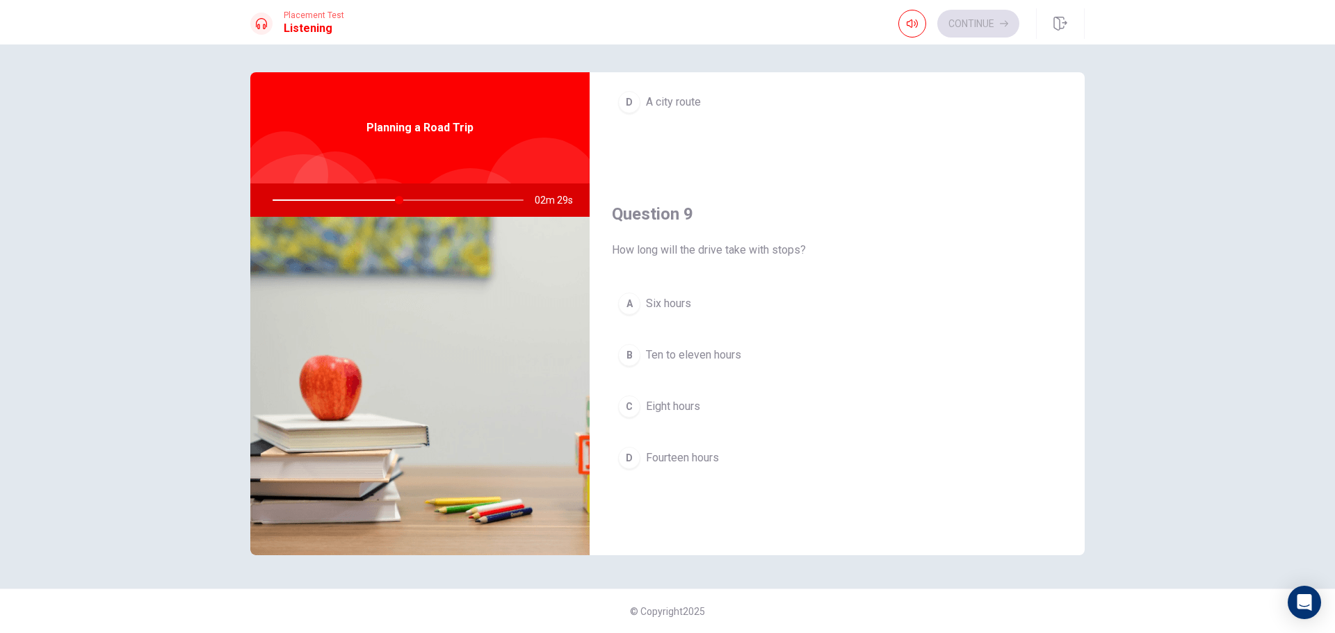
scroll to position [962, 0]
click at [719, 358] on span "Ten to eleven hours" at bounding box center [693, 358] width 95 height 17
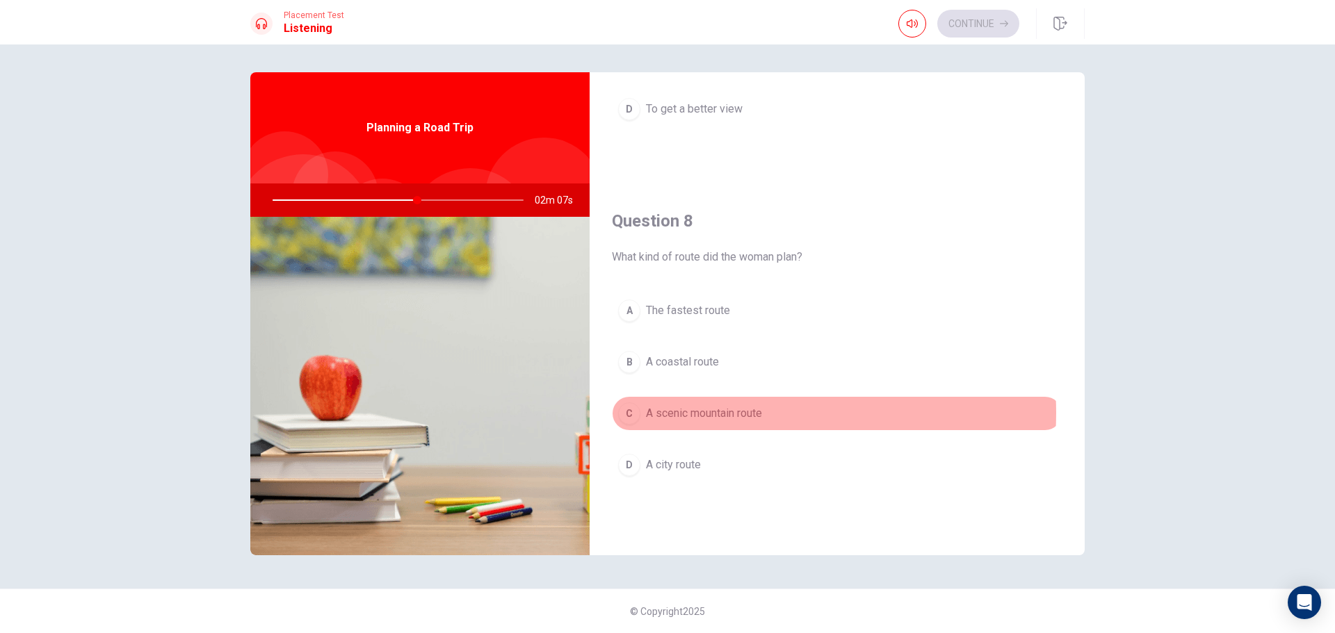
click at [719, 413] on span "A scenic mountain route" at bounding box center [704, 413] width 116 height 17
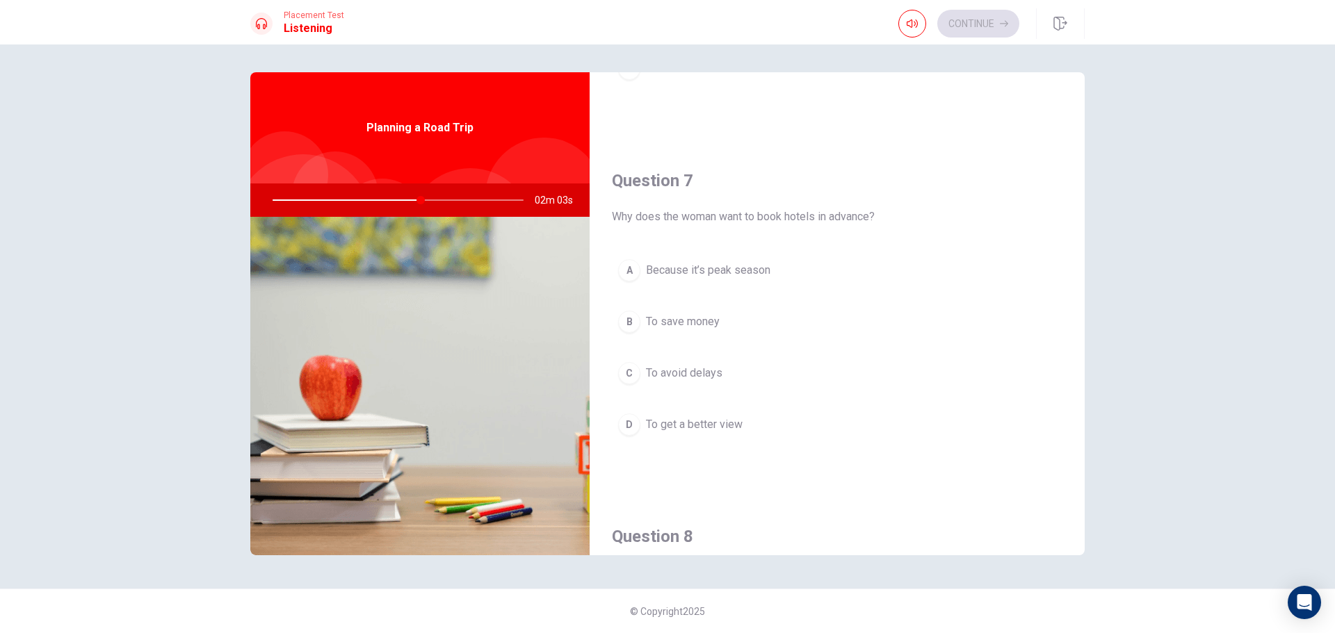
scroll to position [270, 0]
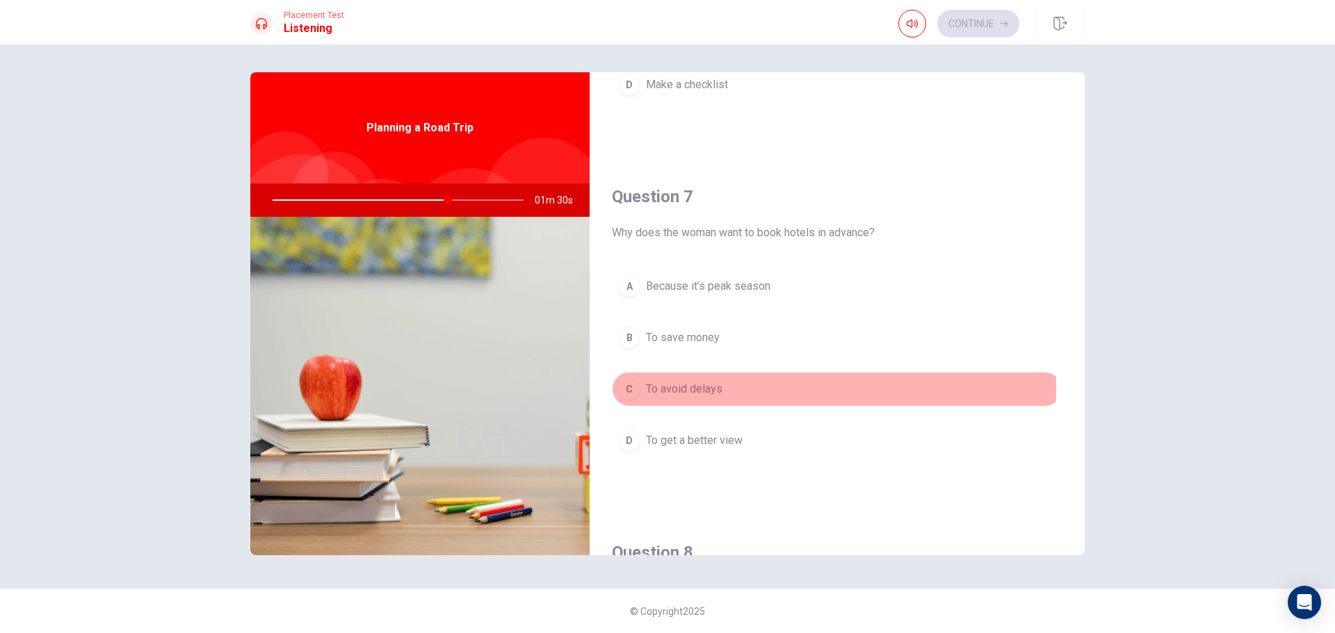
click at [706, 388] on span "To avoid delays" at bounding box center [684, 389] width 76 height 17
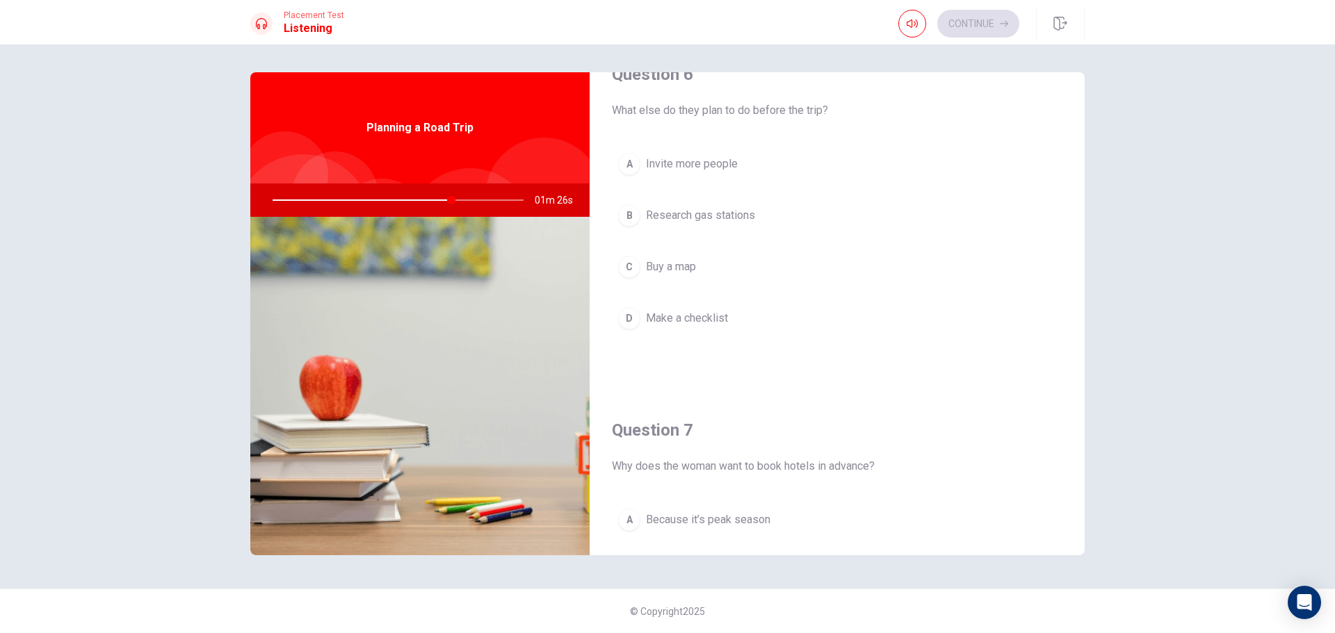
scroll to position [0, 0]
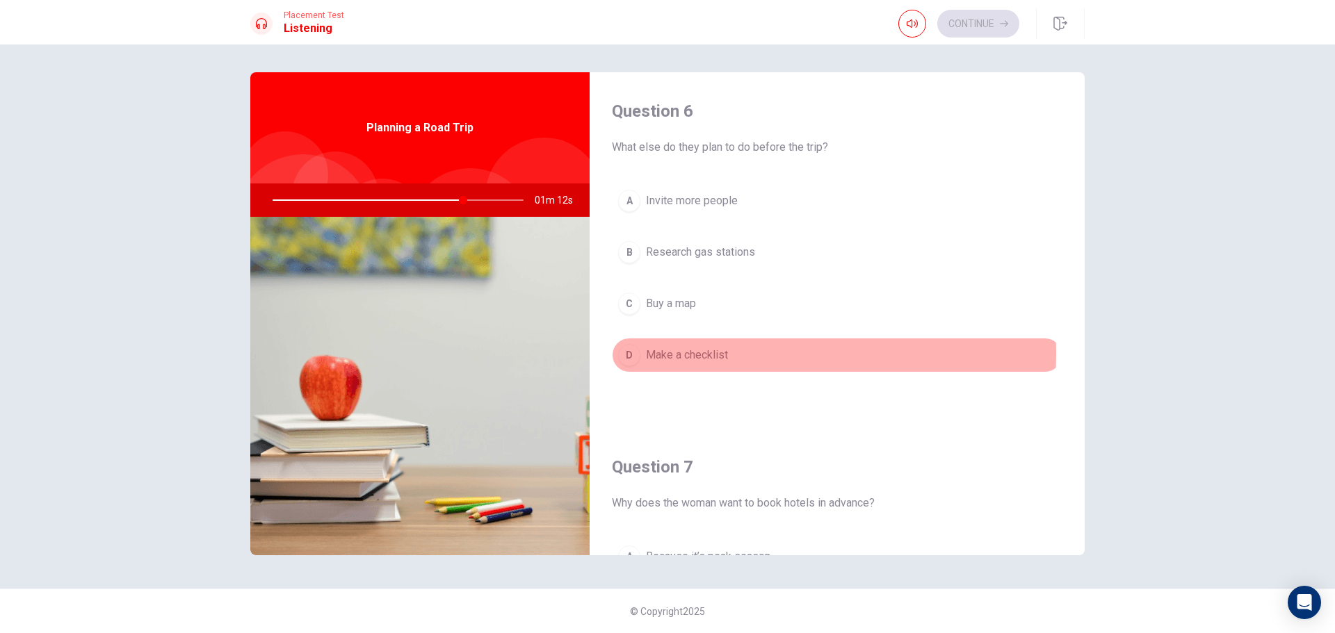
click at [697, 354] on span "Make a checklist" at bounding box center [687, 355] width 82 height 17
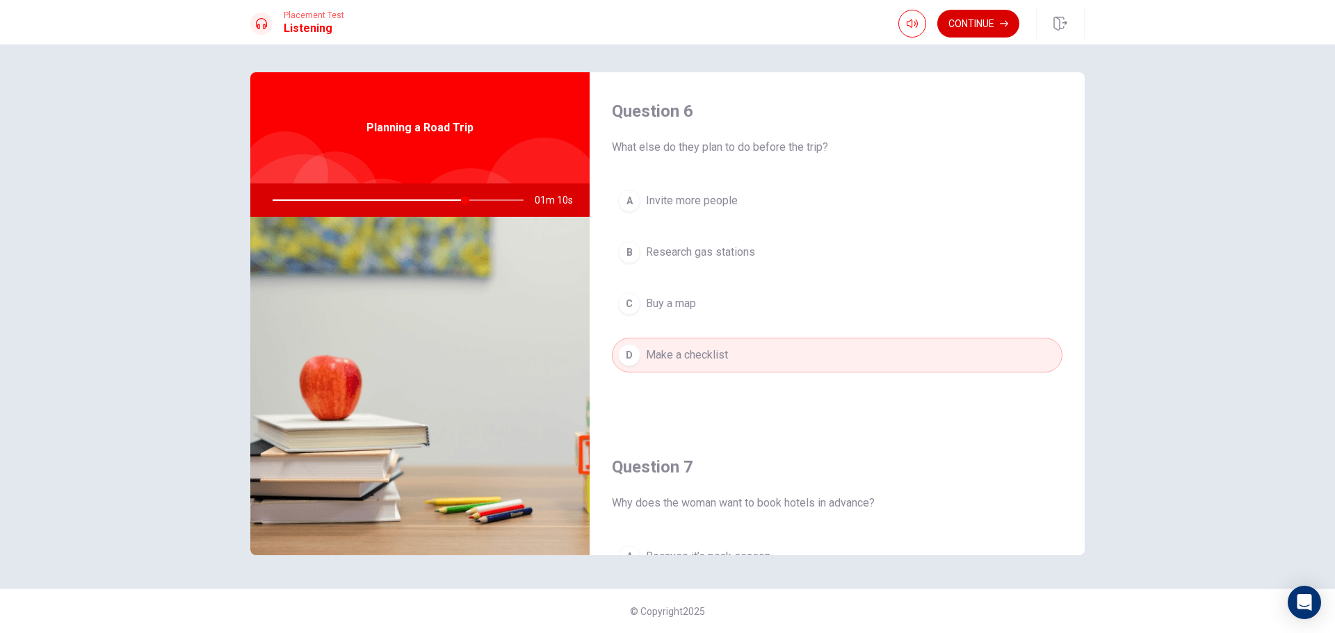
click at [987, 29] on button "Continue" at bounding box center [978, 24] width 82 height 28
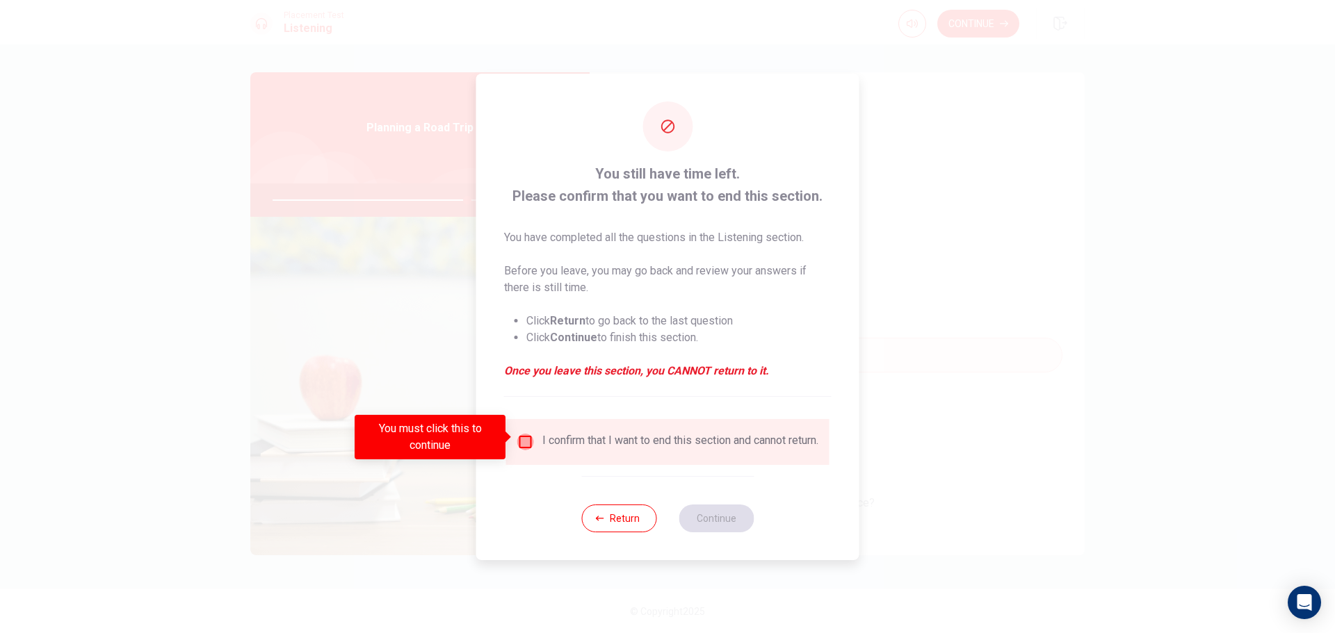
click at [523, 440] on input "You must click this to continue" at bounding box center [525, 442] width 17 height 17
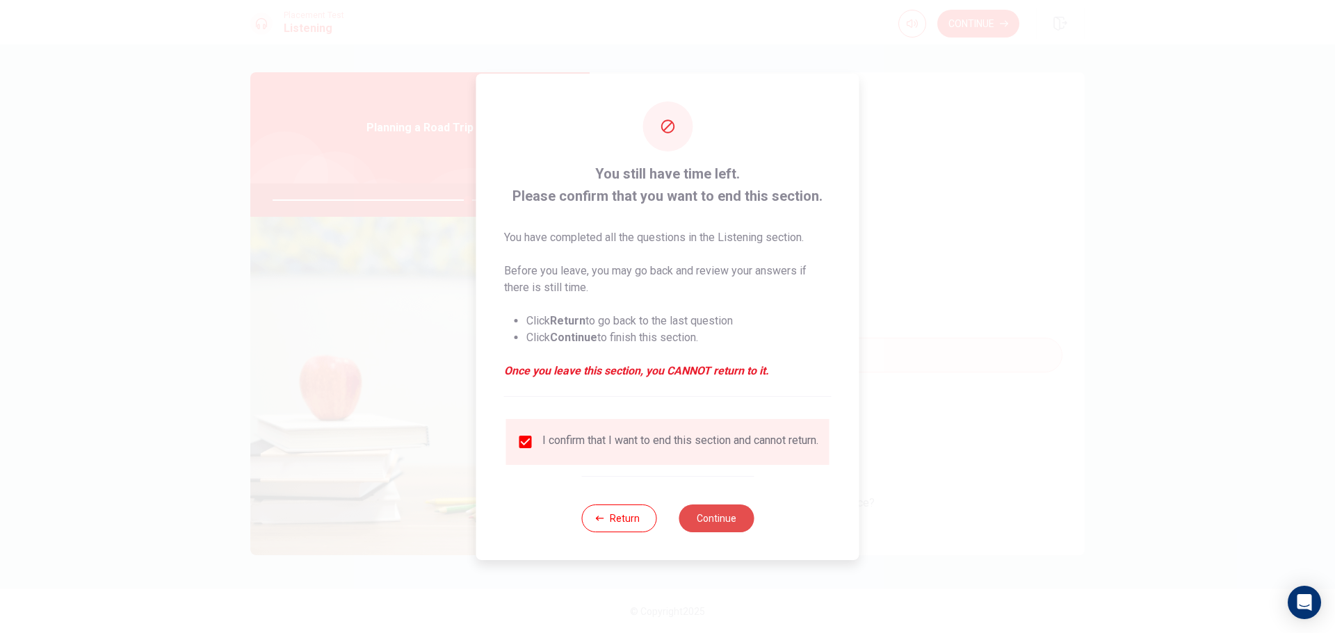
click at [719, 526] on button "Continue" at bounding box center [715, 519] width 75 height 28
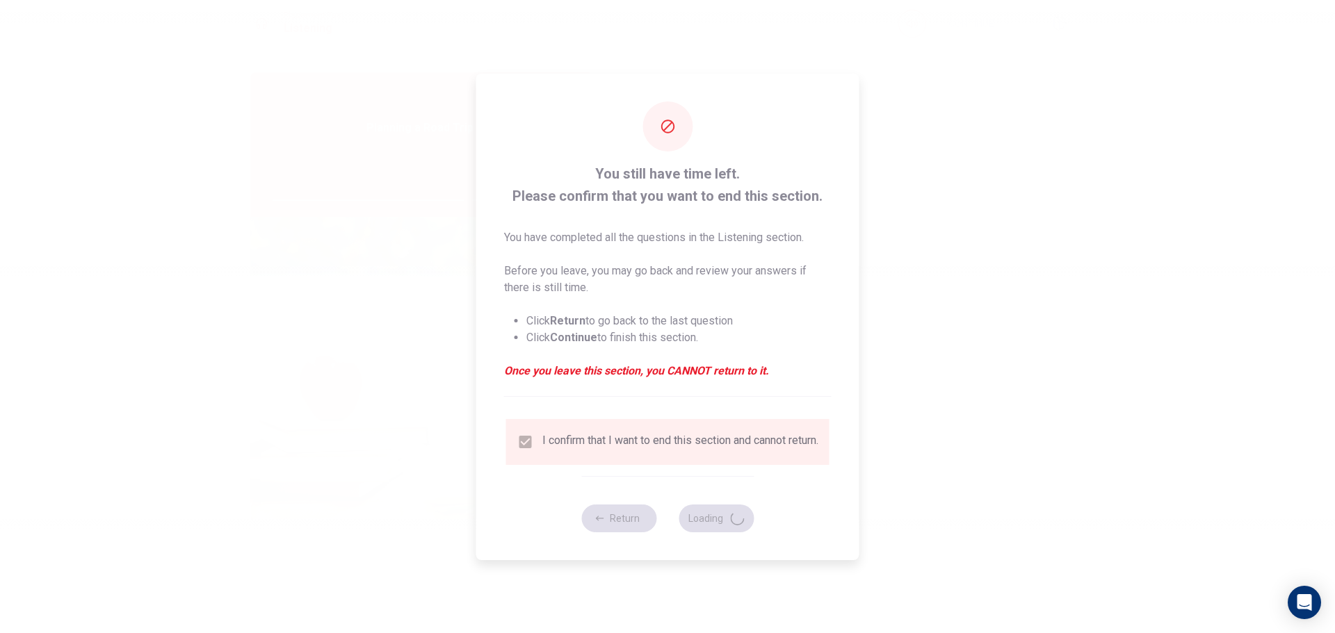
type input "78"
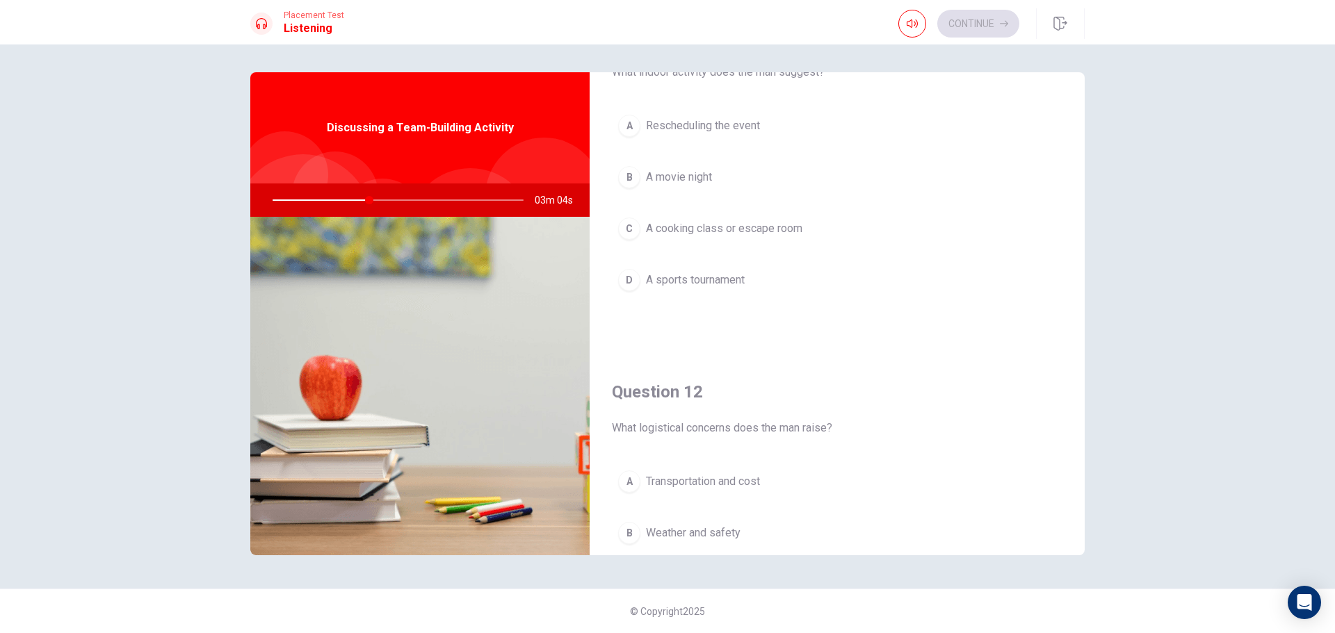
scroll to position [70, 0]
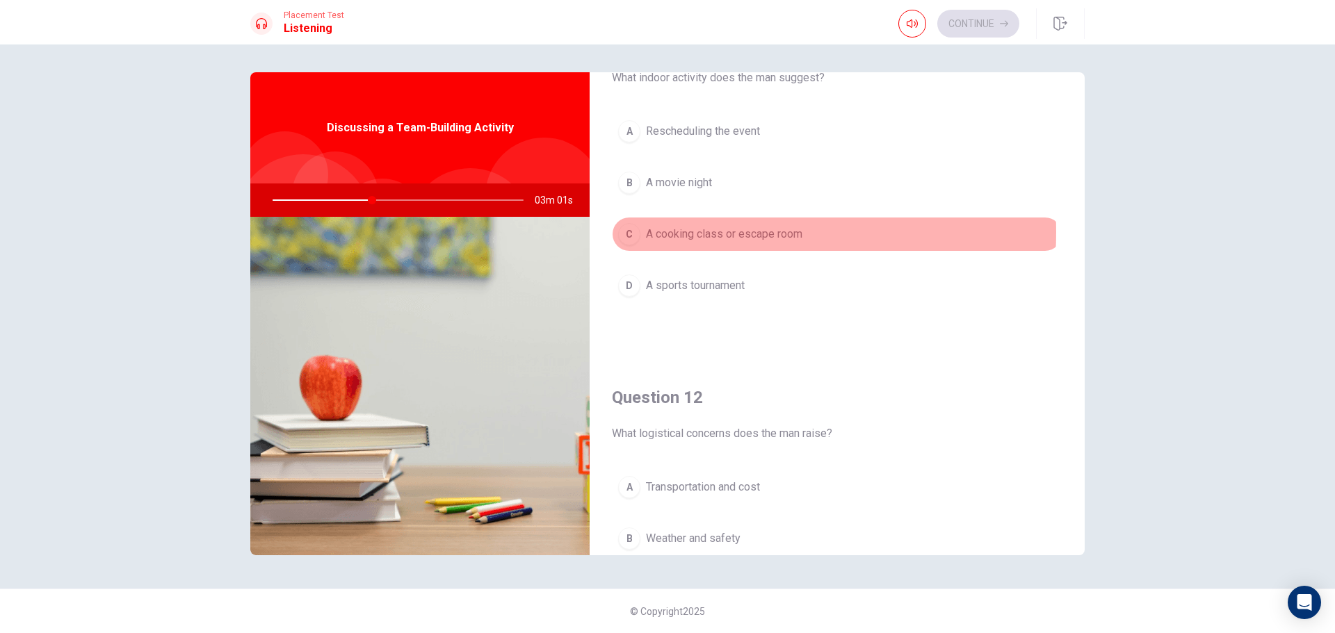
click at [693, 232] on span "A cooking class or escape room" at bounding box center [724, 234] width 156 height 17
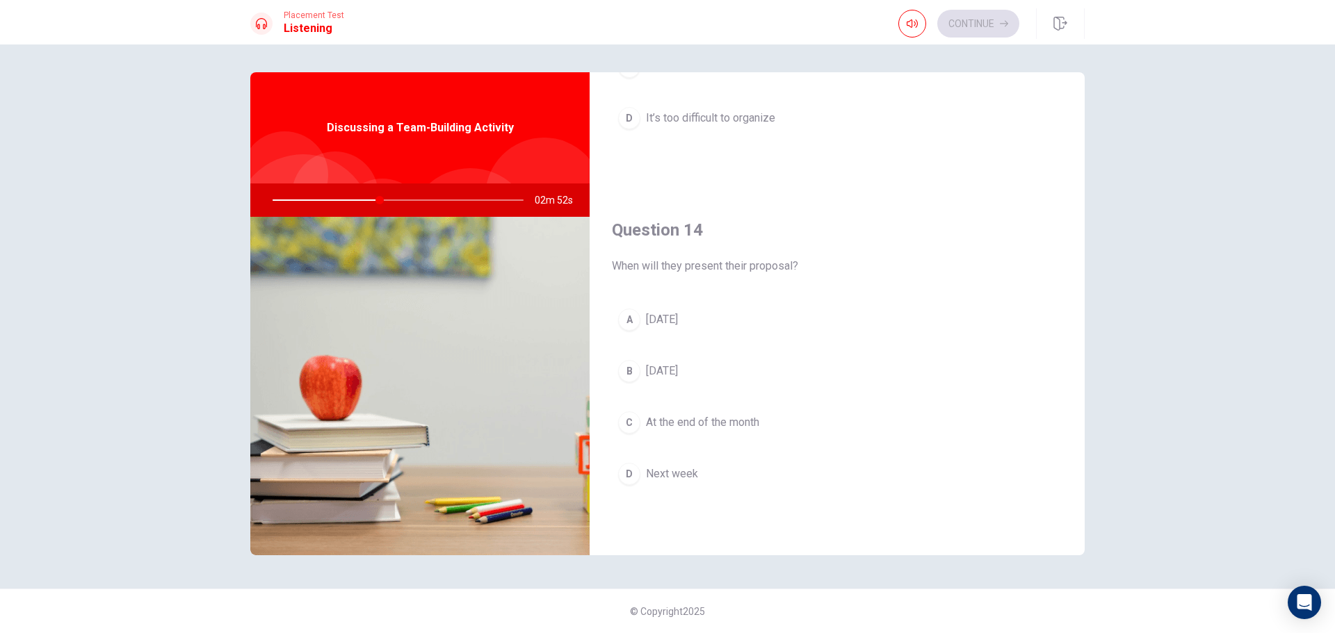
scroll to position [973, 0]
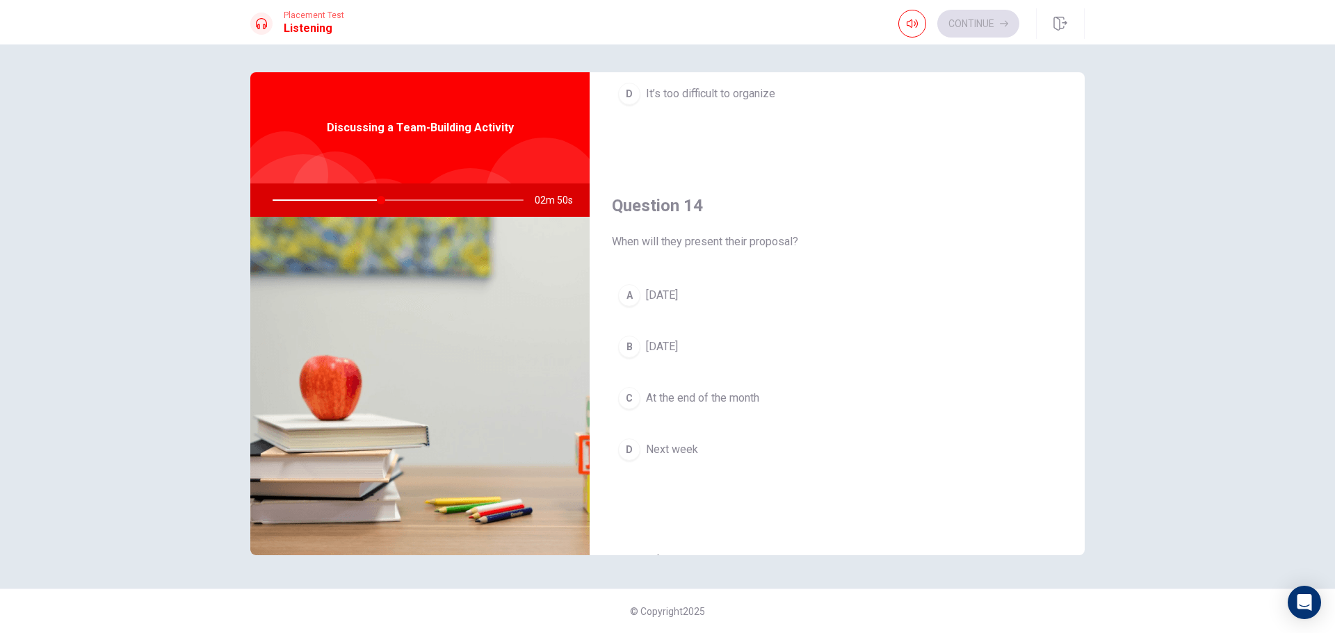
click at [685, 446] on span "Next week" at bounding box center [672, 449] width 52 height 17
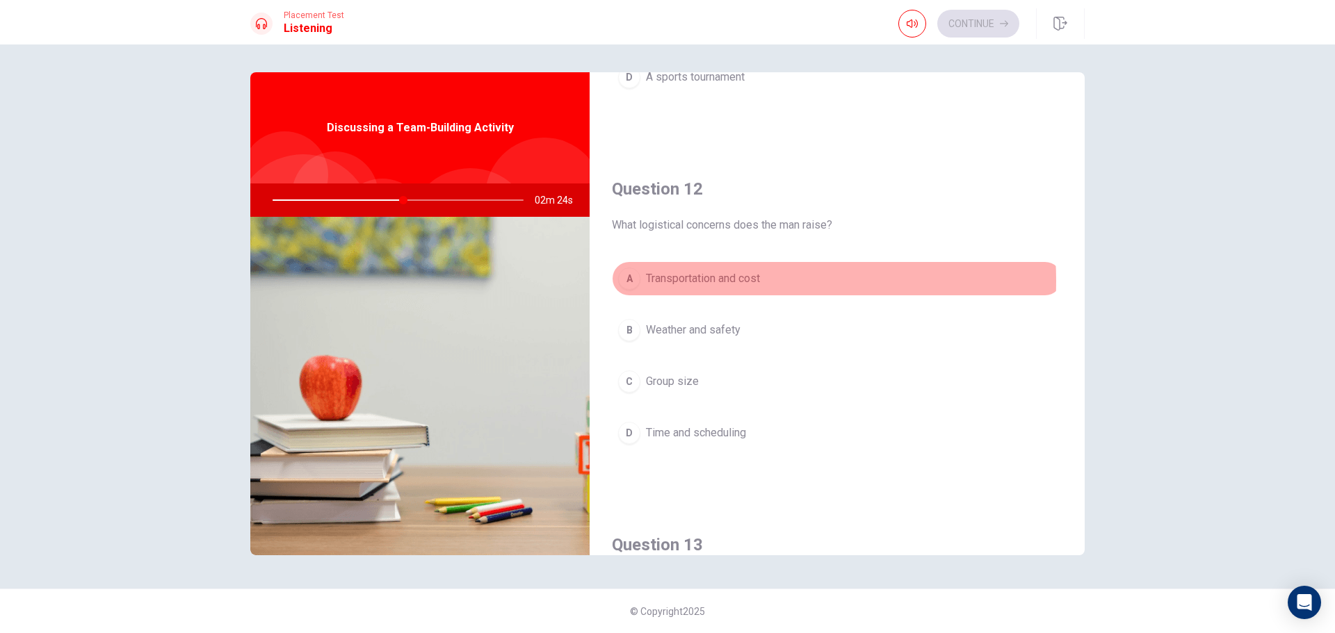
click at [715, 281] on span "Transportation and cost" at bounding box center [703, 278] width 114 height 17
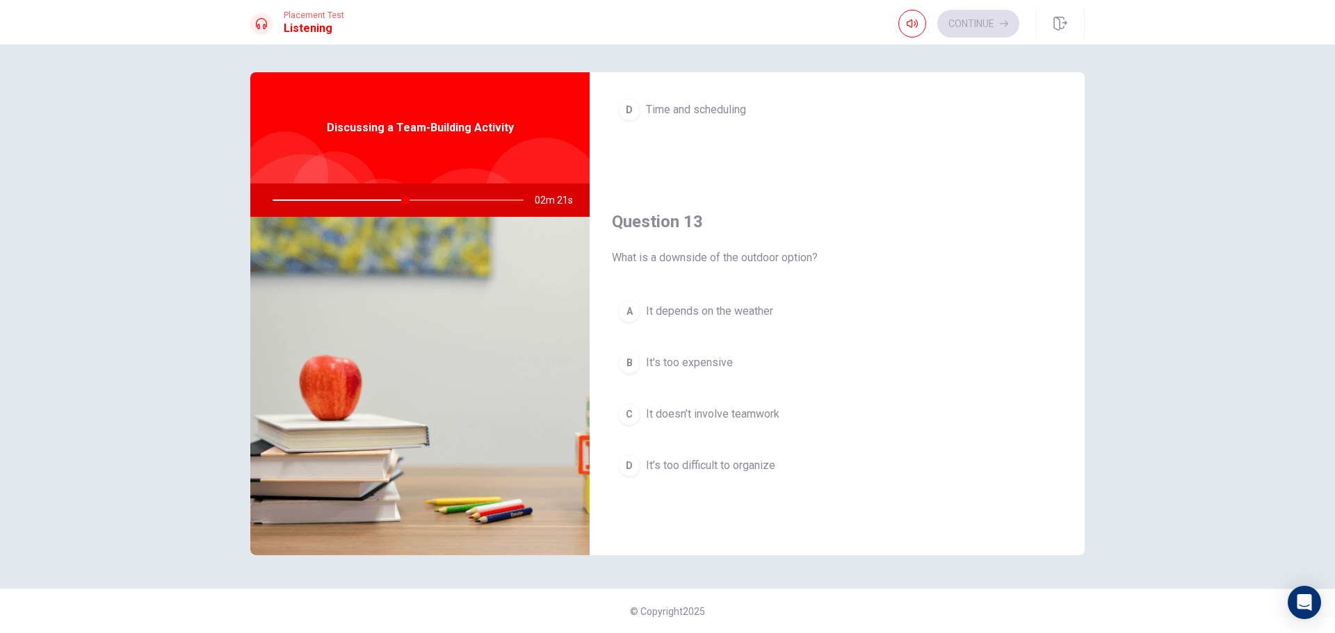
scroll to position [626, 0]
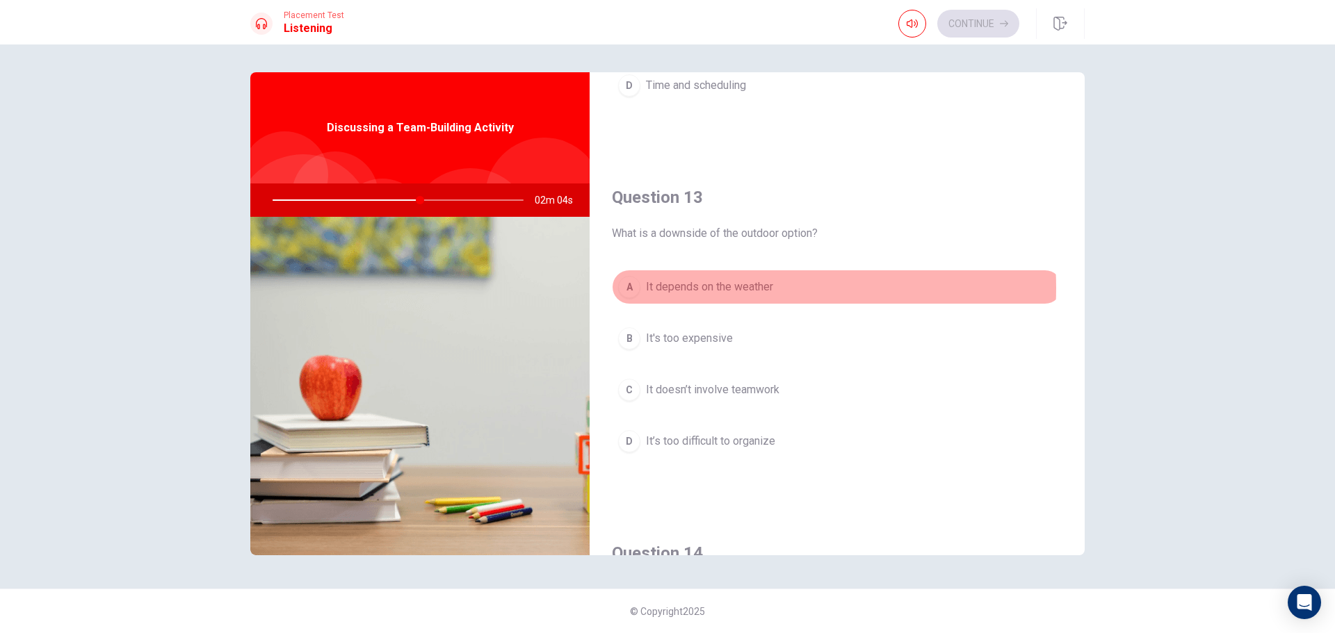
click at [736, 288] on span "It depends on the weather" at bounding box center [709, 287] width 127 height 17
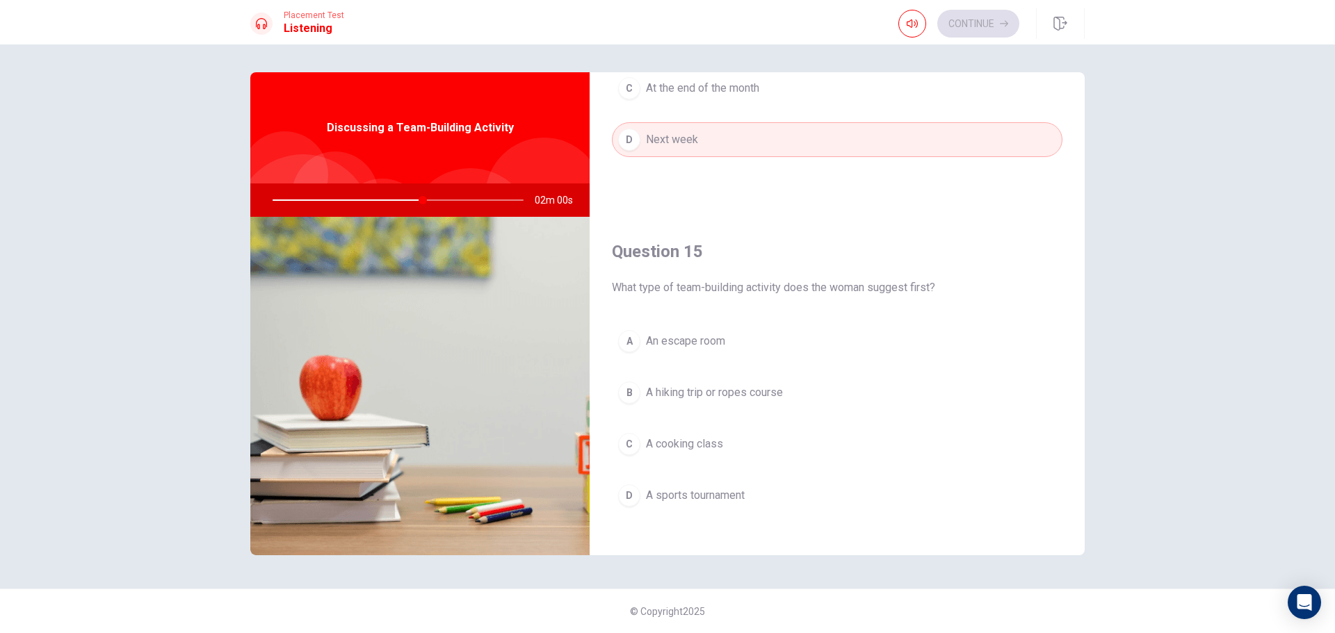
scroll to position [1297, 0]
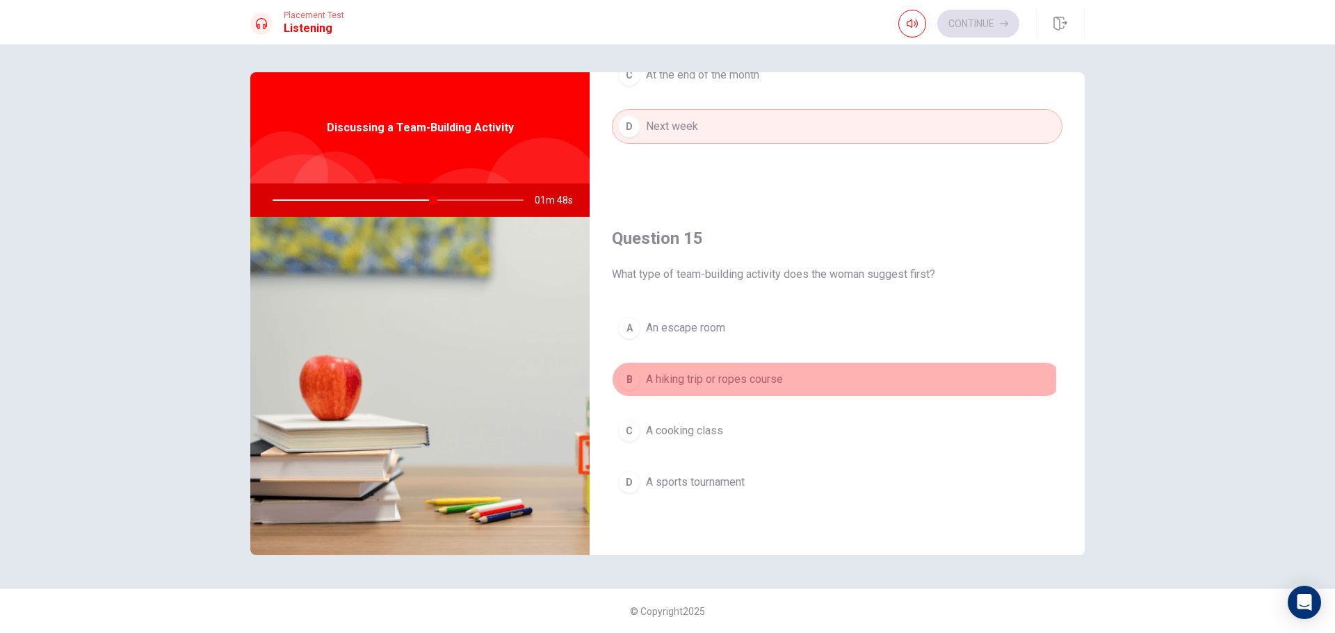
click at [728, 378] on span "A hiking trip or ropes course" at bounding box center [714, 379] width 137 height 17
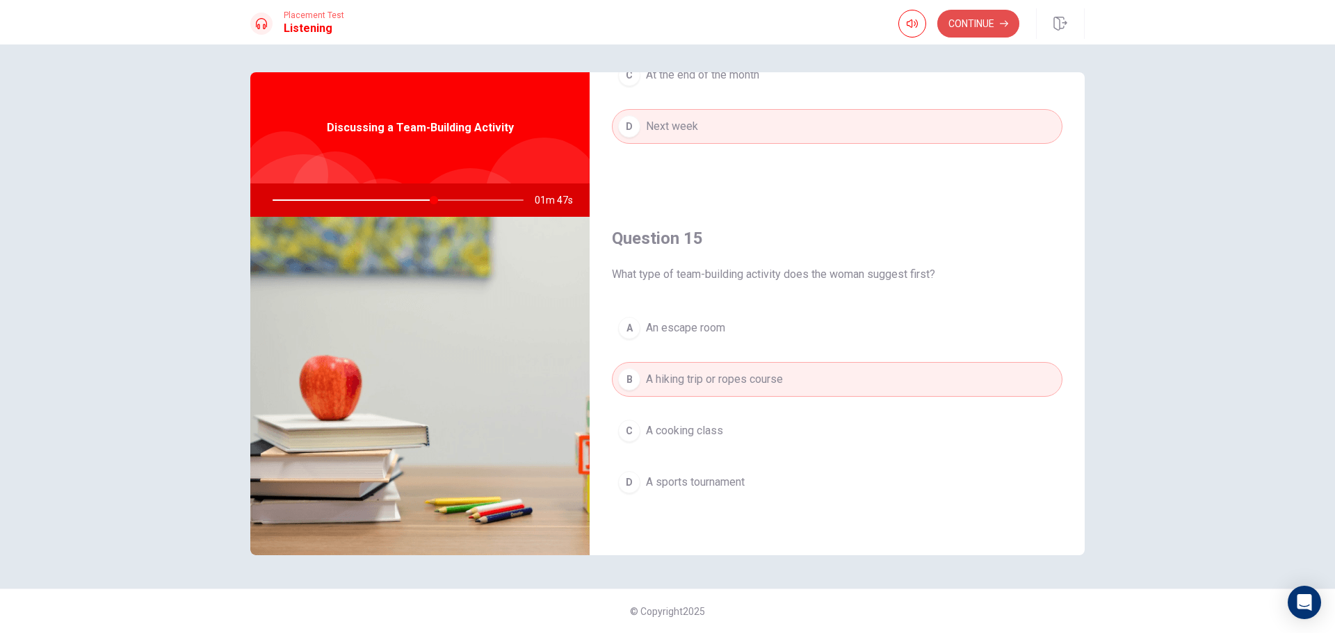
click at [968, 27] on button "Continue" at bounding box center [978, 24] width 82 height 28
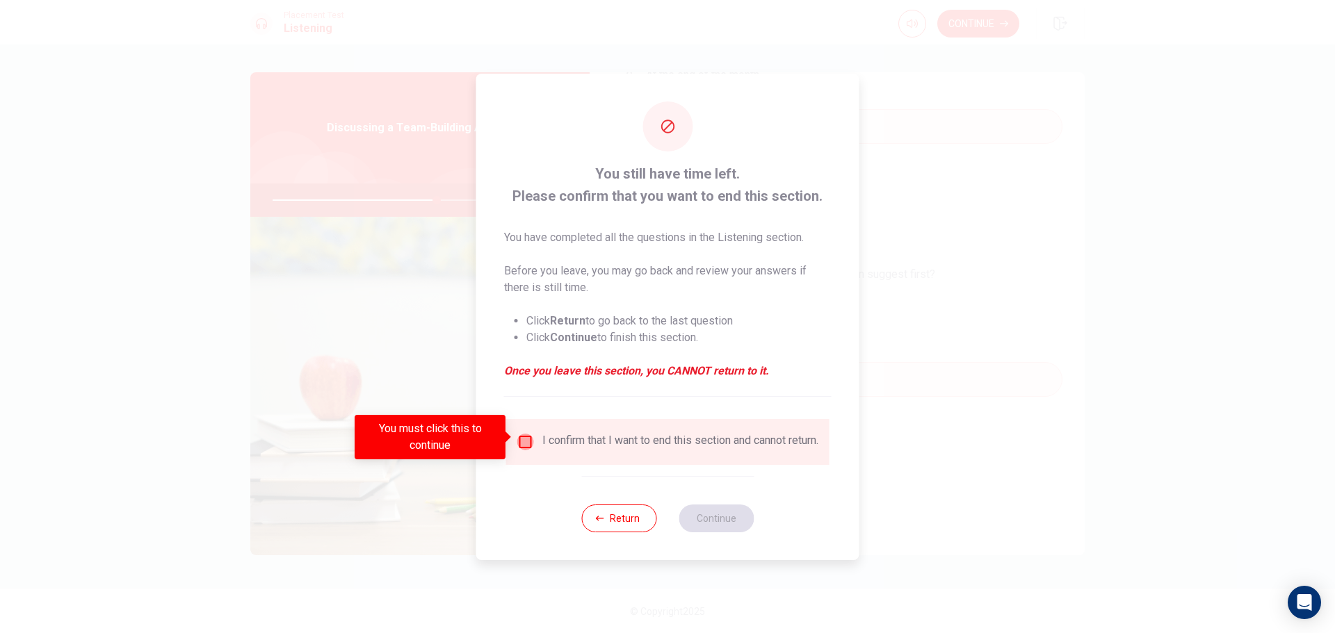
click at [520, 437] on input "You must click this to continue" at bounding box center [525, 442] width 17 height 17
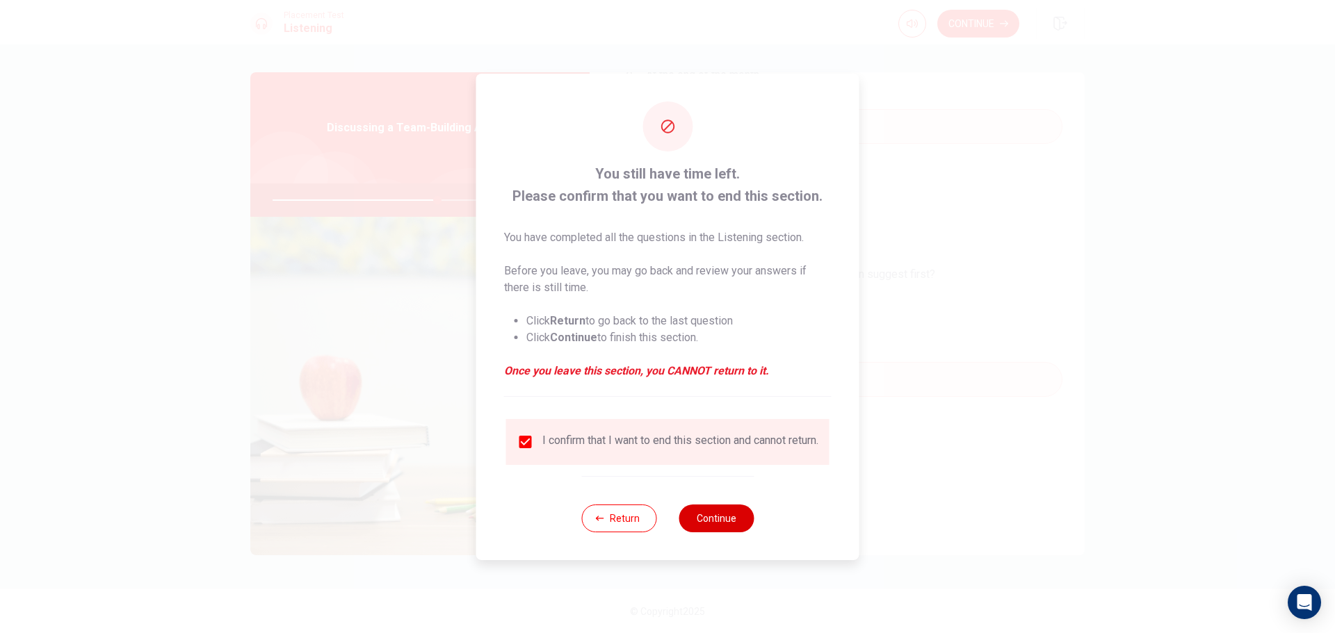
click at [721, 523] on button "Continue" at bounding box center [715, 519] width 75 height 28
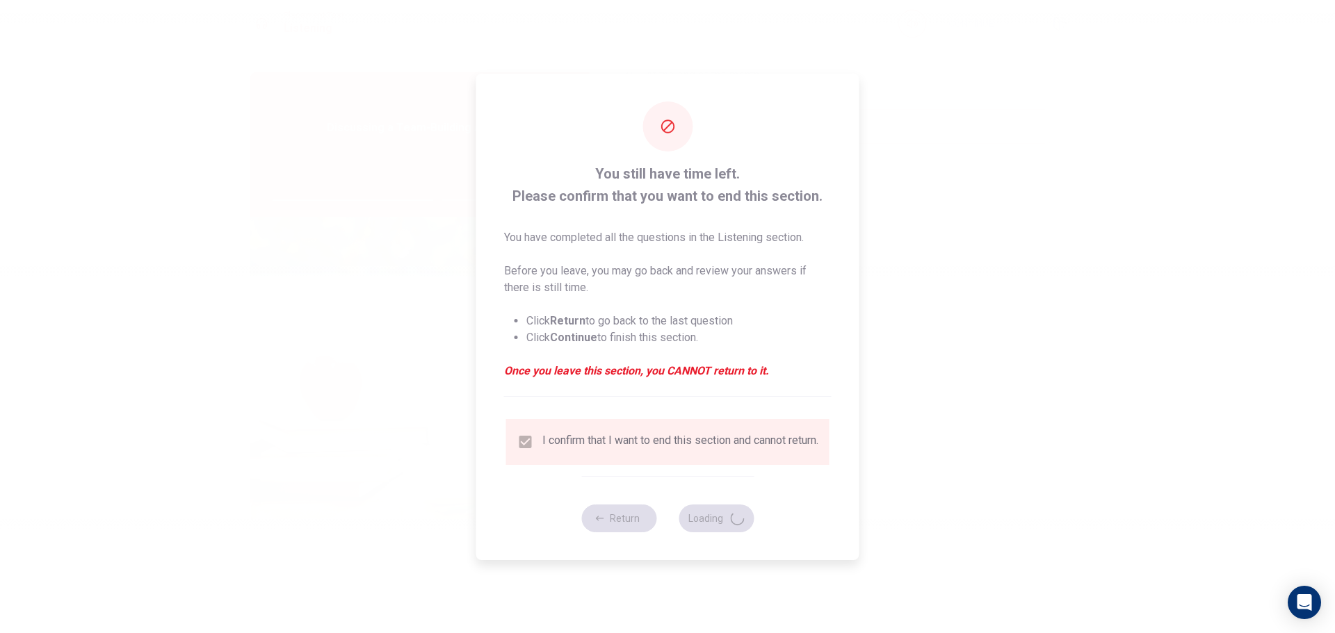
type input "66"
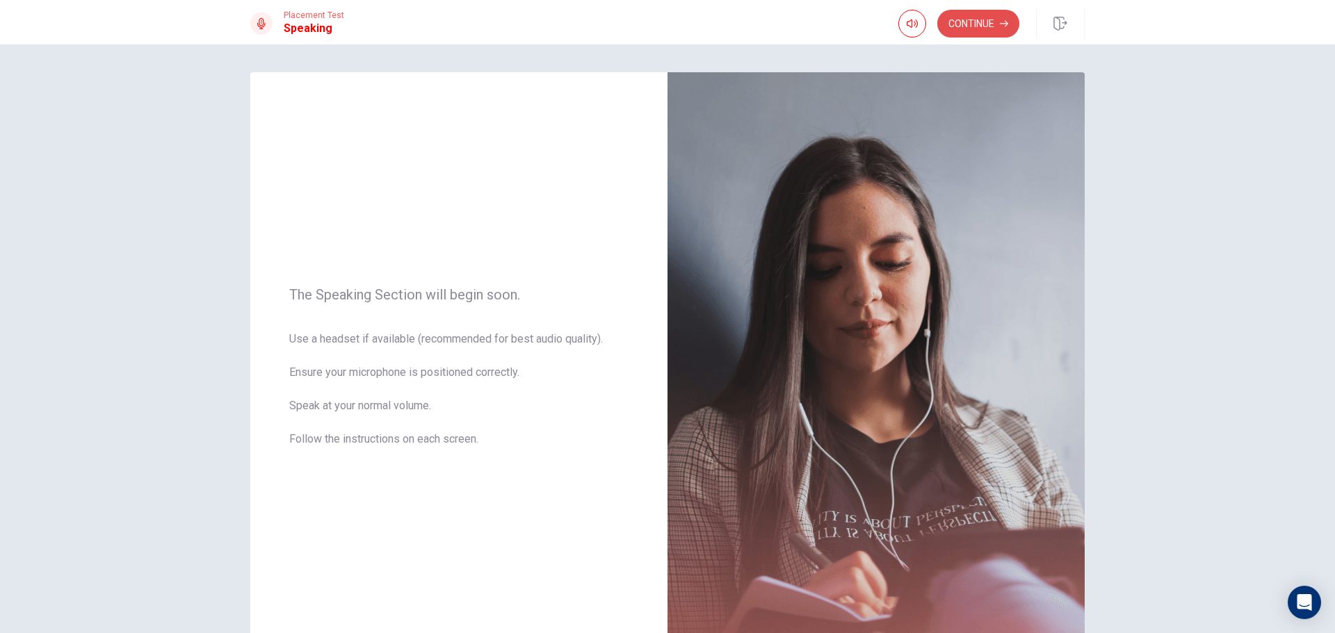
click at [981, 33] on button "Continue" at bounding box center [978, 24] width 82 height 28
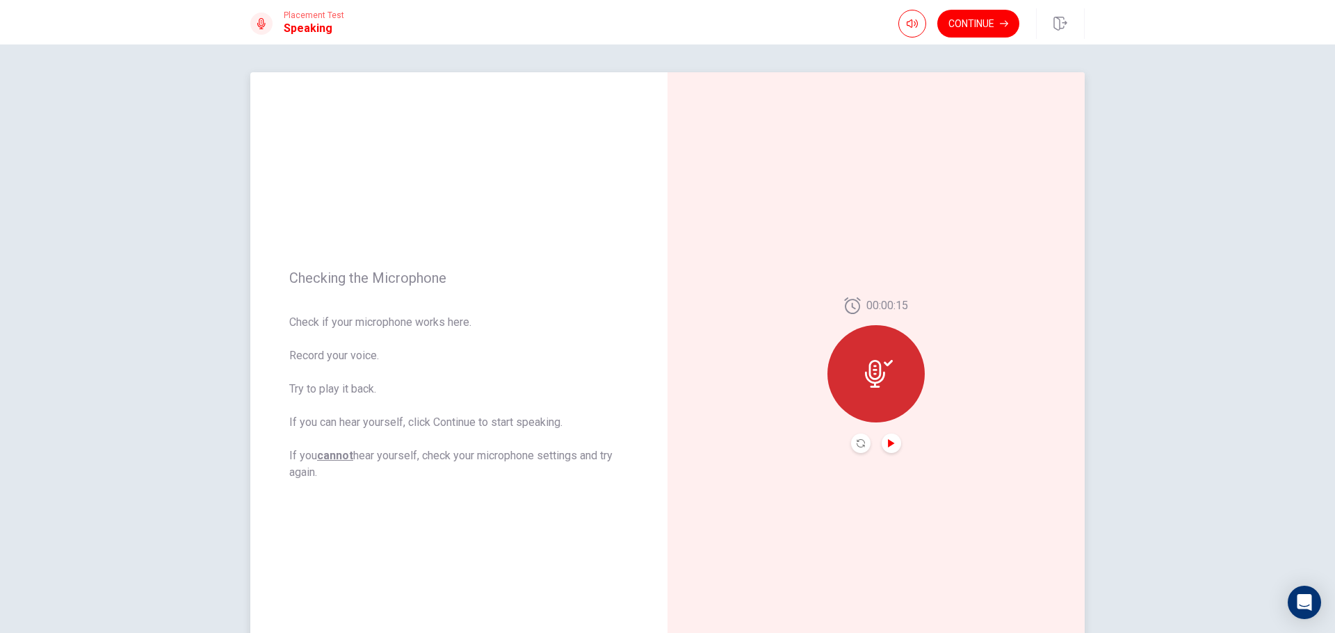
click at [888, 442] on icon "Play Audio" at bounding box center [891, 443] width 6 height 8
click at [969, 29] on button "Continue" at bounding box center [978, 24] width 82 height 28
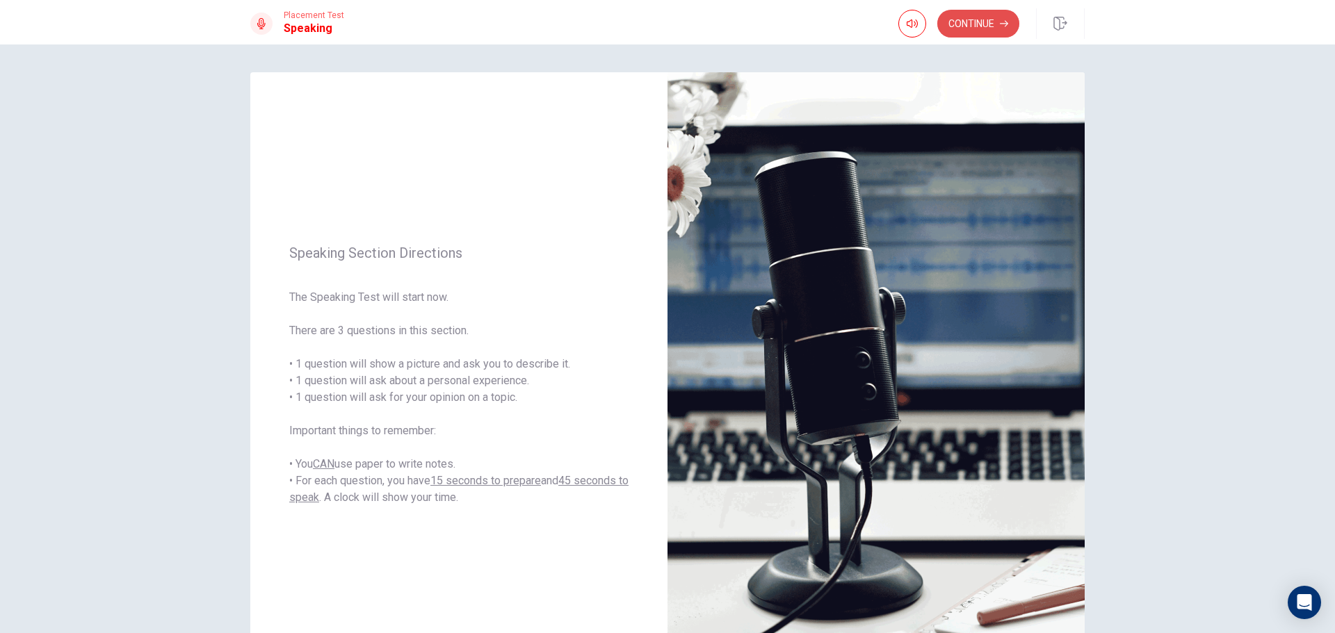
click at [966, 16] on button "Continue" at bounding box center [978, 24] width 82 height 28
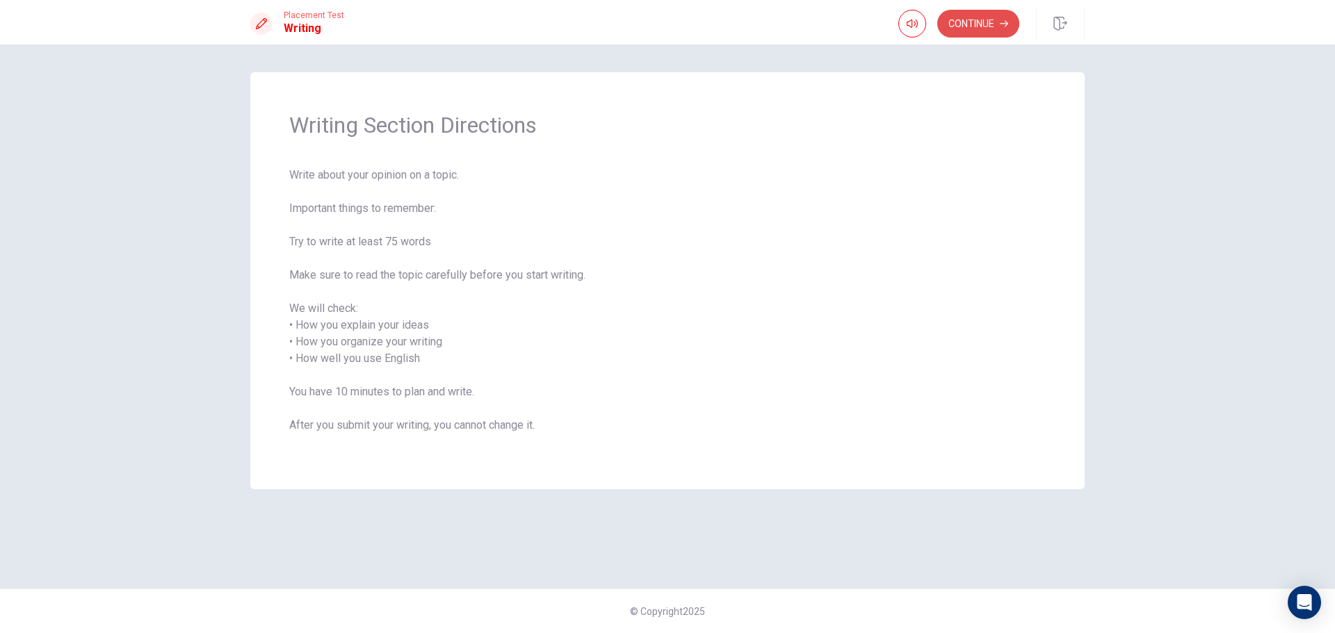
click at [986, 27] on button "Continue" at bounding box center [978, 24] width 82 height 28
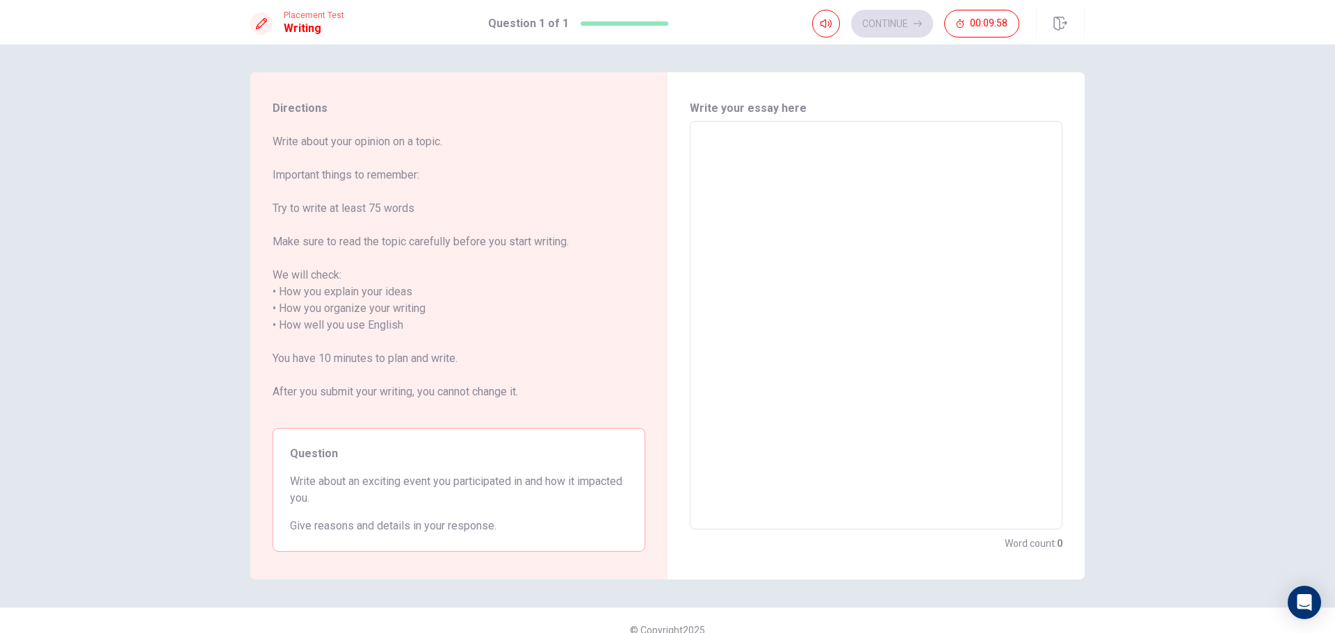
click at [734, 157] on textarea at bounding box center [875, 326] width 353 height 386
click at [769, 172] on textarea at bounding box center [875, 326] width 353 height 386
type textarea "I"
type textarea "x"
type textarea "Im"
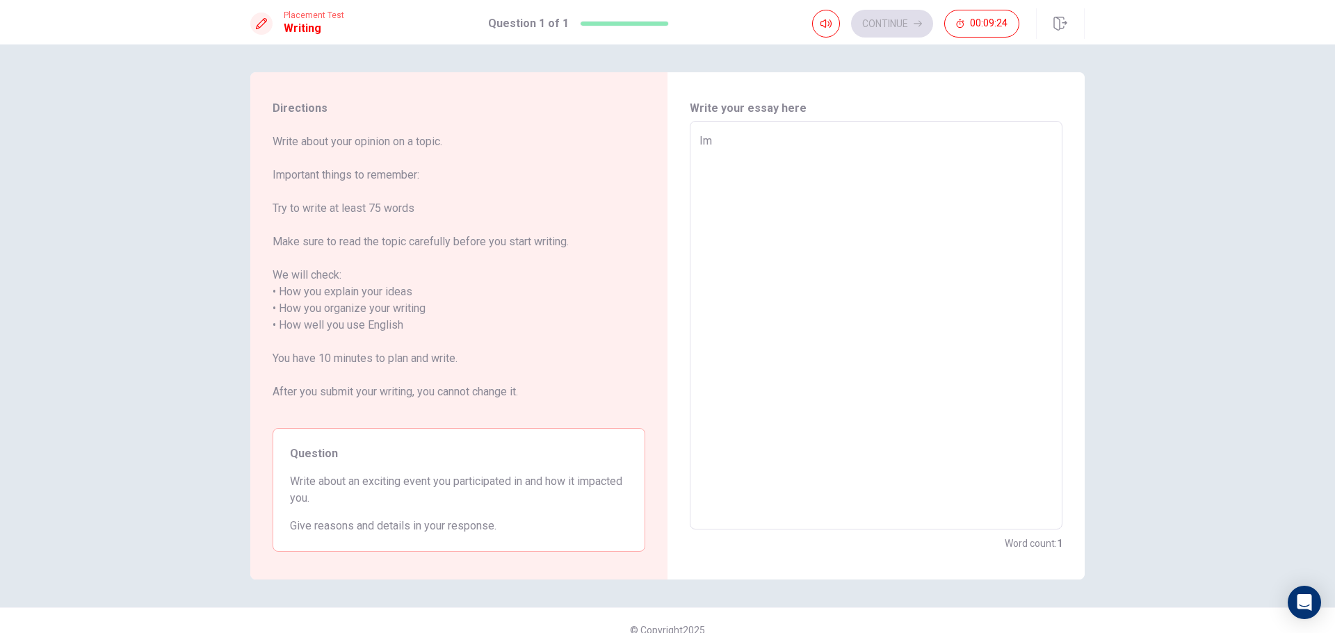
type textarea "x"
type textarea "I"
type textarea "x"
type textarea "In"
type textarea "x"
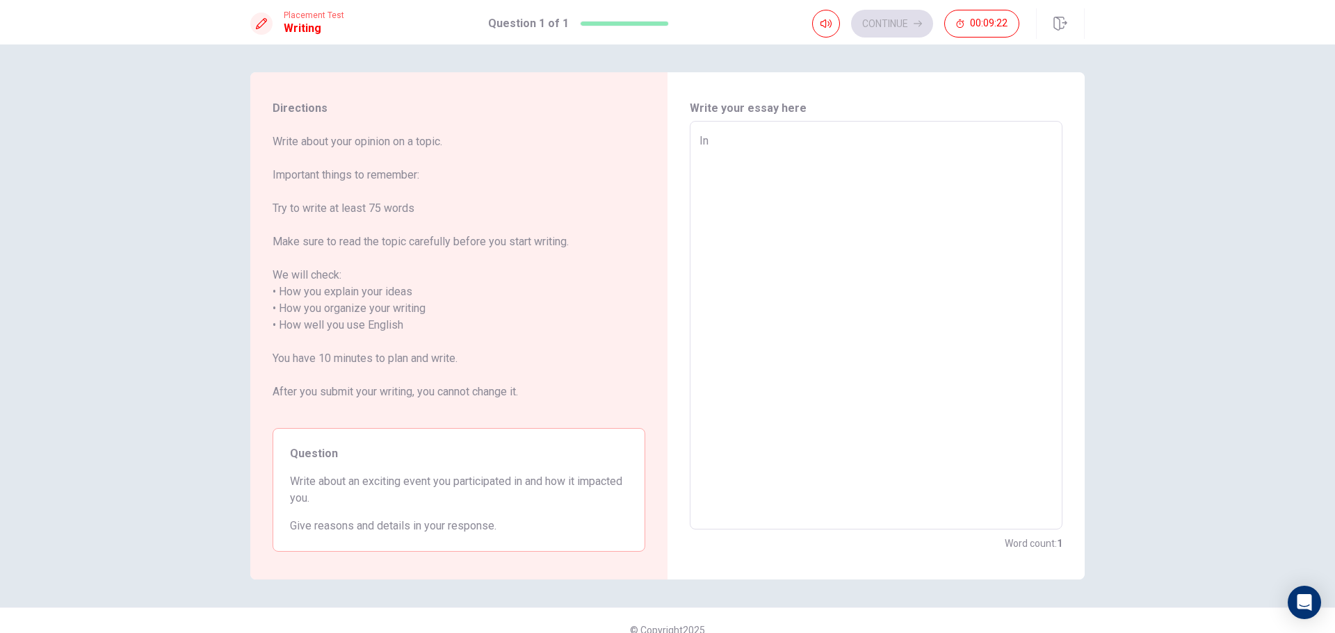
type textarea "In"
type textarea "x"
type textarea "In m"
type textarea "x"
type textarea "In my"
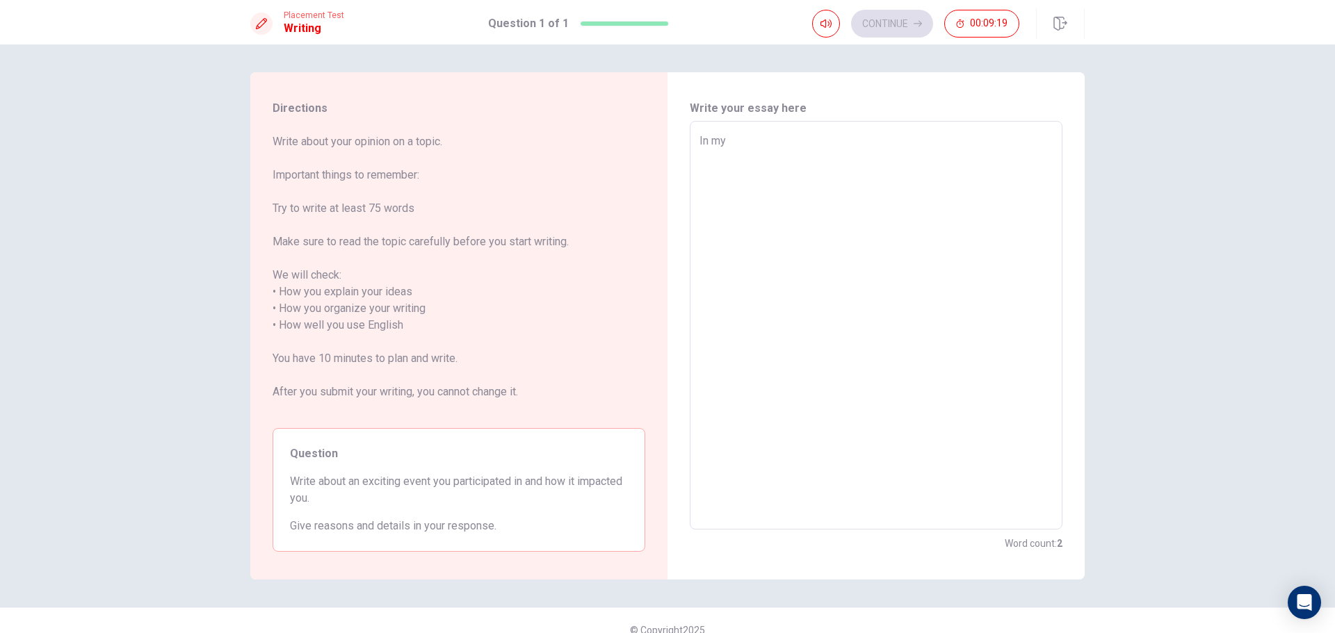
type textarea "x"
type textarea "In my"
type textarea "x"
type textarea "In my n"
type textarea "x"
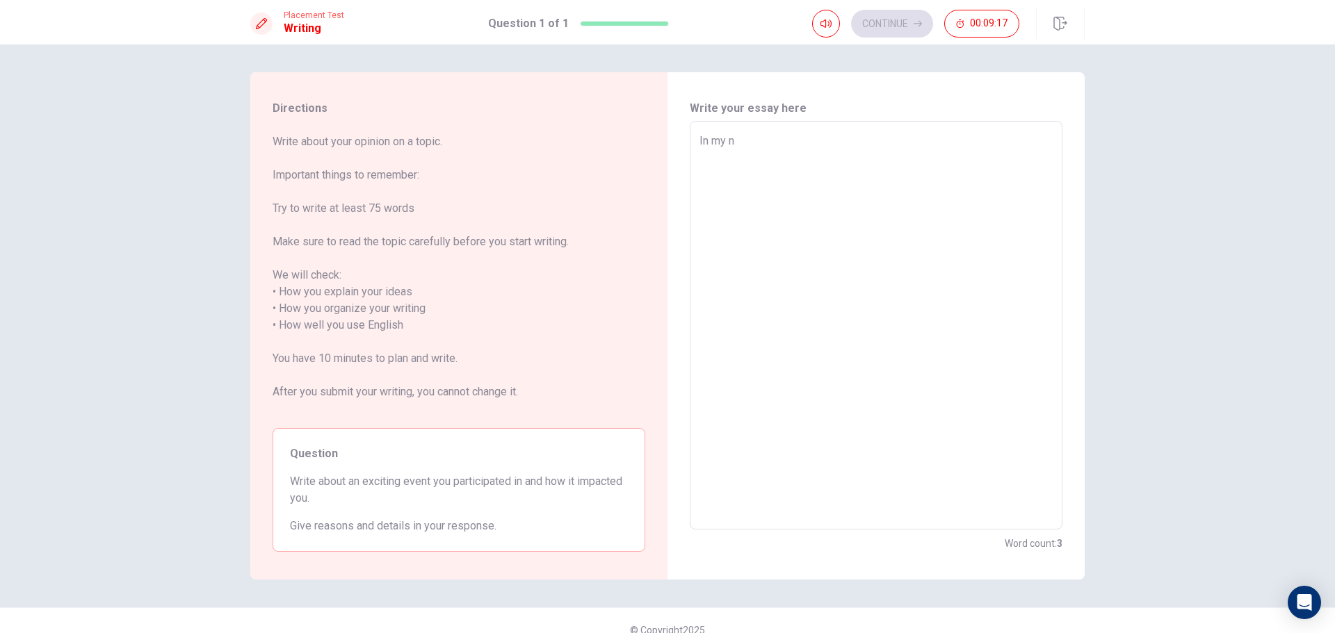
type textarea "In my ne"
type textarea "x"
type textarea "In my nei"
type textarea "x"
type textarea "In my neig"
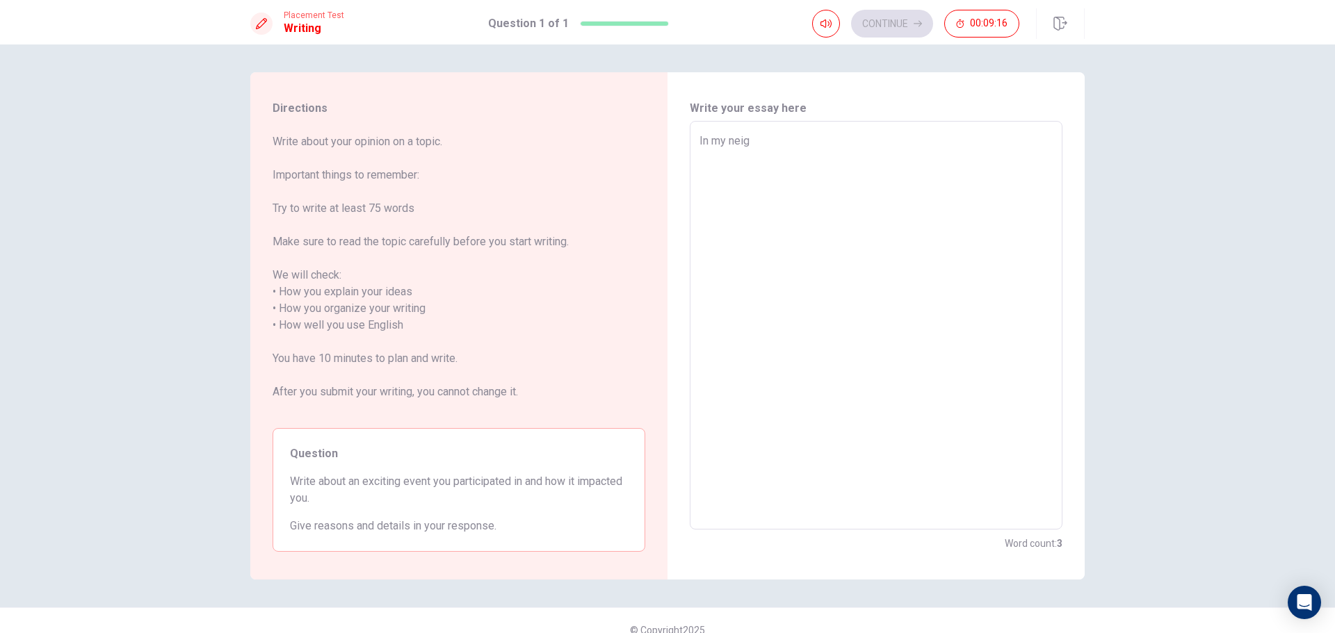
type textarea "x"
type textarea "In my neigh"
type textarea "x"
type textarea "In my neighb"
type textarea "x"
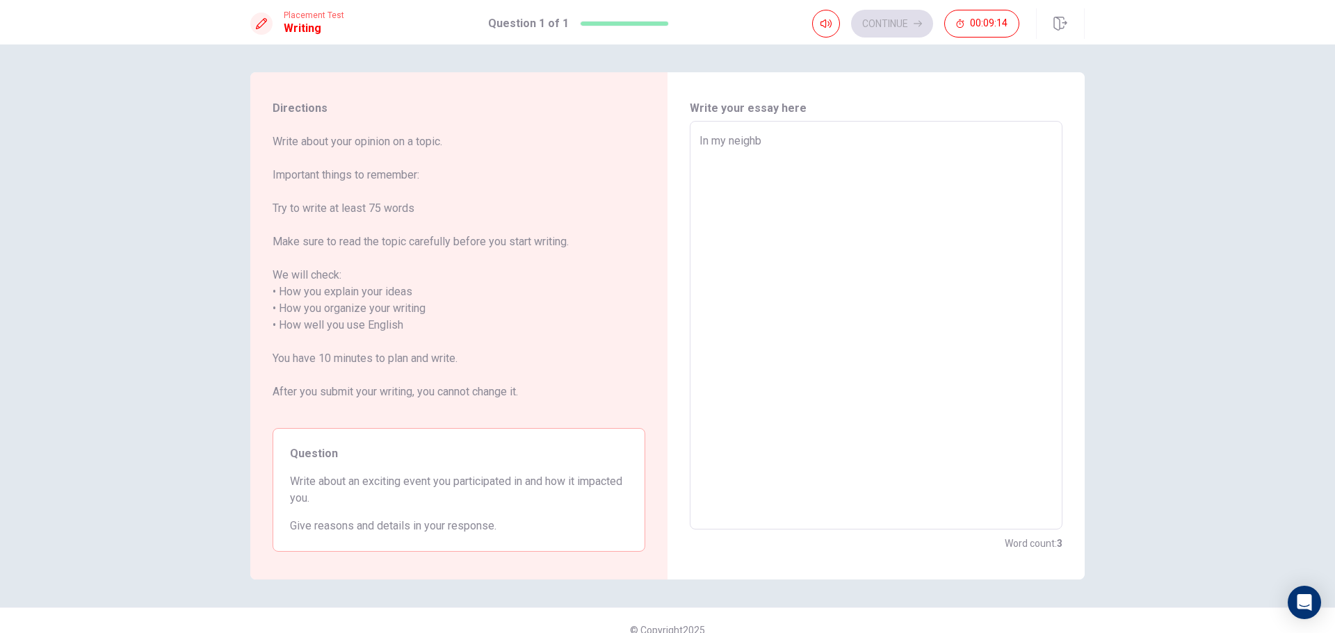
type textarea "In my neighbo"
type textarea "x"
type textarea "In my neighbou"
type textarea "x"
type textarea "In my neighbo"
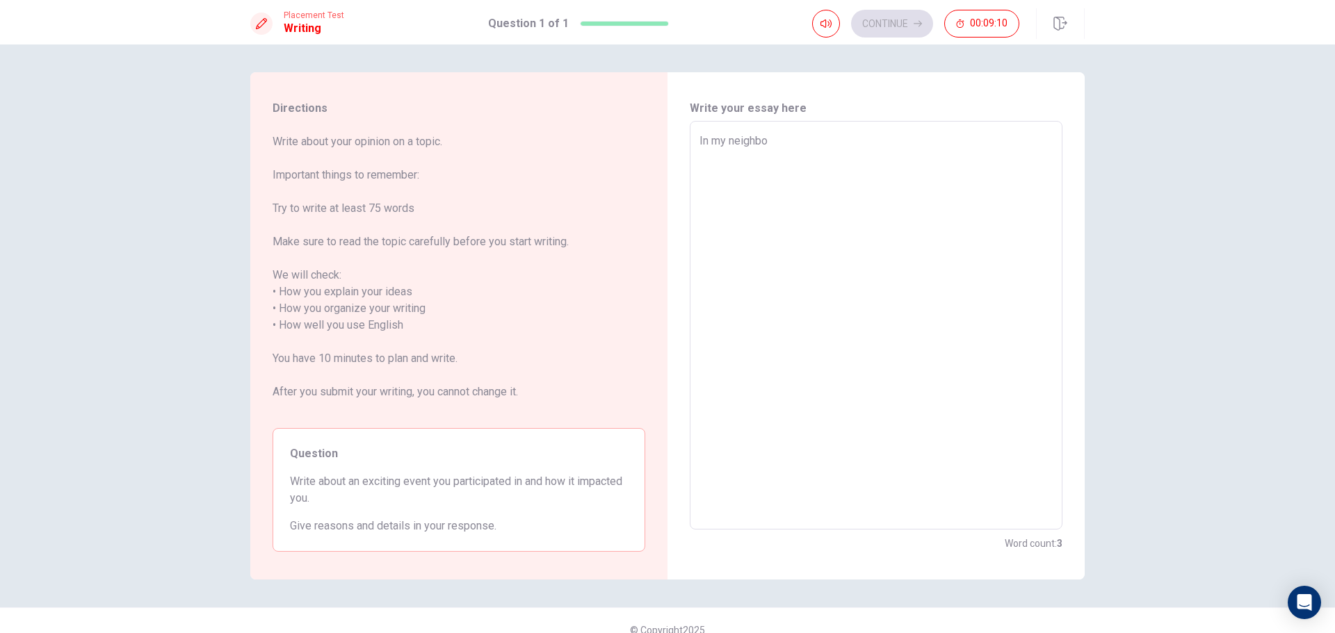
type textarea "x"
type textarea "In my neighb"
type textarea "x"
type textarea "In my neigh"
type textarea "x"
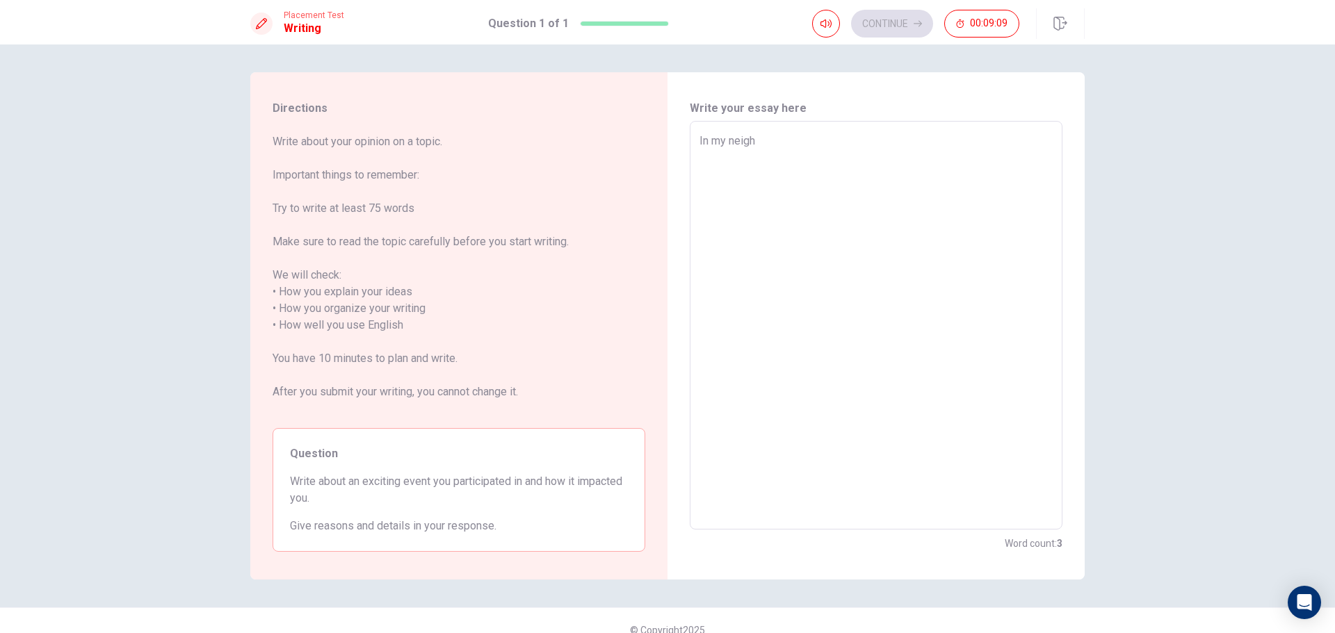
type textarea "In my neig"
type textarea "x"
type textarea "In my nei"
type textarea "x"
type textarea "In my ne"
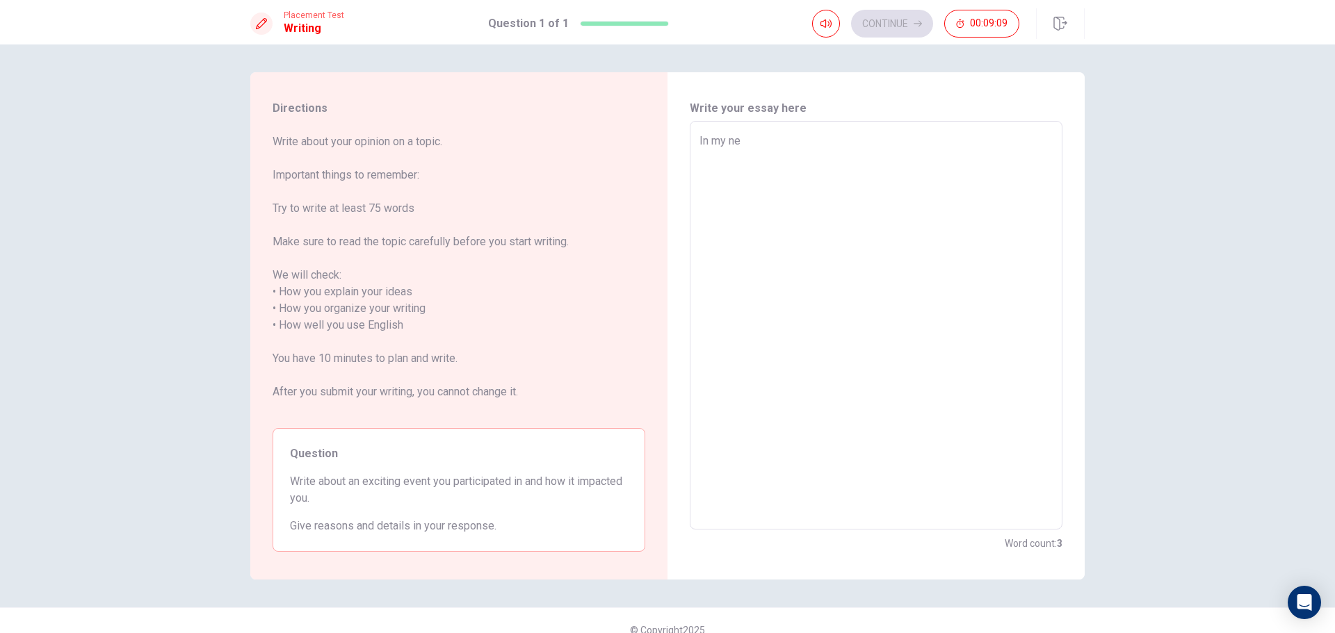
type textarea "x"
type textarea "In my n"
type textarea "x"
type textarea "In my"
type textarea "x"
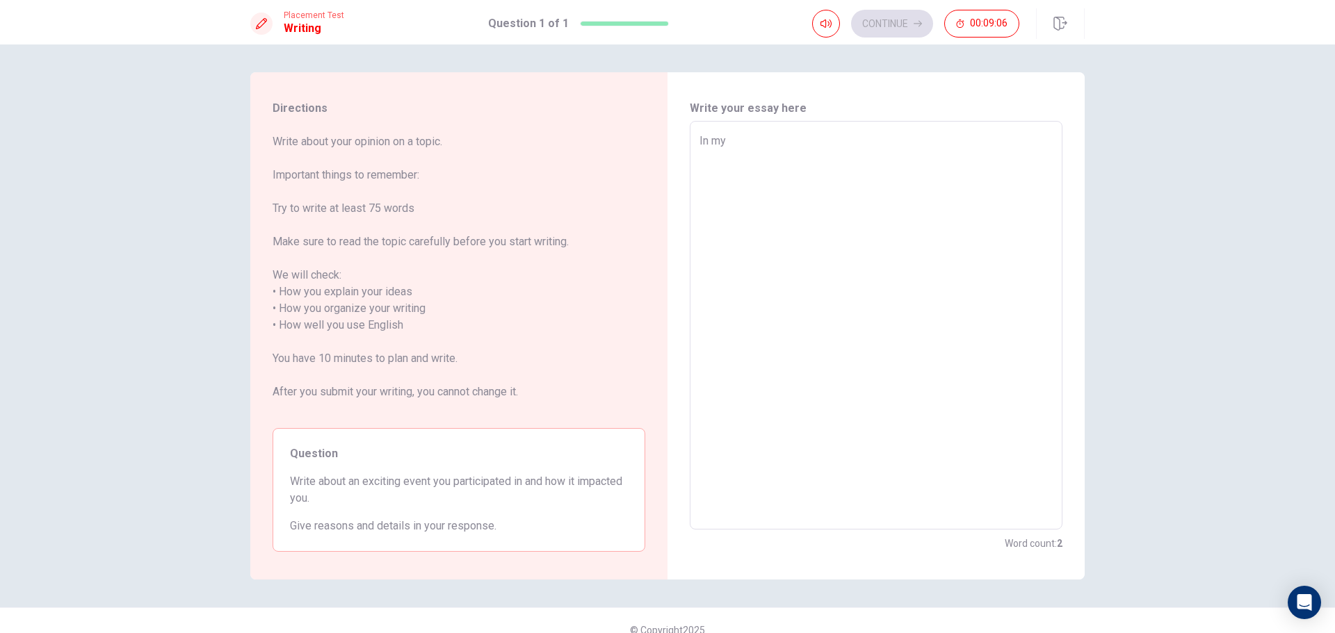
type textarea "In my c"
type textarea "x"
type textarea "In my co"
type textarea "x"
type textarea "In my com"
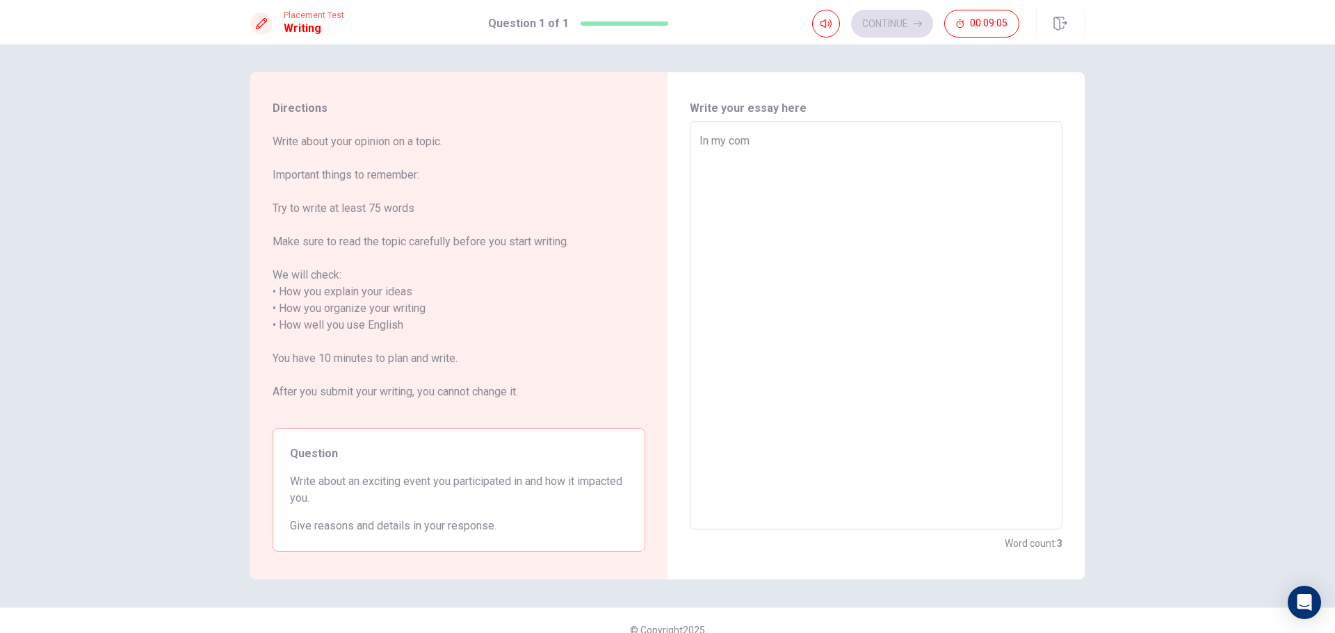
type textarea "x"
type textarea "In my comm"
type textarea "x"
type textarea "In my commu"
type textarea "x"
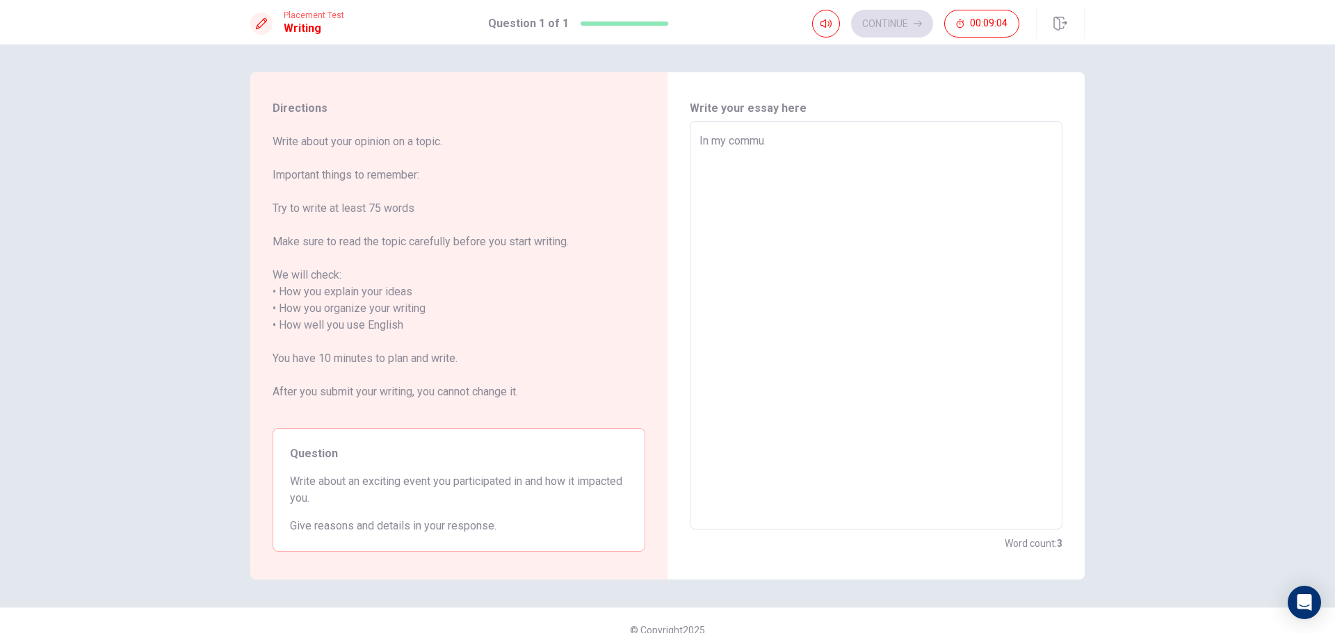
type textarea "In my commun"
type textarea "x"
type textarea "In my communi"
type textarea "x"
type textarea "In my communit"
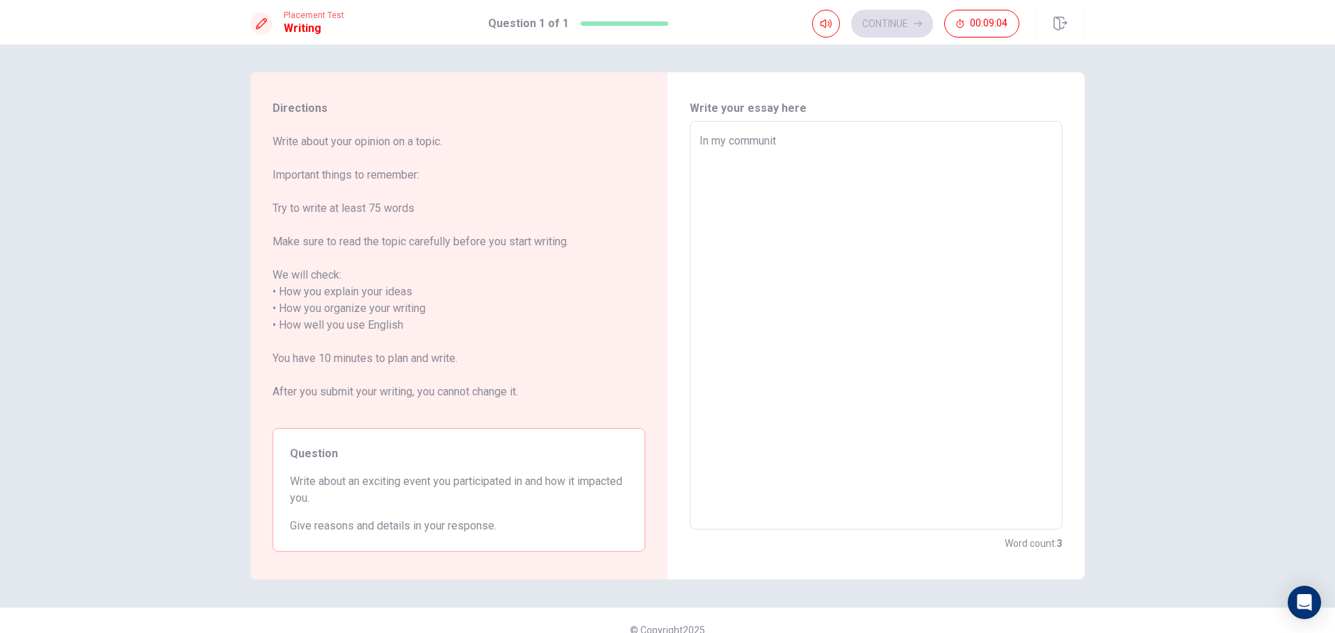
type textarea "x"
type textarea "In my community"
type textarea "x"
type textarea "In my community"
type textarea "x"
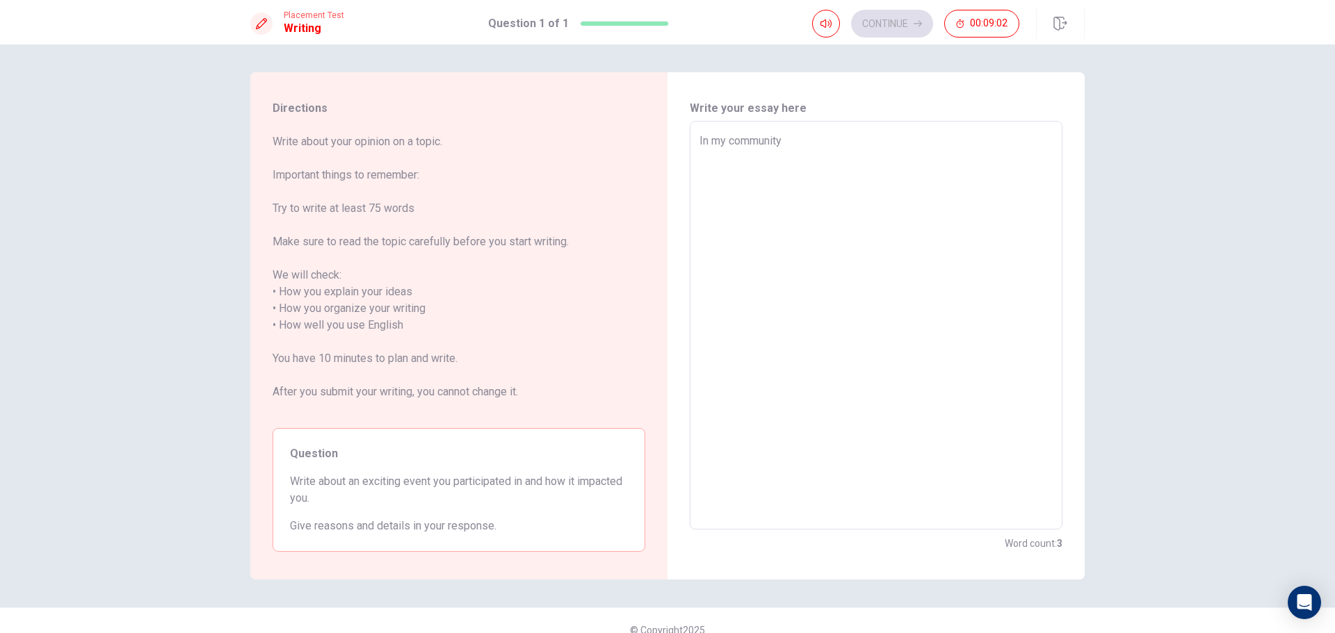
type textarea "In my community"
type textarea "x"
type textarea "In my communit"
type textarea "x"
type textarea "In my communi"
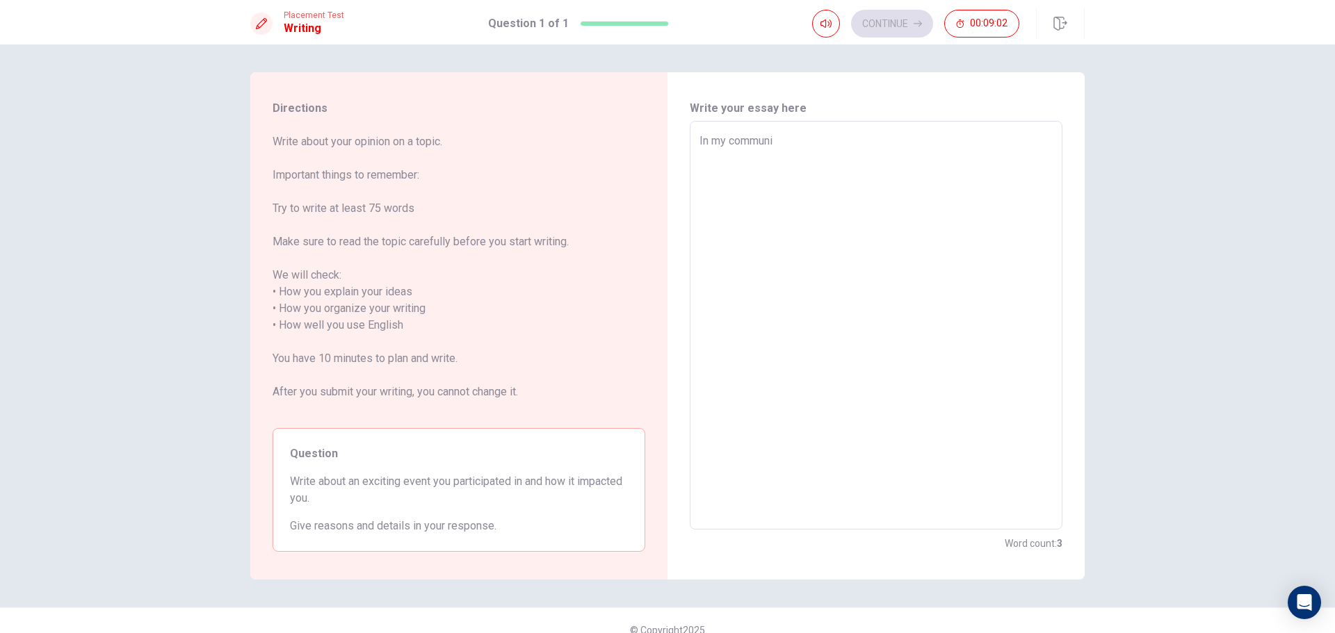
type textarea "x"
type textarea "In my commun"
type textarea "x"
type textarea "In my commu"
type textarea "x"
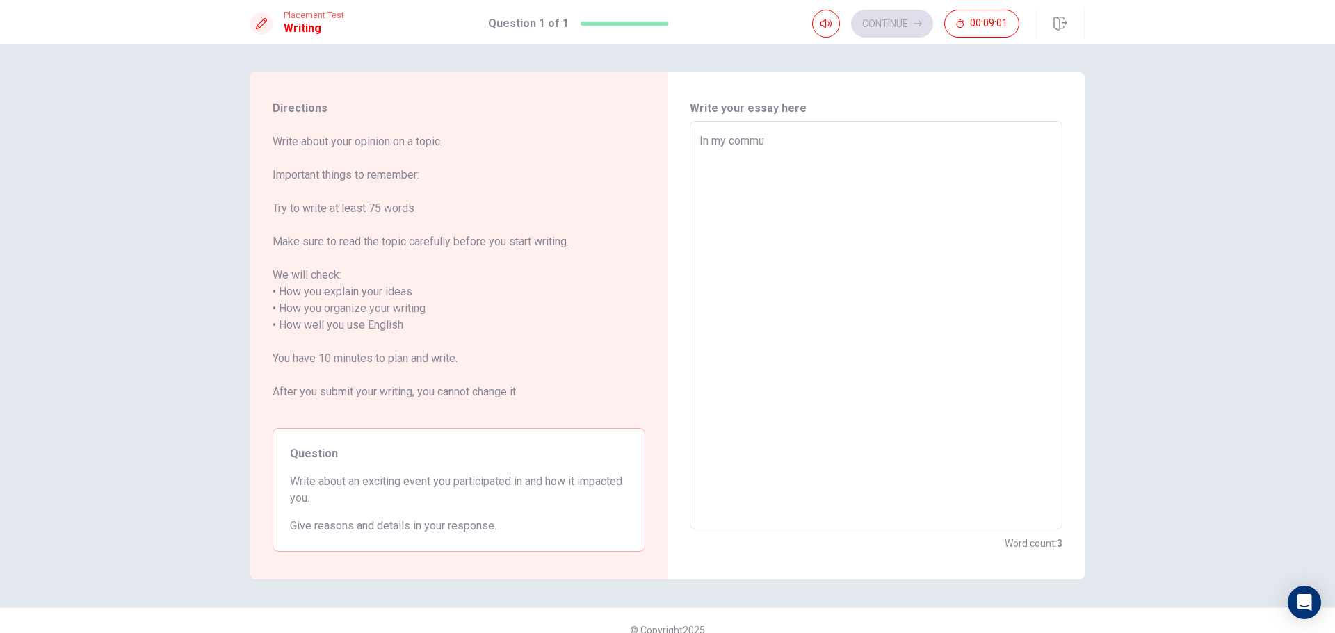
type textarea "In my comm"
type textarea "x"
type textarea "In my com"
type textarea "x"
type textarea "In my co"
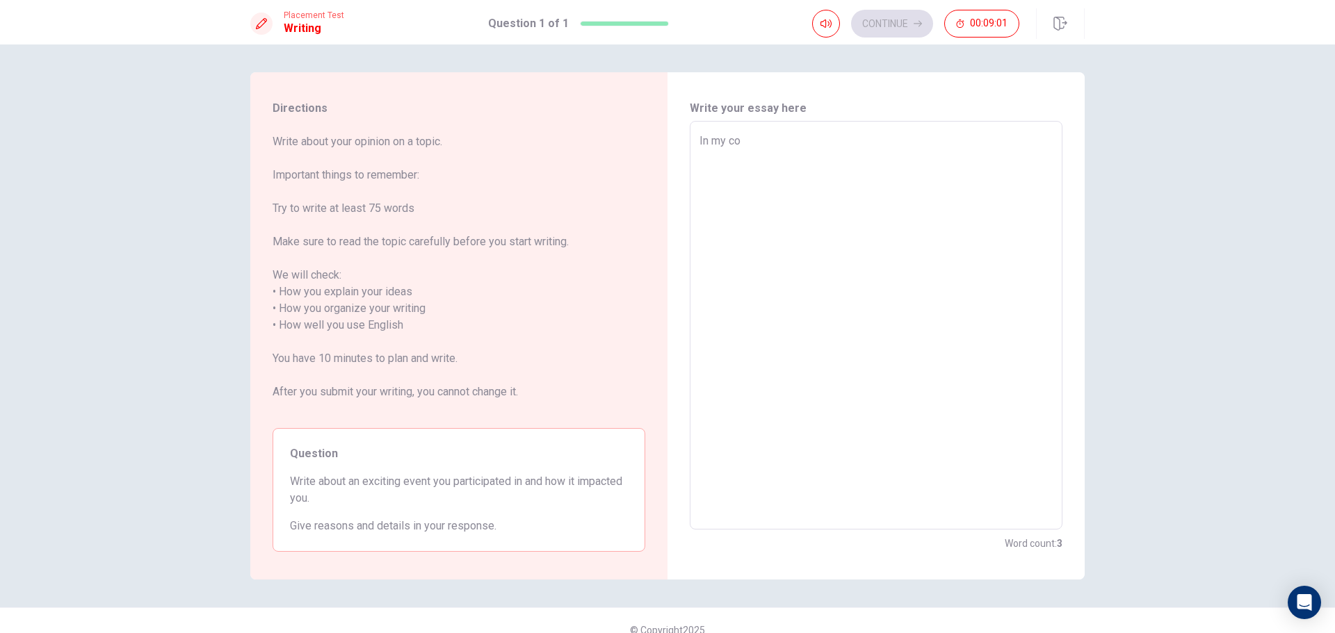
type textarea "x"
type textarea "In my c"
type textarea "x"
type textarea "In my"
type textarea "x"
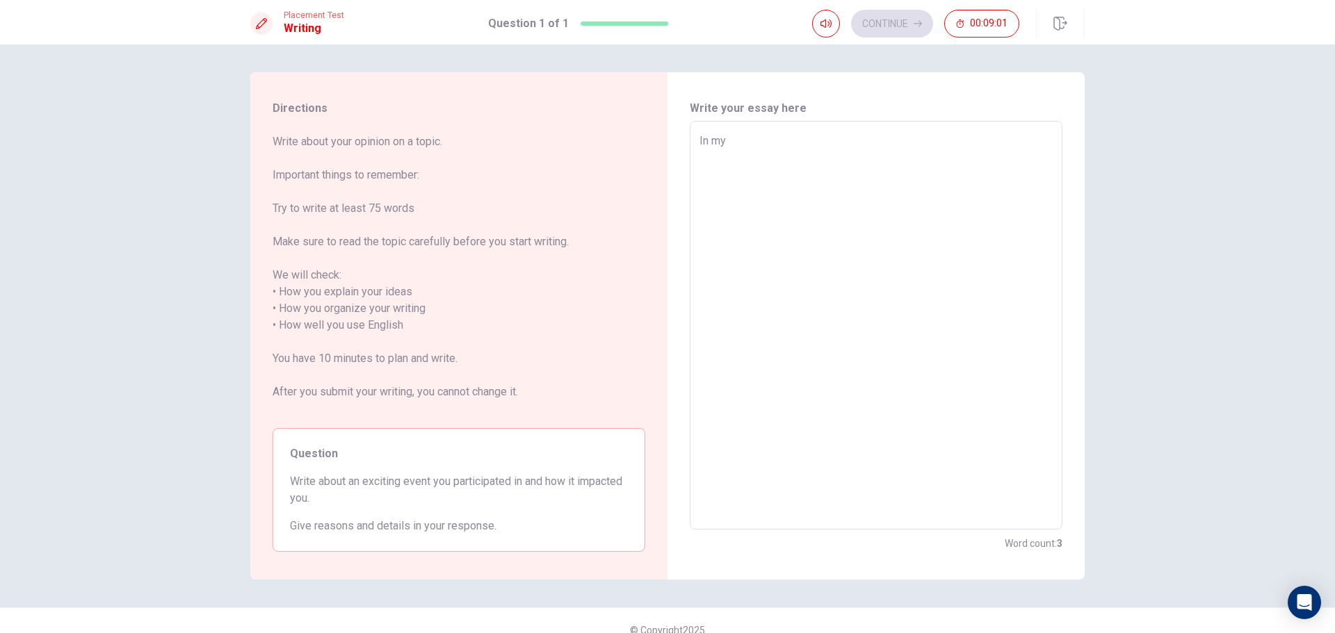
type textarea "In my"
type textarea "x"
type textarea "In m"
type textarea "x"
type textarea "In"
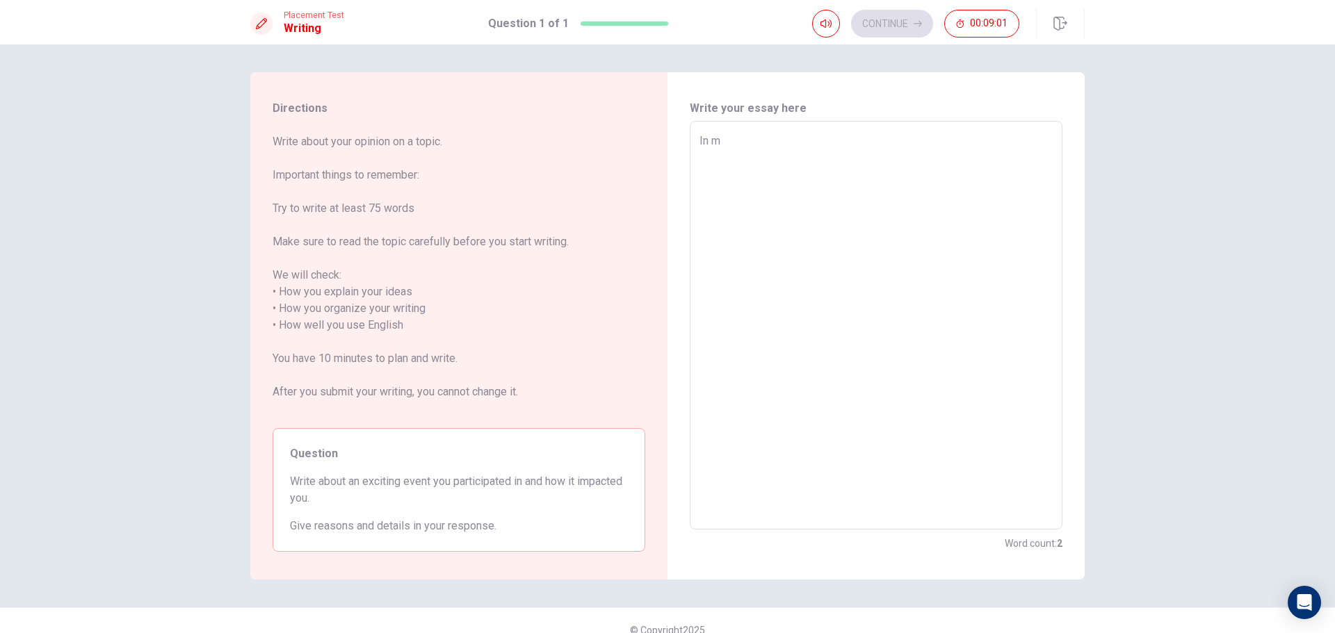
type textarea "x"
type textarea "In"
type textarea "x"
type textarea "I"
type textarea "x"
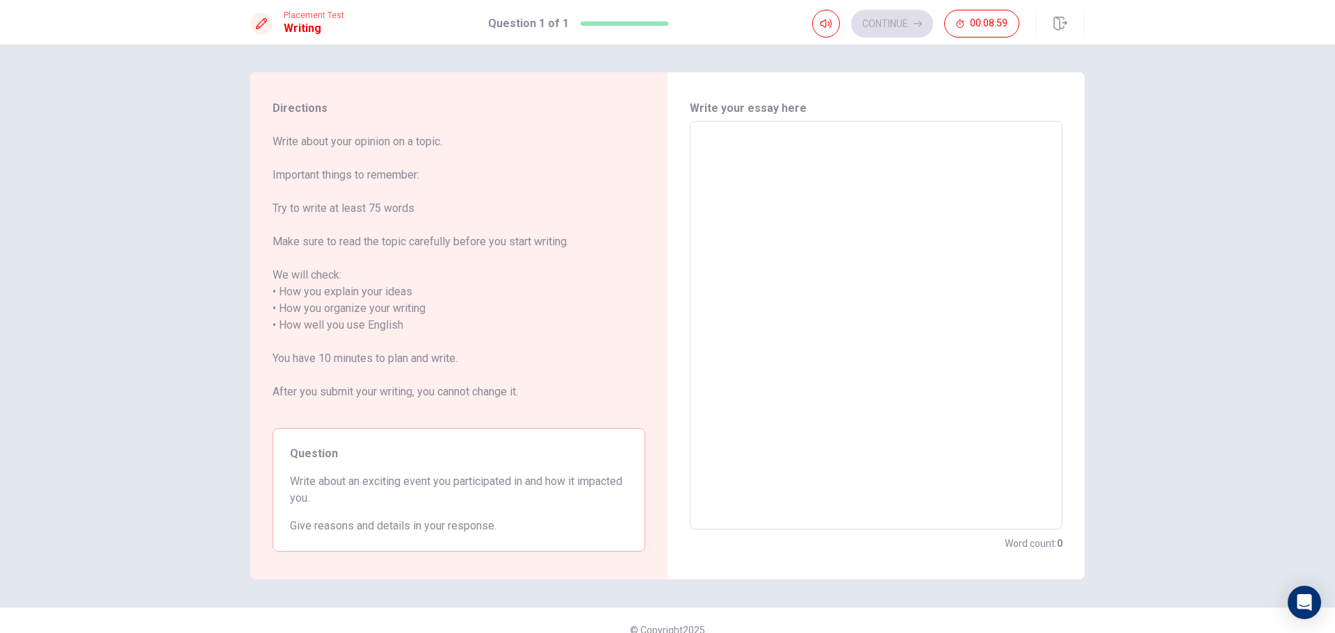
type textarea "i"
type textarea "x"
type textarea "I"
type textarea "x"
type textarea "In"
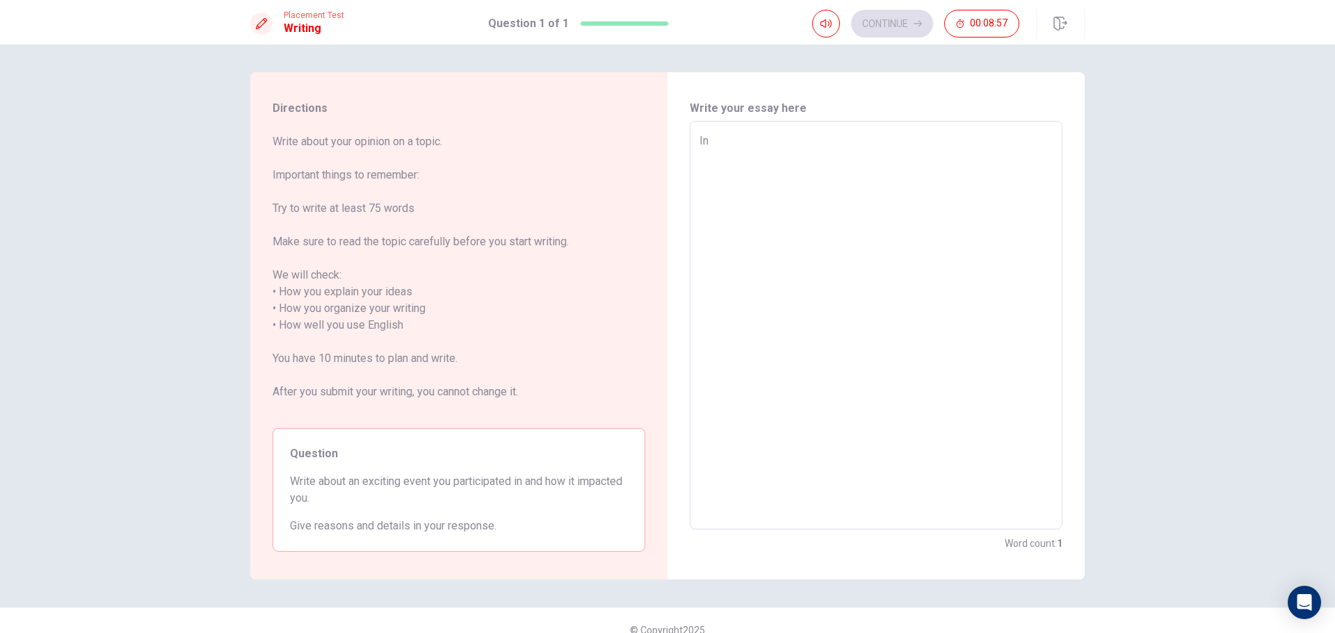
type textarea "x"
type textarea "In"
type textarea "x"
type textarea "In m"
type textarea "x"
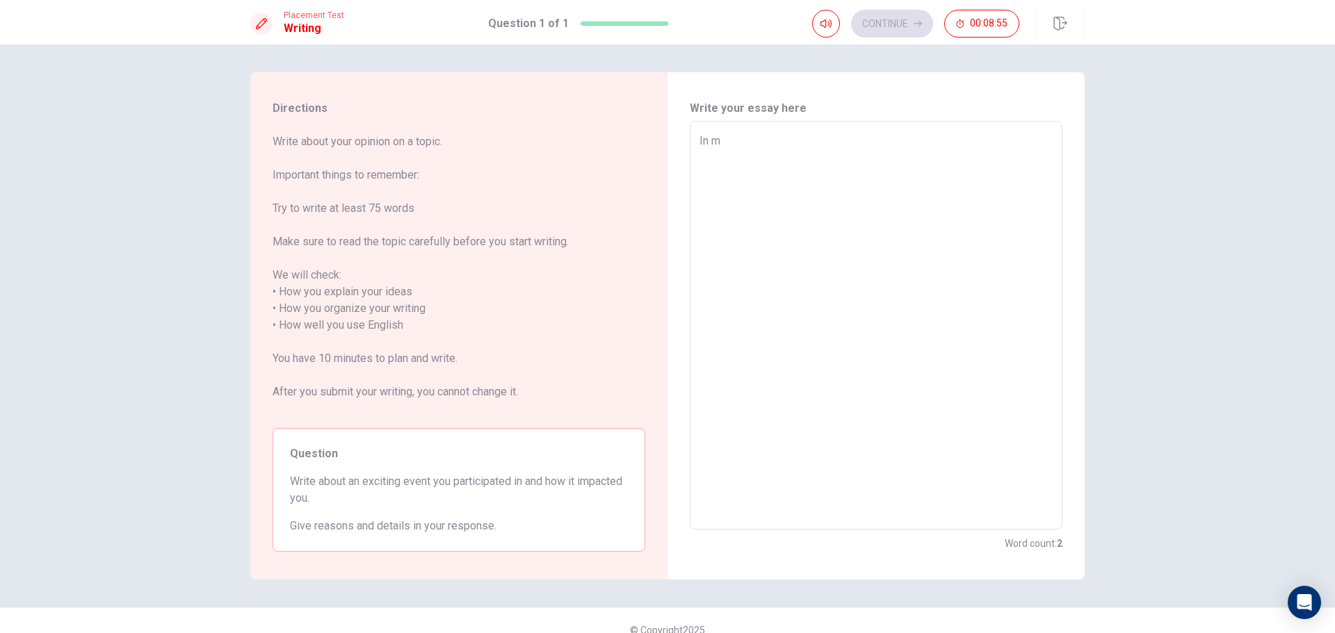
type textarea "In my"
type textarea "x"
type textarea "In my"
type textarea "x"
type textarea "In my s"
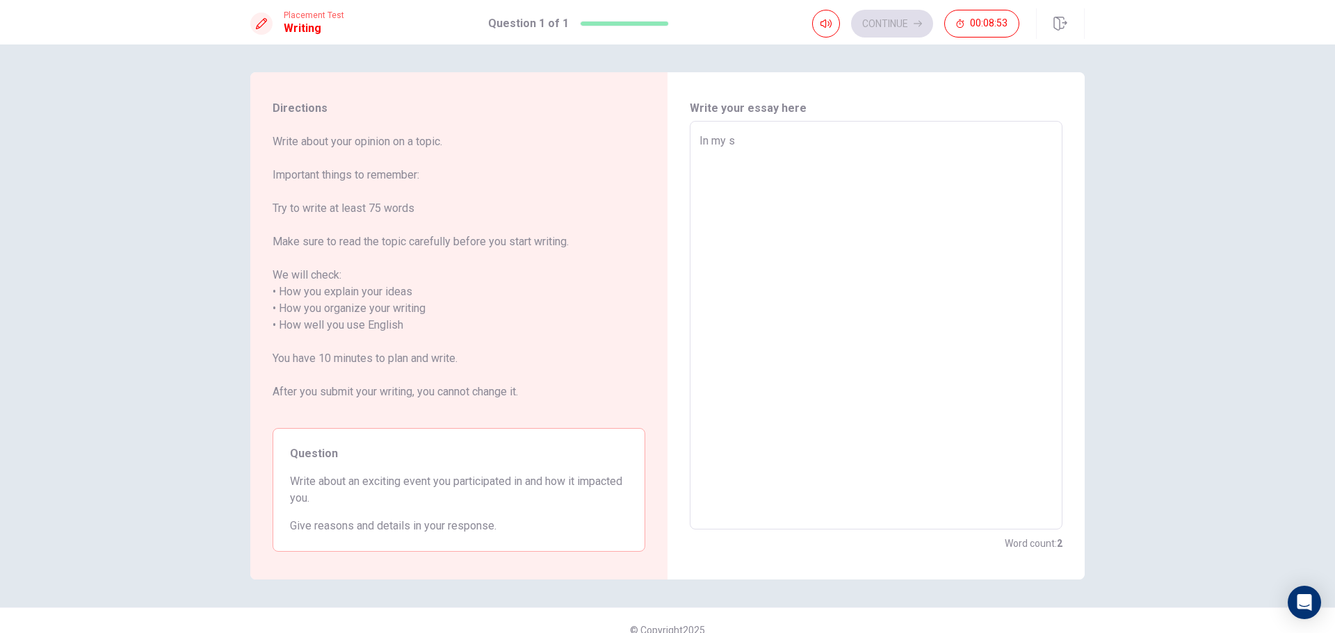
type textarea "x"
type textarea "In my st"
type textarea "x"
type textarea "In my stu"
type textarea "x"
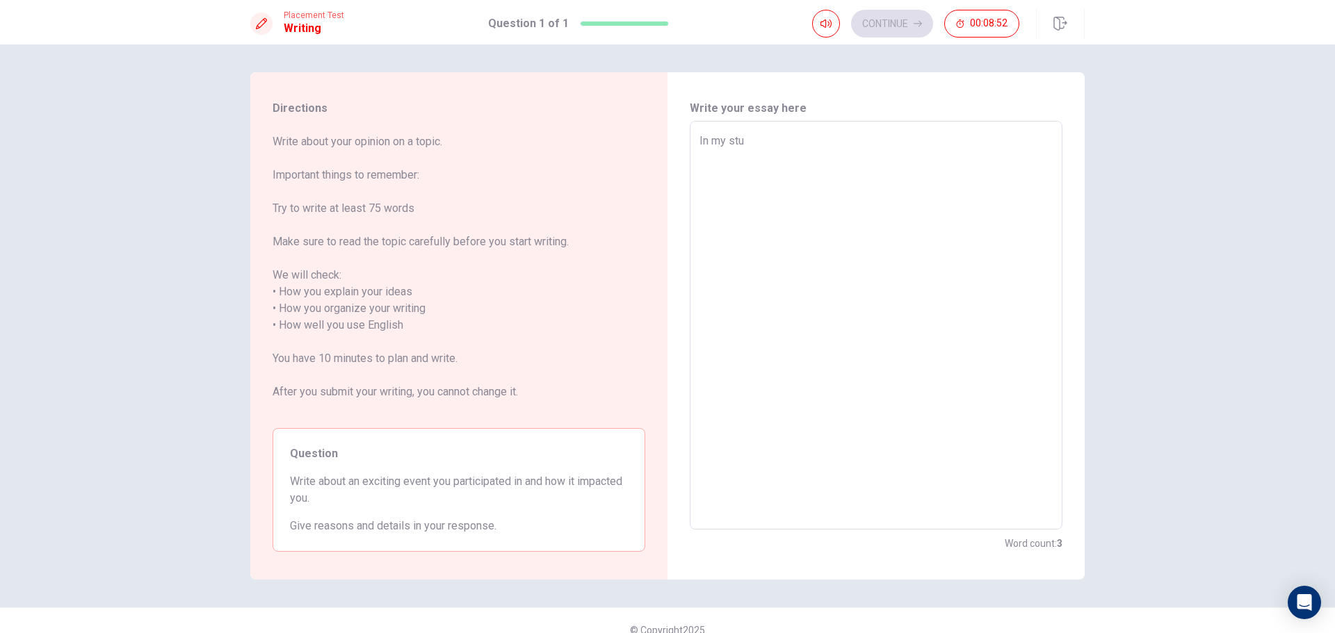
type textarea "In my stud"
type textarea "x"
type textarea "In my stude"
type textarea "x"
type textarea "In my studen"
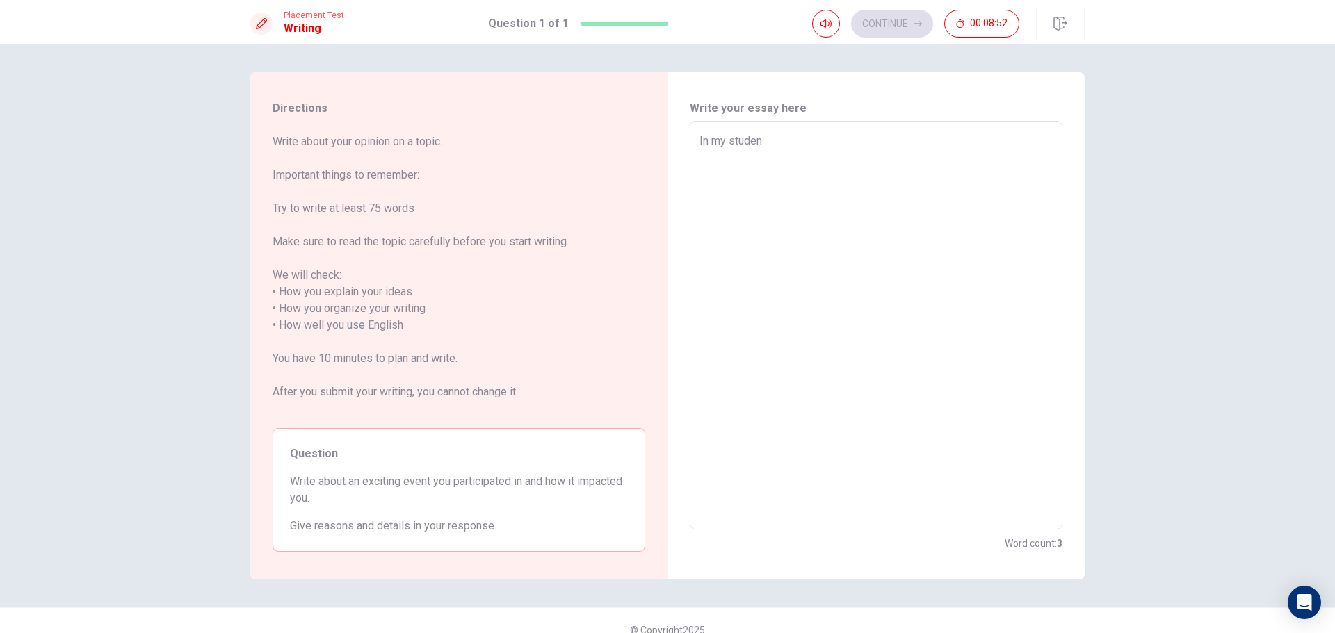
type textarea "x"
type textarea "In my student"
type textarea "x"
type textarea "In my student"
type textarea "x"
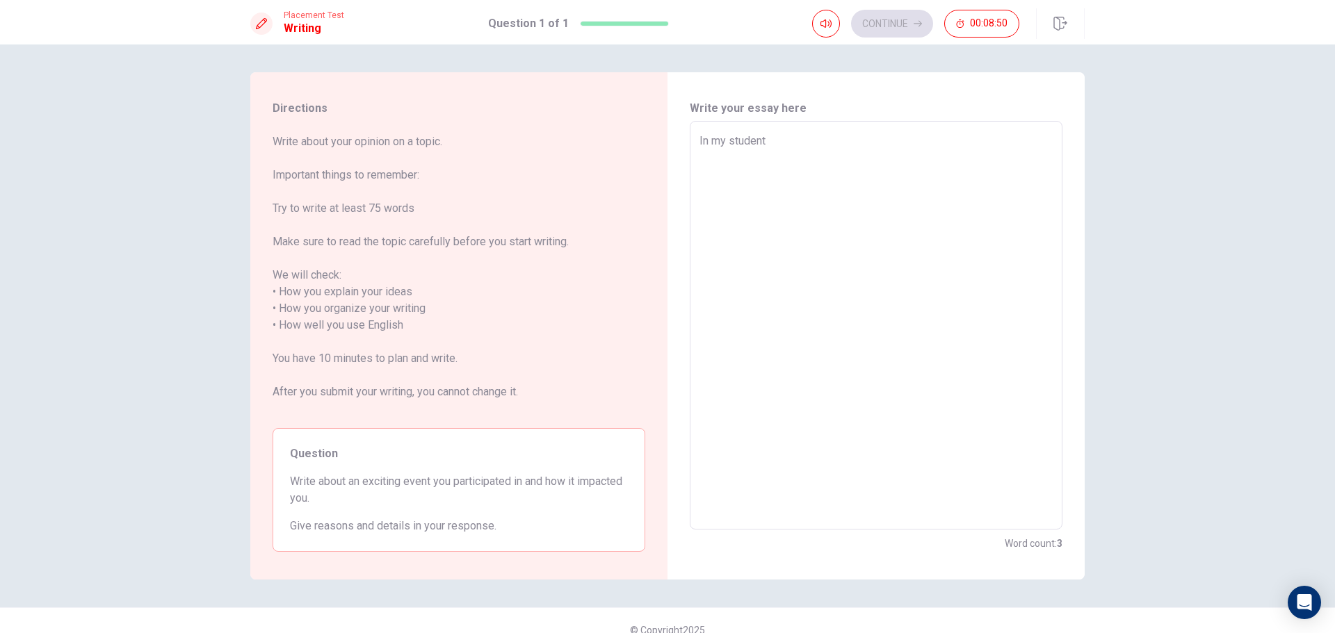
type textarea "In my student a"
type textarea "x"
type textarea "In my student as"
type textarea "x"
type textarea "In my student ass"
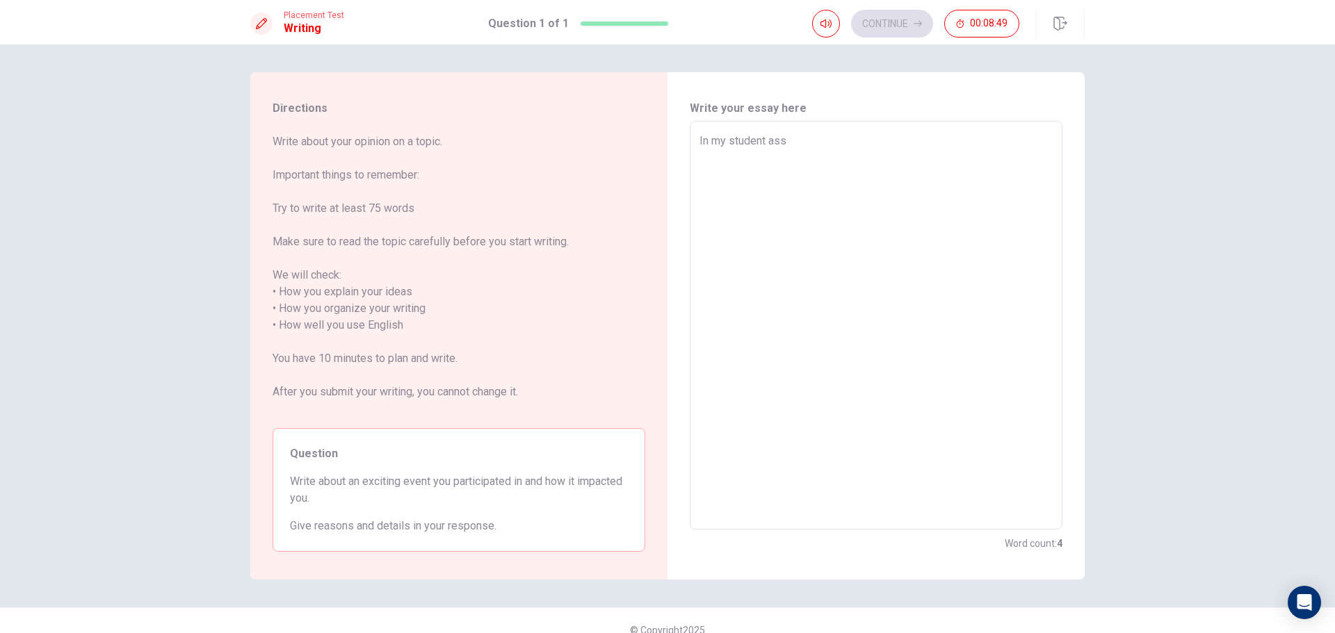
type textarea "x"
type textarea "In my student asso"
type textarea "x"
type textarea "In my student assoc"
type textarea "x"
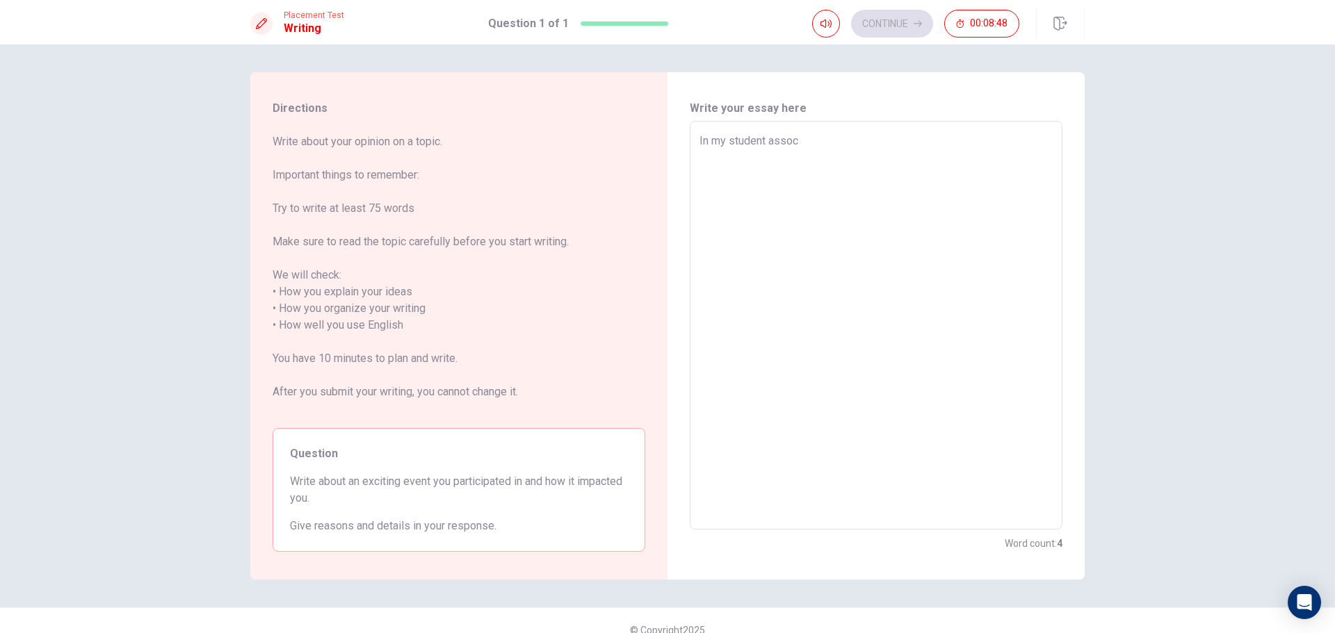
type textarea "In my student associ"
type textarea "x"
type textarea "In my student associa"
type textarea "x"
type textarea "In my student associat"
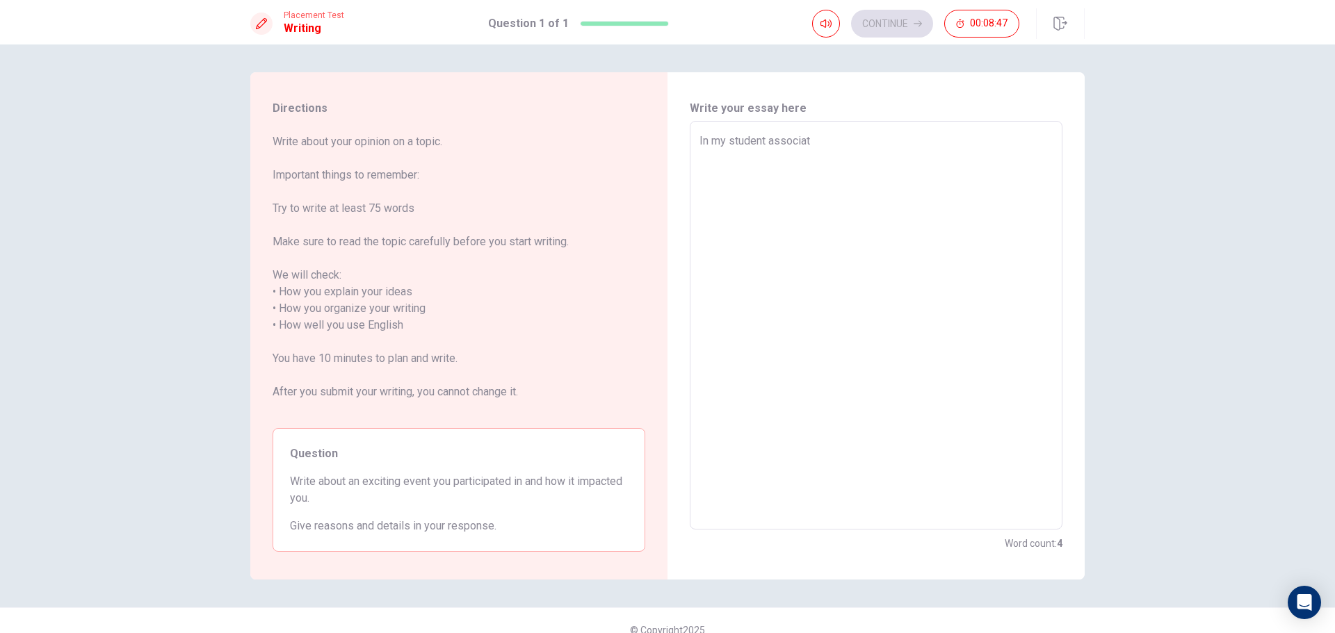
type textarea "x"
type textarea "In my student associati"
type textarea "x"
type textarea "In my student associatio"
type textarea "x"
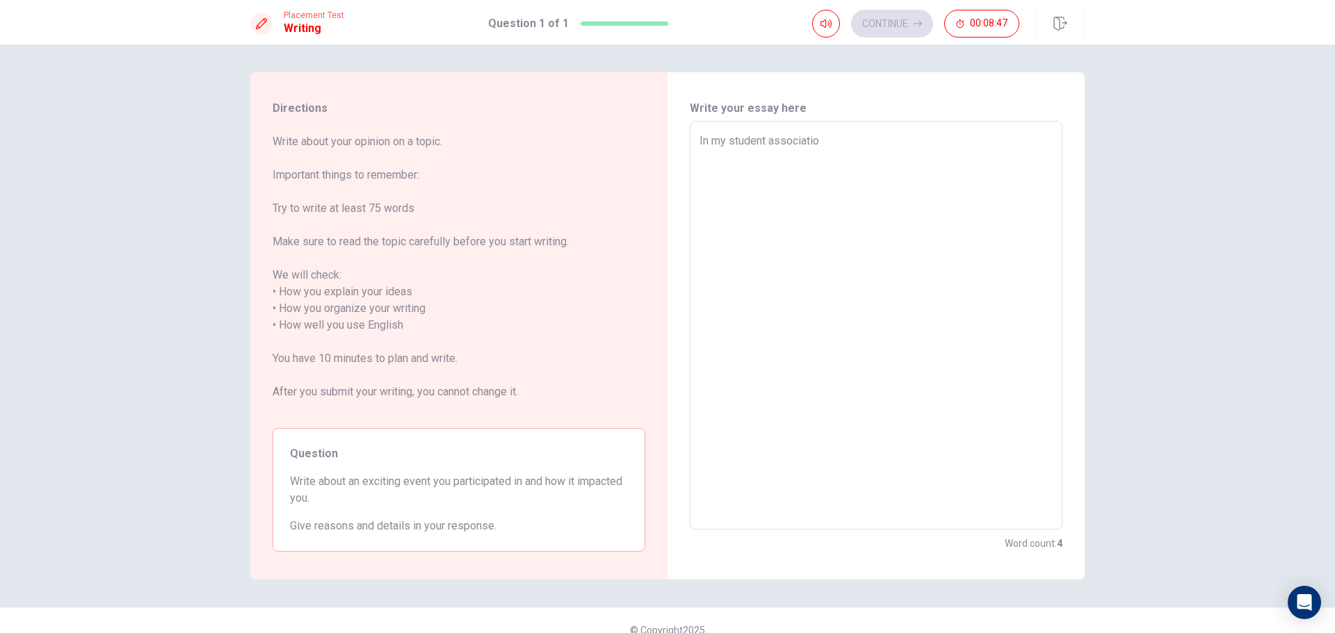
type textarea "In my student association"
type textarea "x"
type textarea "In my student association"
type textarea "x"
type textarea "In my student association i"
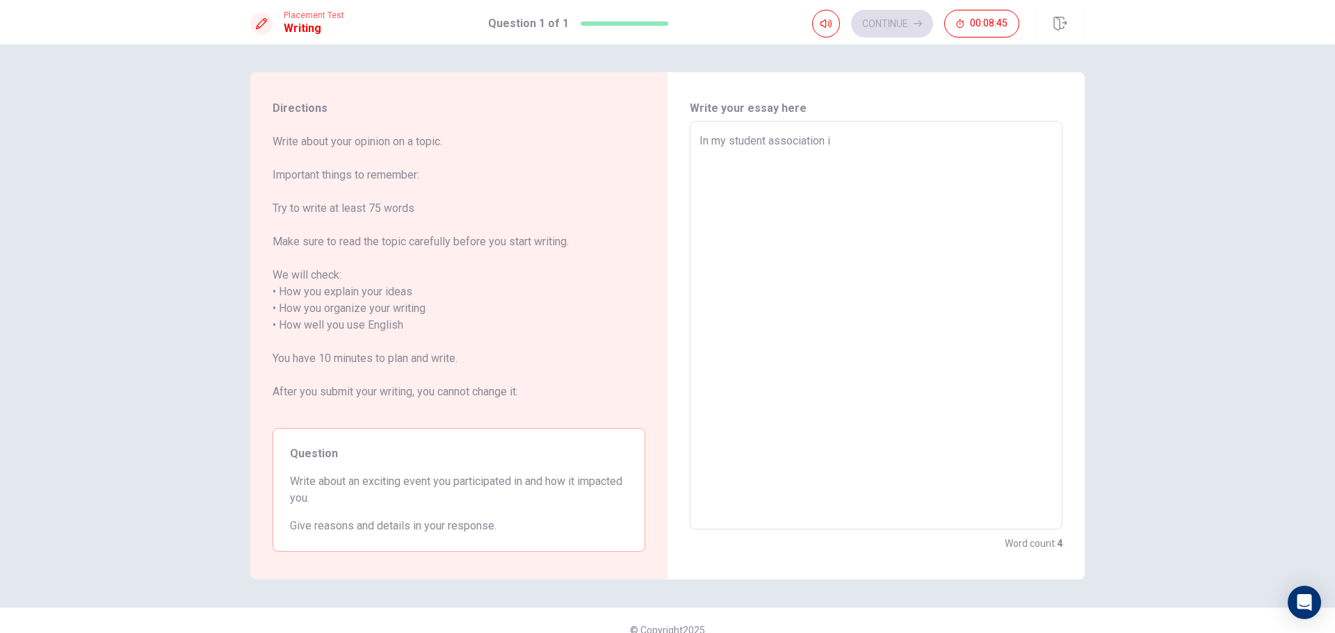
type textarea "x"
type textarea "In my student association i"
type textarea "x"
type textarea "In my student association i d"
type textarea "x"
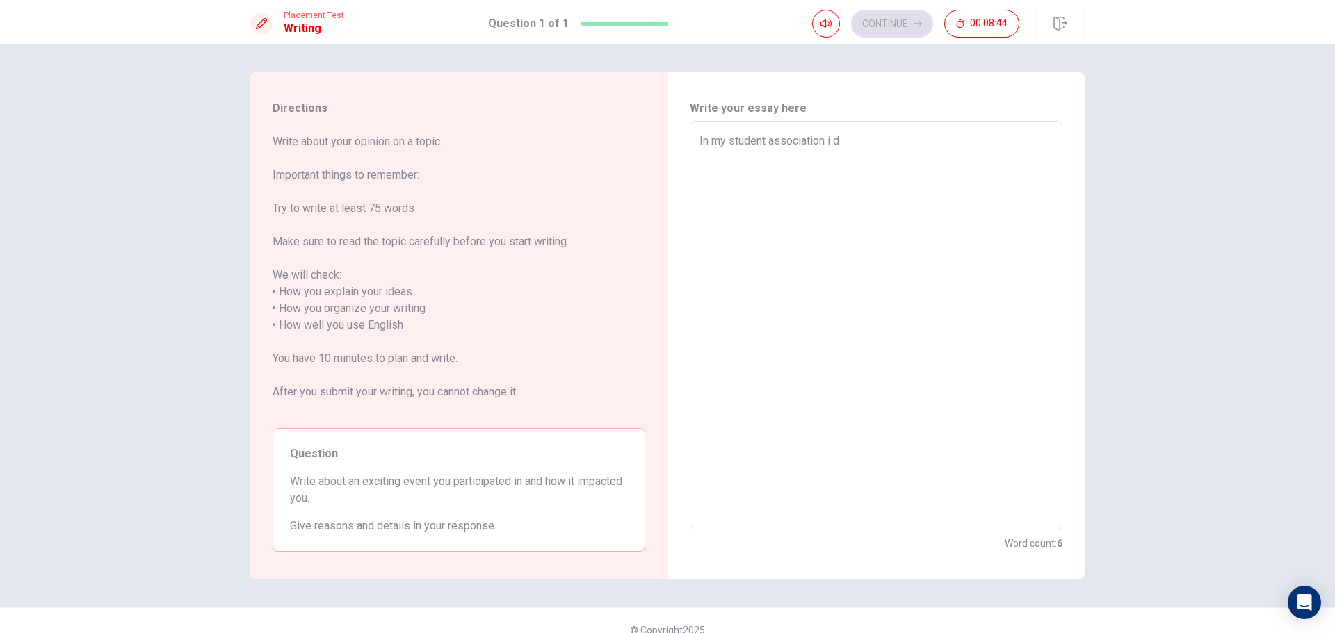
type textarea "In my student association i di"
type textarea "x"
type textarea "In my student association i did"
type textarea "x"
type textarea "In my student association i did"
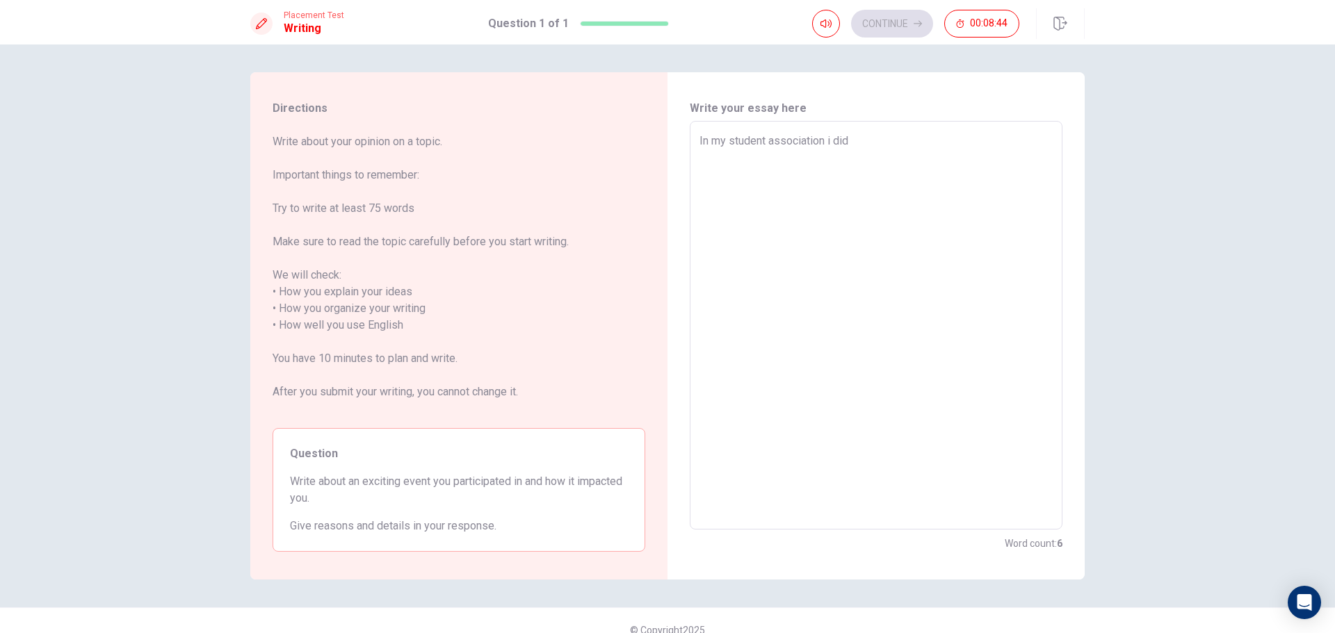
type textarea "x"
type textarea "In my student association i did p"
type textarea "x"
type textarea "In my student association i did pa"
type textarea "x"
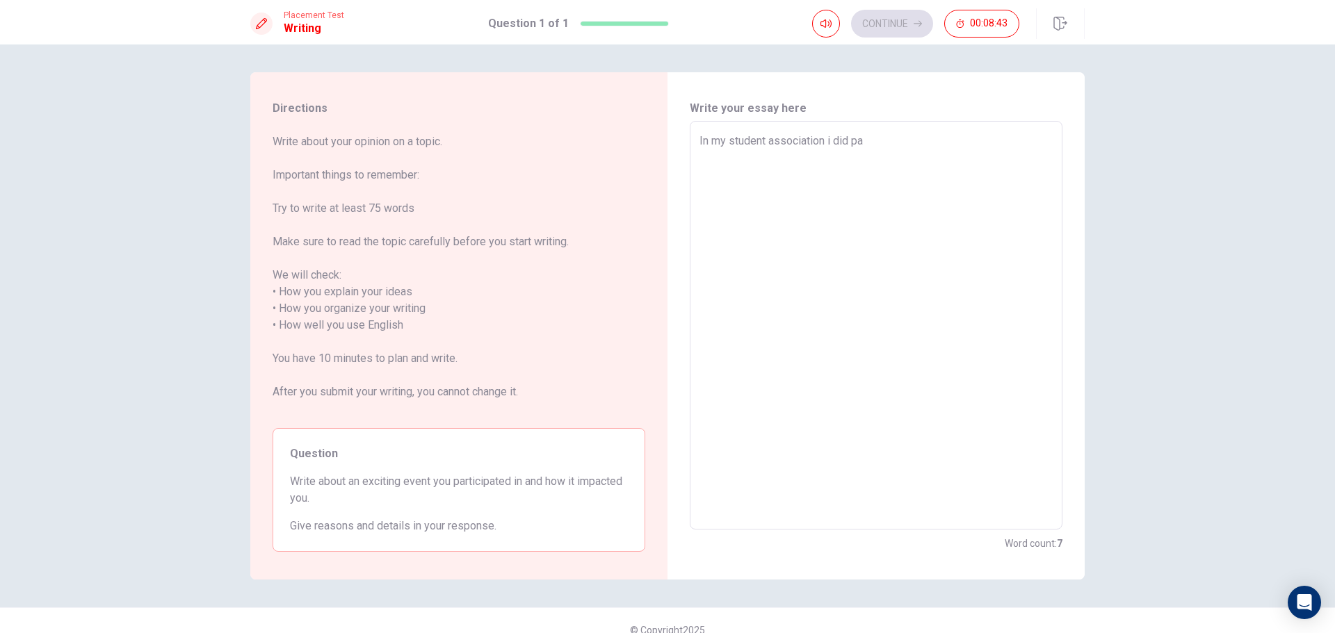
type textarea "In my student association i did par"
type textarea "x"
type textarea "In my student association i did part"
type textarea "x"
type textarea "In my student association i did parti"
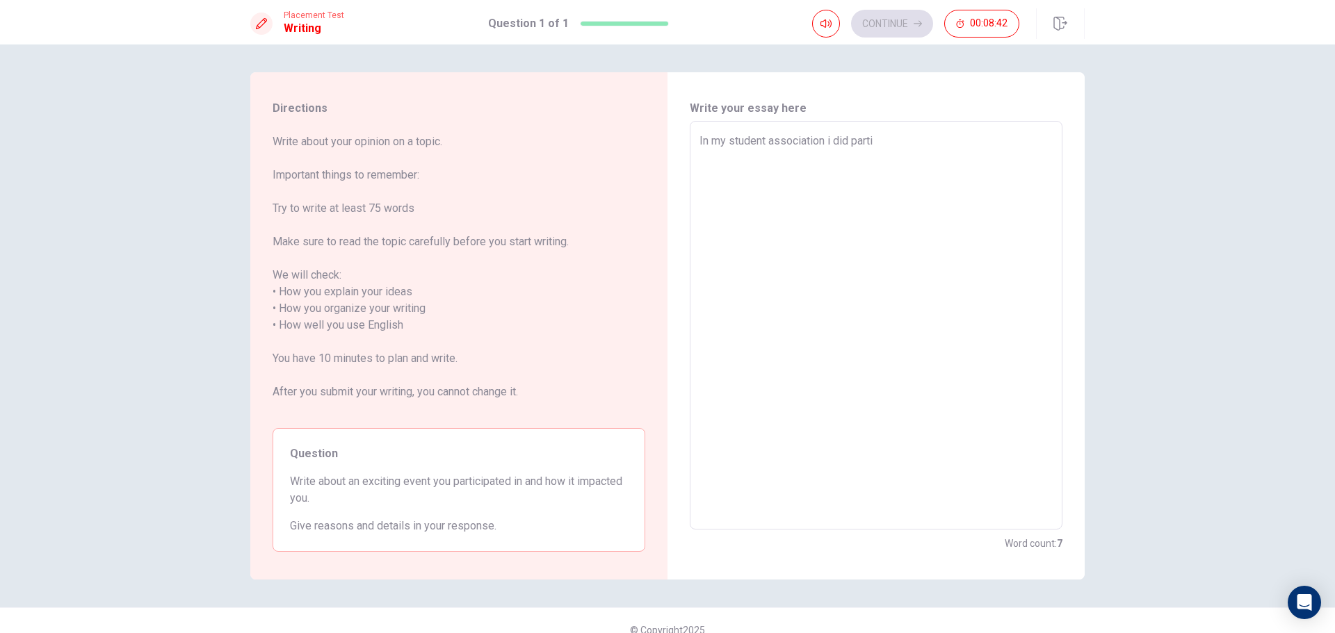
type textarea "x"
type textarea "In my student association i did partic"
type textarea "x"
type textarea "In my student association i did partici"
type textarea "x"
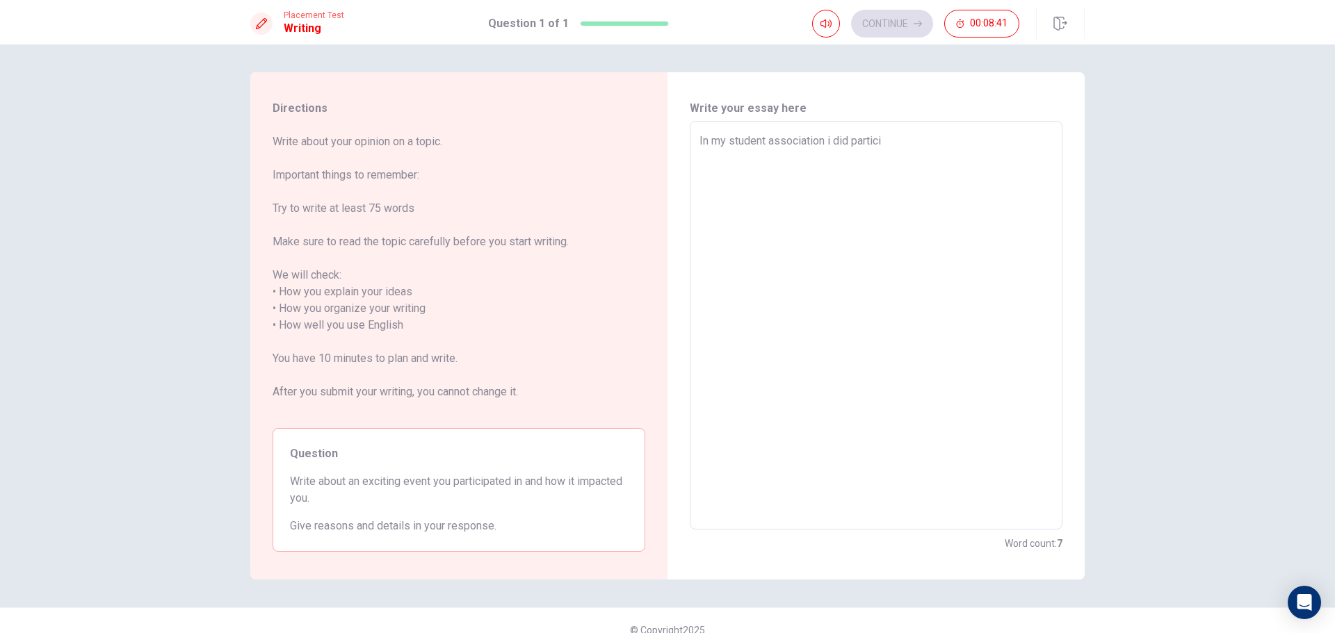
type textarea "In my student association i did particip"
type textarea "x"
type textarea "In my student association i did participa"
type textarea "x"
type textarea "In my student association i did participat"
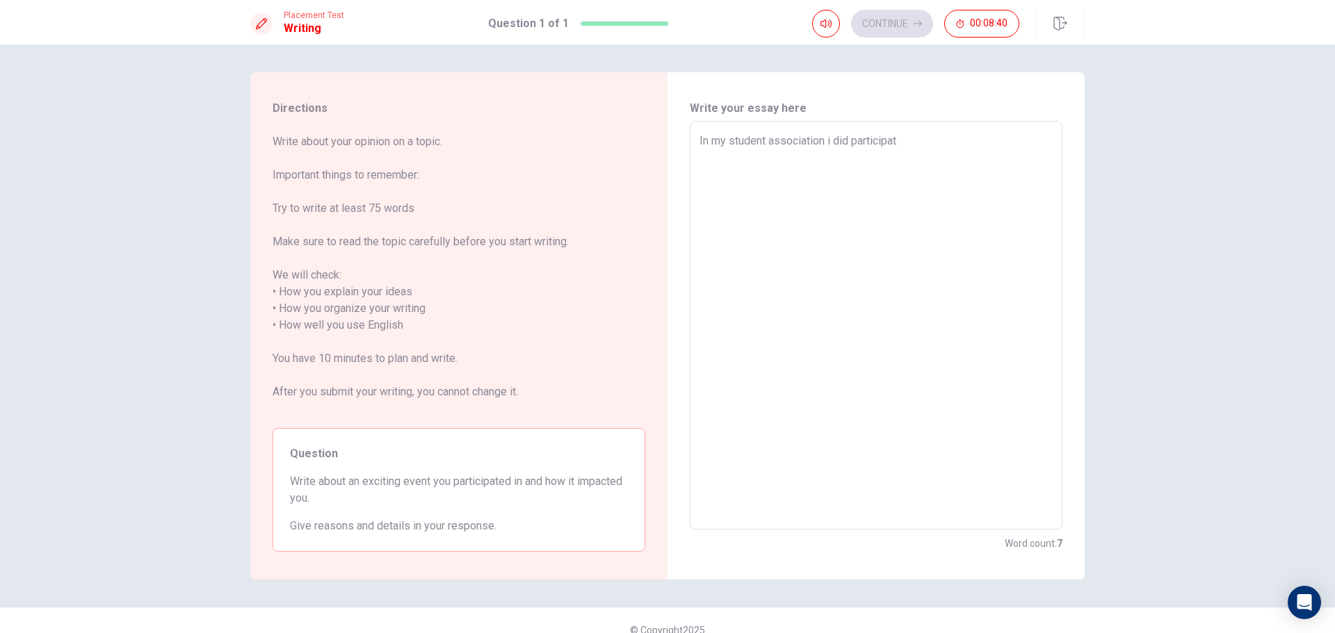
type textarea "x"
type textarea "In my student association i did participate"
type textarea "x"
type textarea "In my student association i did participate"
type textarea "x"
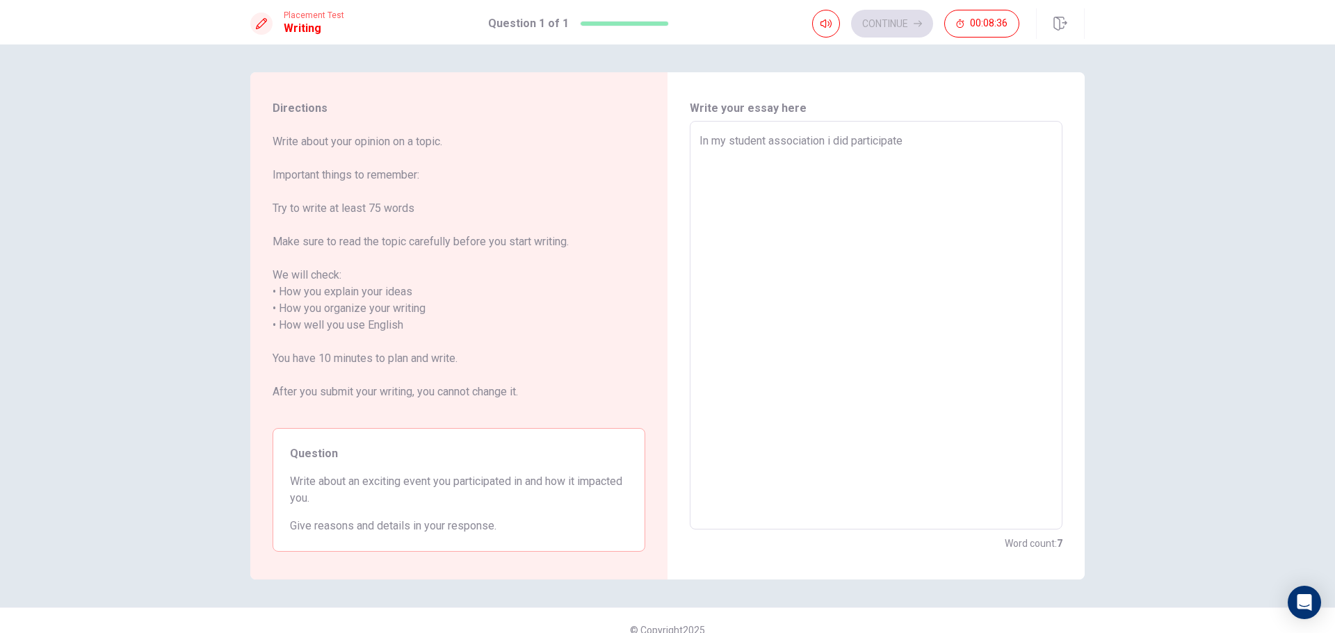
type textarea "In my student association i did participate t"
type textarea "x"
type textarea "In my student association i did participate to"
type textarea "x"
type textarea "In my student association i did participate to"
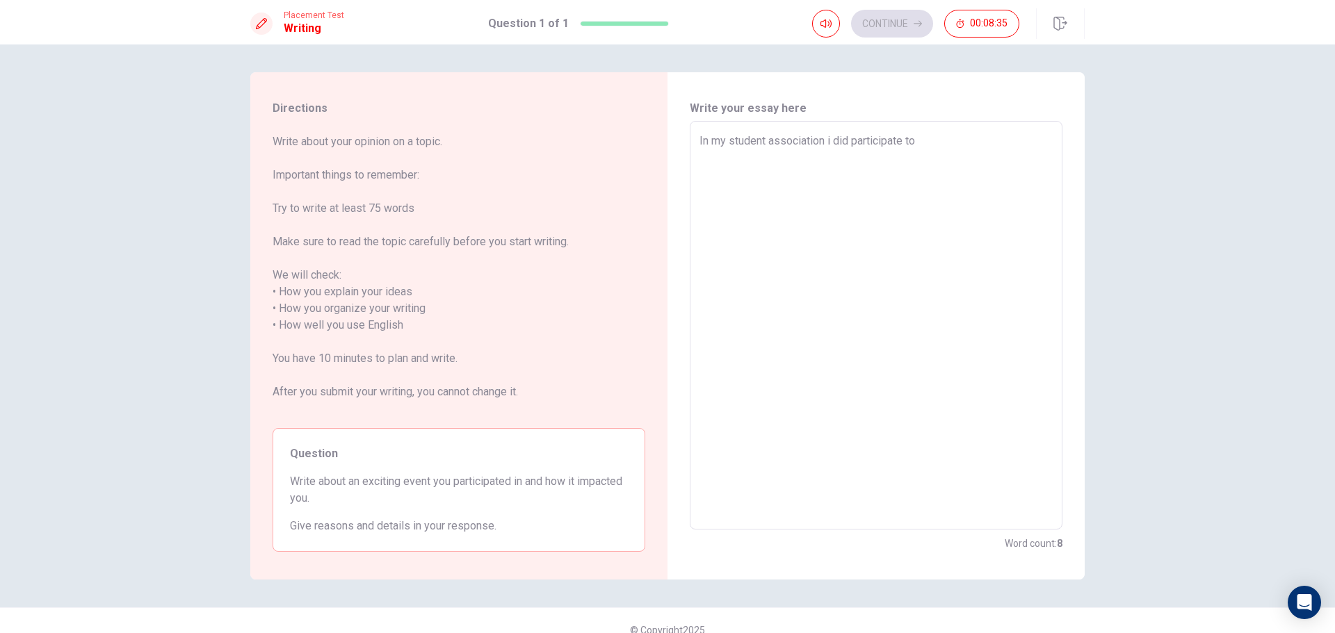
type textarea "x"
type textarea "In my student association i did participate to o"
type textarea "x"
type textarea "In my student association i did participate to on"
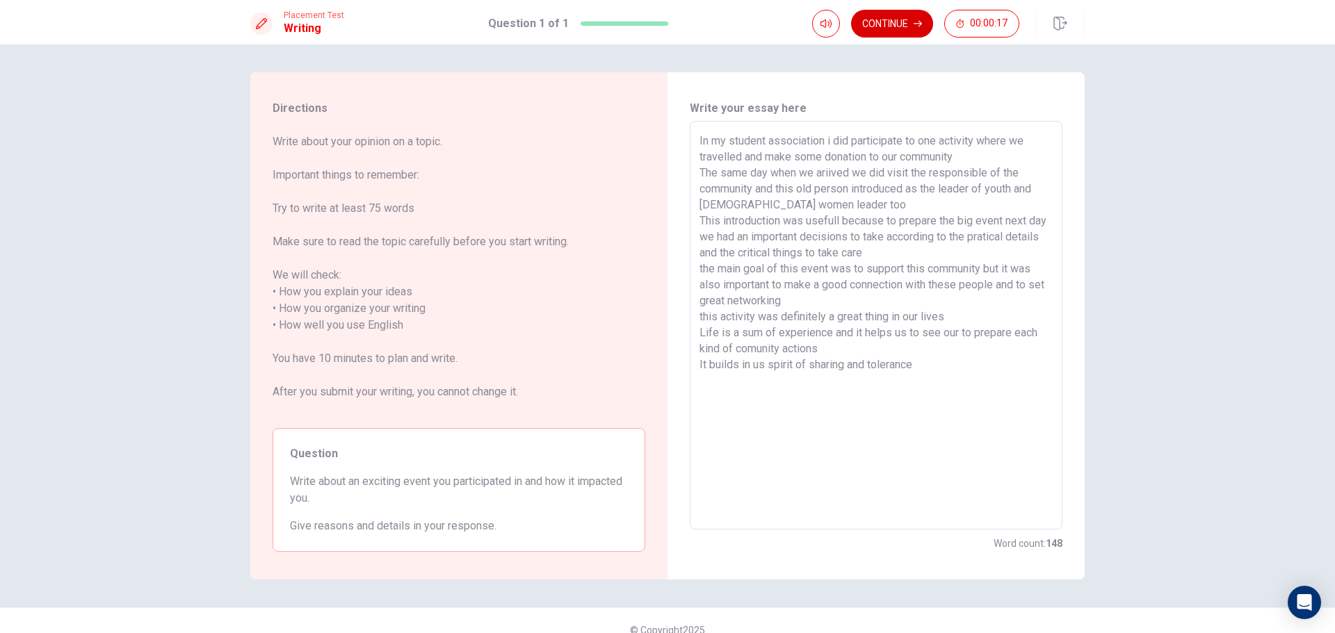
click at [872, 27] on button "Continue" at bounding box center [892, 24] width 82 height 28
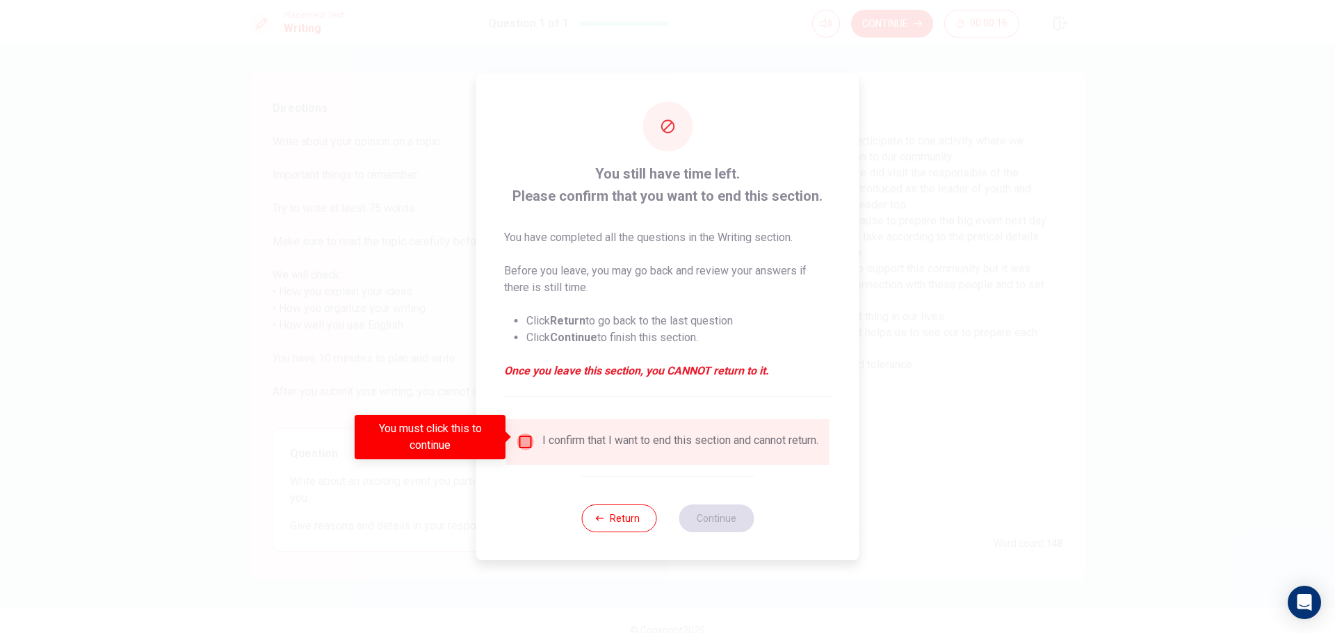
click at [526, 441] on input "You must click this to continue" at bounding box center [525, 442] width 17 height 17
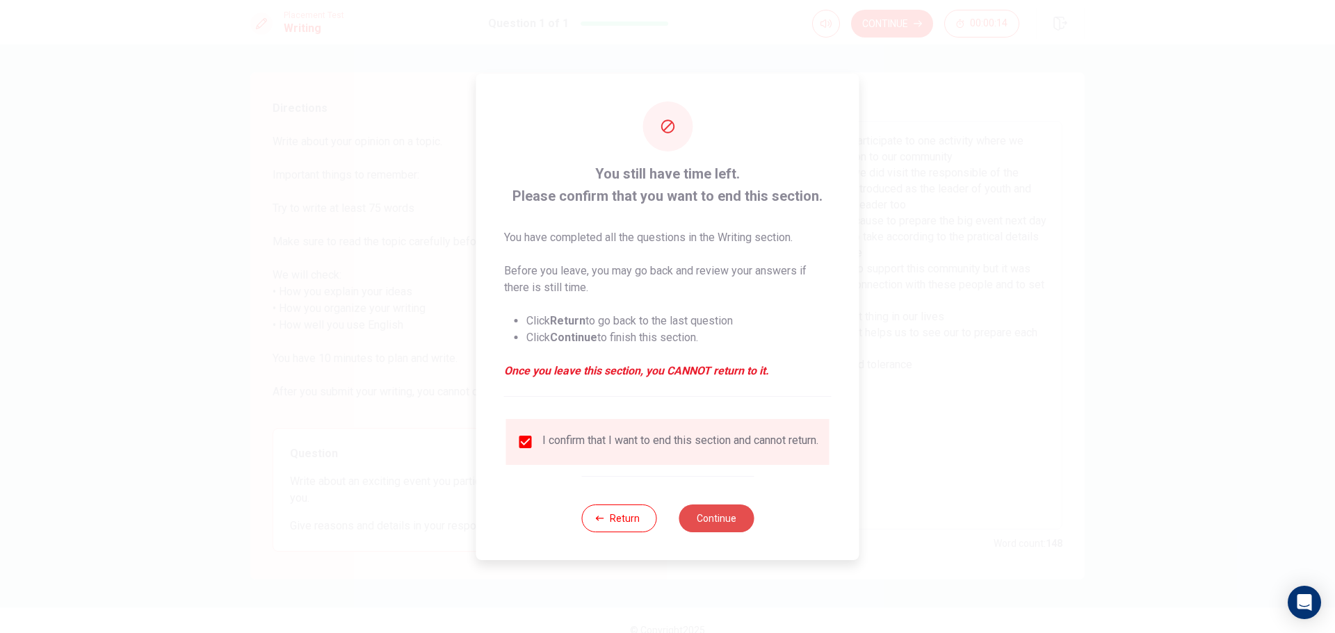
click at [710, 520] on button "Continue" at bounding box center [715, 519] width 75 height 28
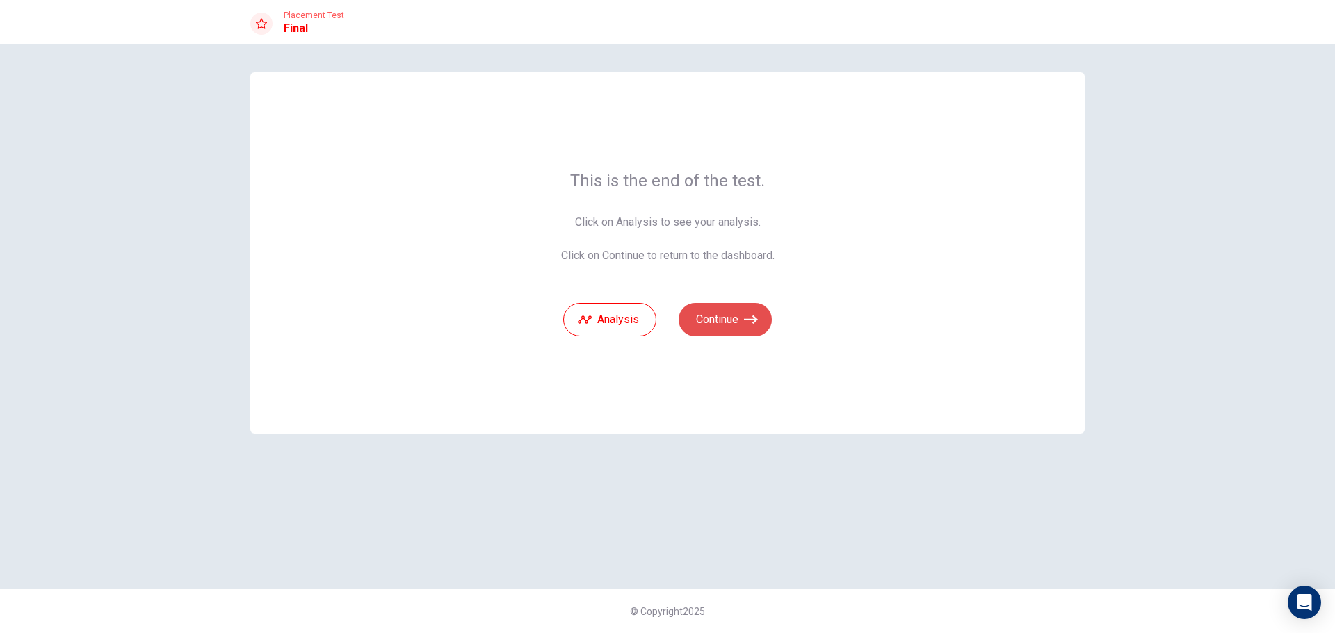
click at [722, 330] on button "Continue" at bounding box center [724, 319] width 93 height 33
